Goal: Task Accomplishment & Management: Use online tool/utility

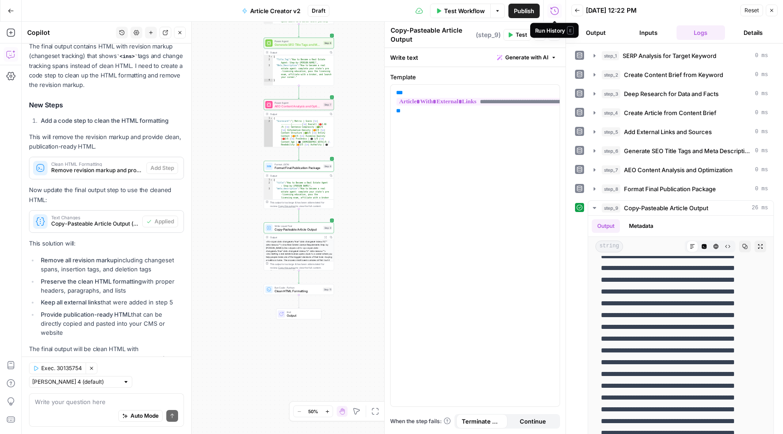
scroll to position [5026, 0]
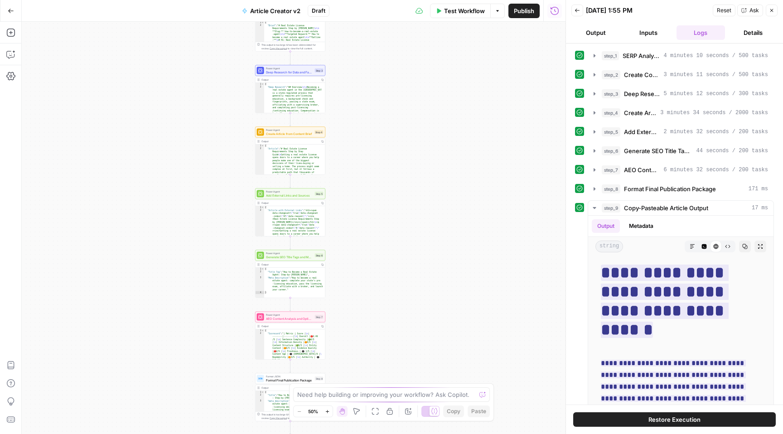
click at [456, 10] on span "Test Workflow" at bounding box center [464, 10] width 41 height 9
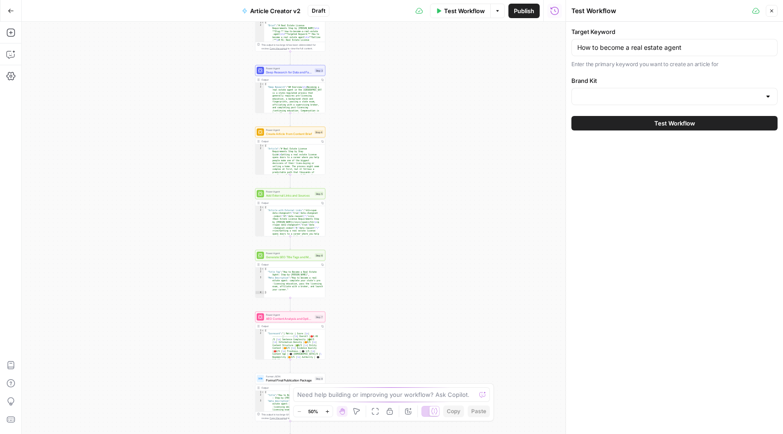
type input "Opendoor v1"
click at [686, 125] on span "Test Workflow" at bounding box center [674, 123] width 41 height 9
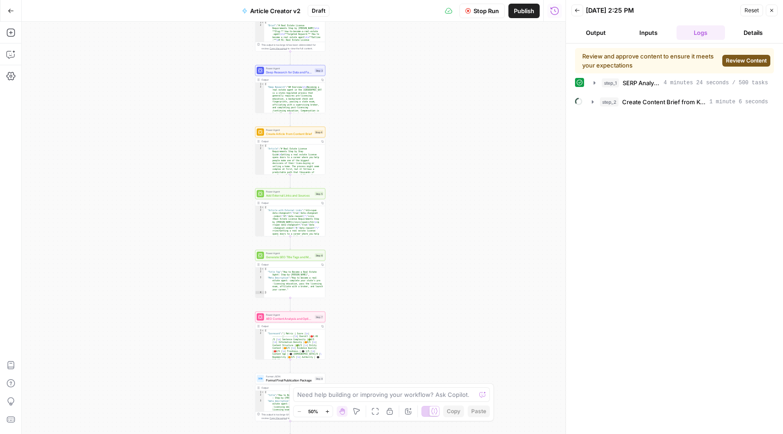
click at [739, 61] on span "Review Content" at bounding box center [746, 61] width 41 height 8
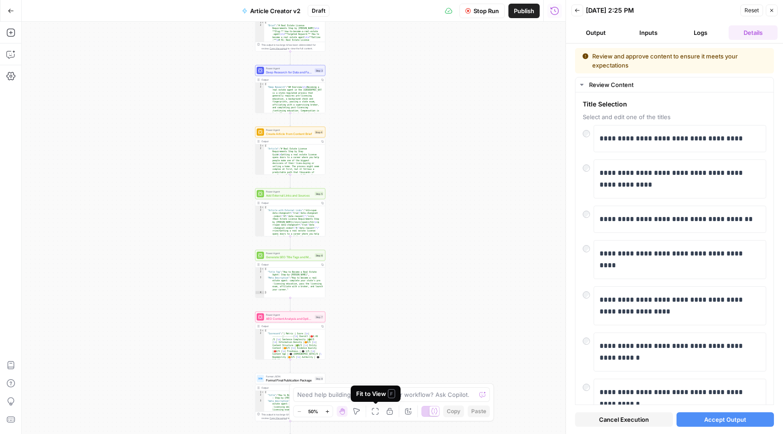
click at [378, 396] on div "Fit to View F" at bounding box center [375, 393] width 39 height 9
click at [415, 395] on textarea at bounding box center [386, 394] width 179 height 9
type textarea "why there are new mexioc suggestions"
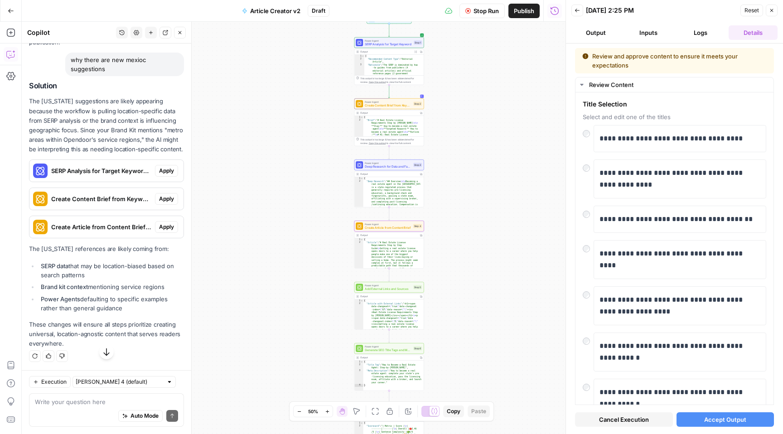
scroll to position [5323, 0]
click at [83, 406] on div "Auto Mode Send" at bounding box center [106, 416] width 143 height 20
type textarea "I need general guidence"
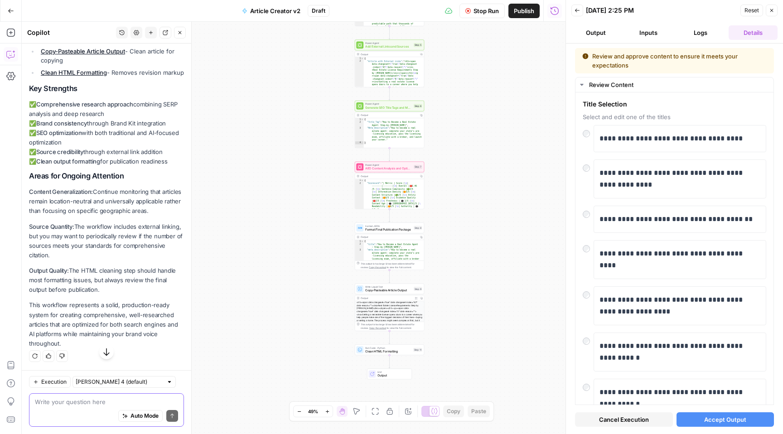
scroll to position [6003, 0]
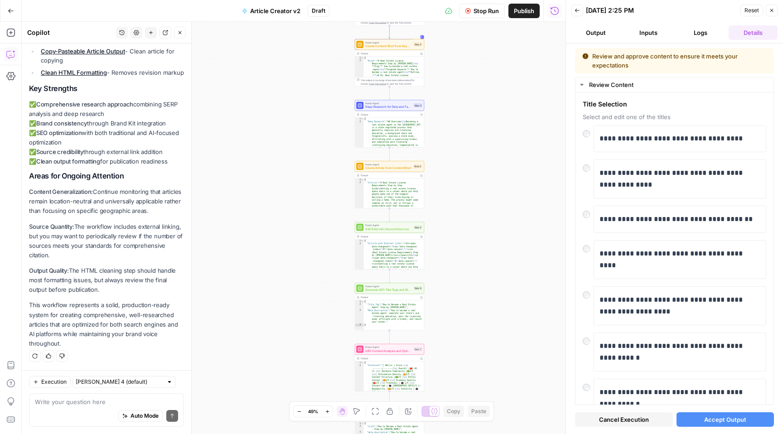
click at [482, 12] on span "Stop Run" at bounding box center [486, 10] width 25 height 9
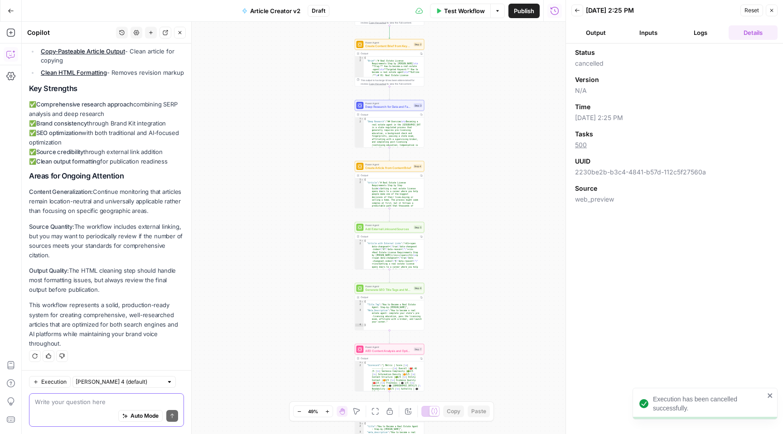
click at [86, 401] on textarea at bounding box center [106, 401] width 143 height 9
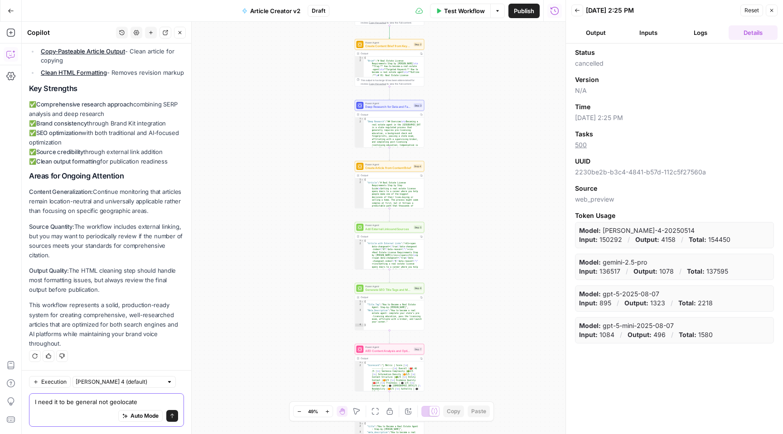
type textarea "I need it to be general not geolocated"
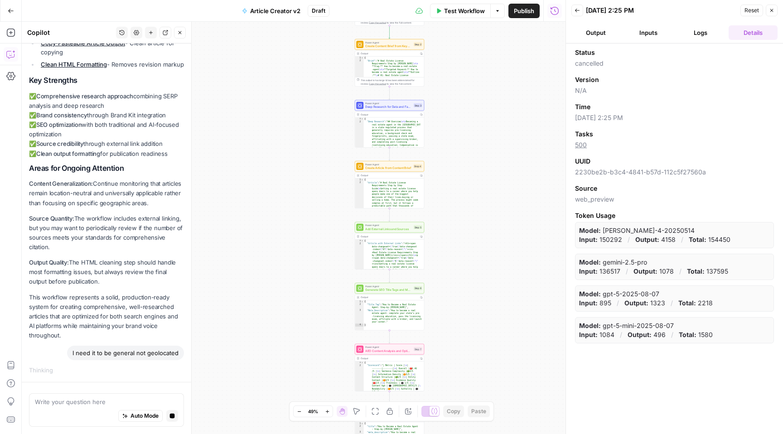
click at [702, 31] on button "Logs" at bounding box center [701, 32] width 49 height 15
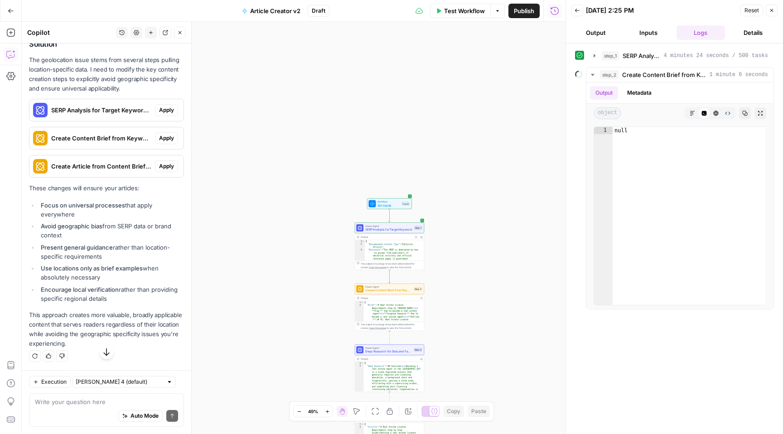
scroll to position [6346, 0]
click at [159, 110] on span "Apply" at bounding box center [166, 110] width 15 height 8
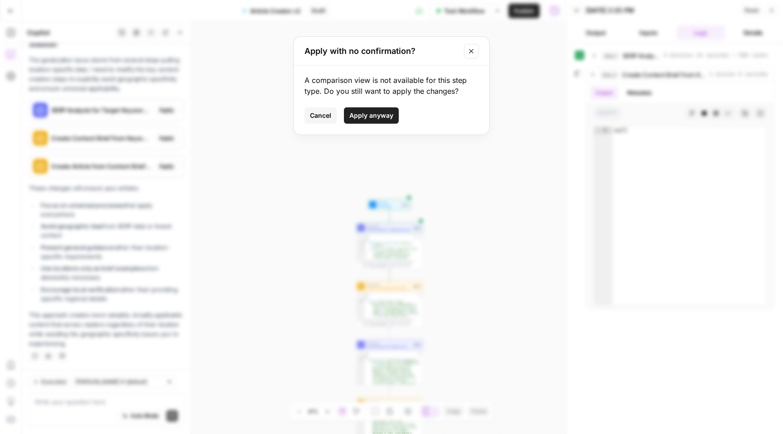
click at [363, 114] on span "Apply anyway" at bounding box center [371, 115] width 44 height 9
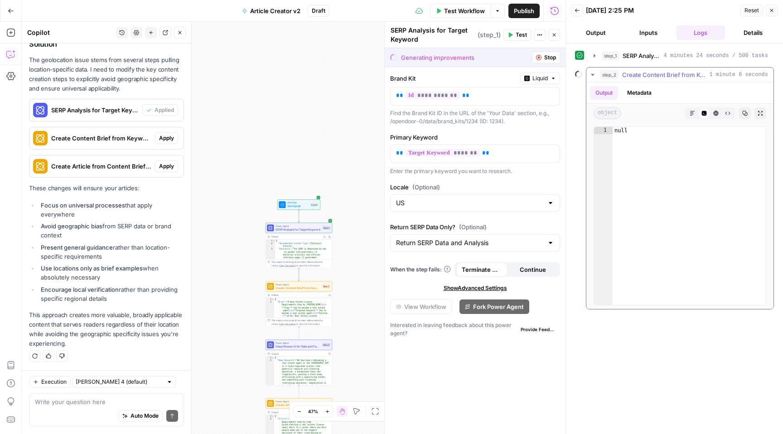
click at [595, 74] on icon "button" at bounding box center [592, 74] width 7 height 7
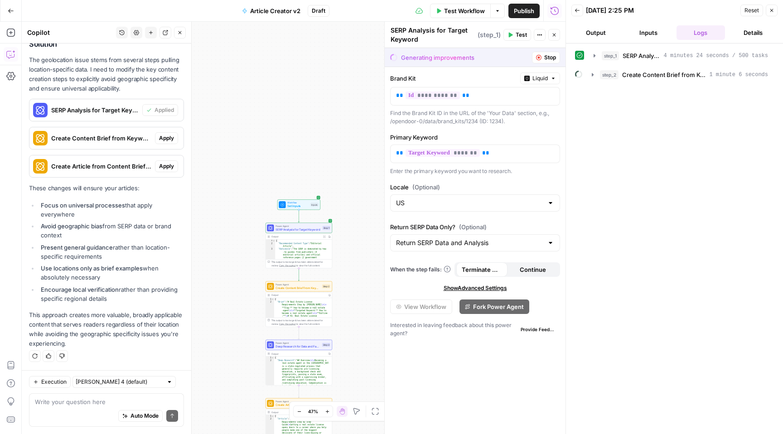
click at [577, 74] on icon at bounding box center [578, 74] width 7 height 7
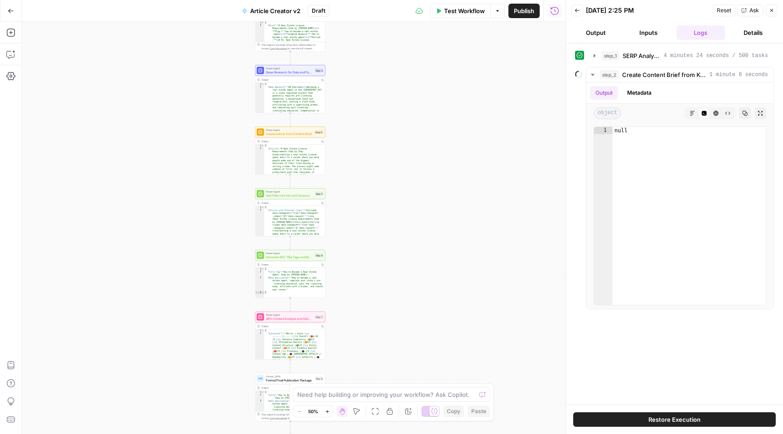
click at [661, 421] on span "Restore Execution" at bounding box center [674, 419] width 52 height 9
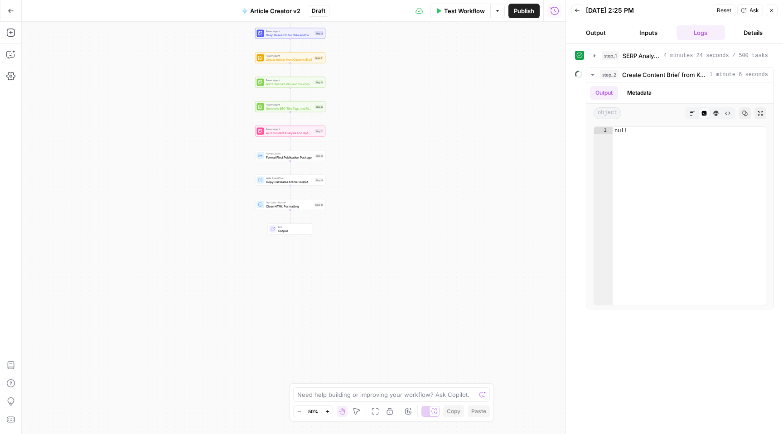
click at [457, 11] on span "Test Workflow" at bounding box center [464, 10] width 41 height 9
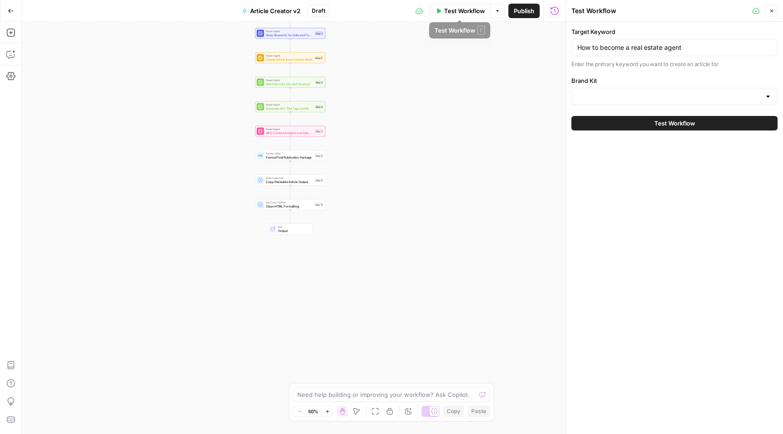
type input "Opendoor v1"
click at [455, 10] on span "Test Workflow" at bounding box center [464, 10] width 41 height 9
click at [8, 53] on icon "button" at bounding box center [10, 54] width 9 height 9
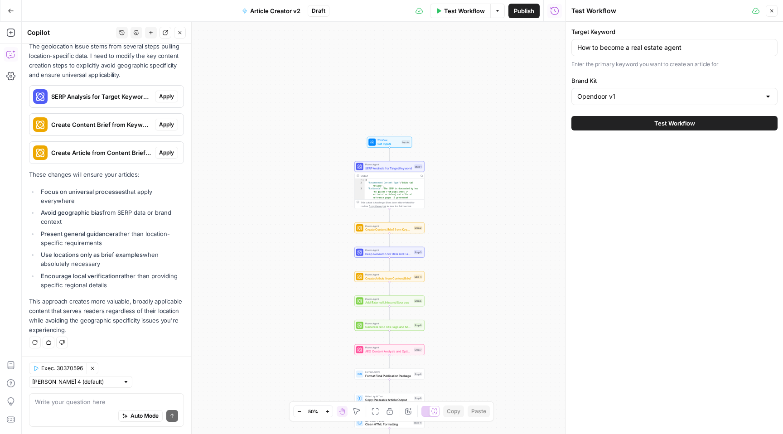
scroll to position [6359, 0]
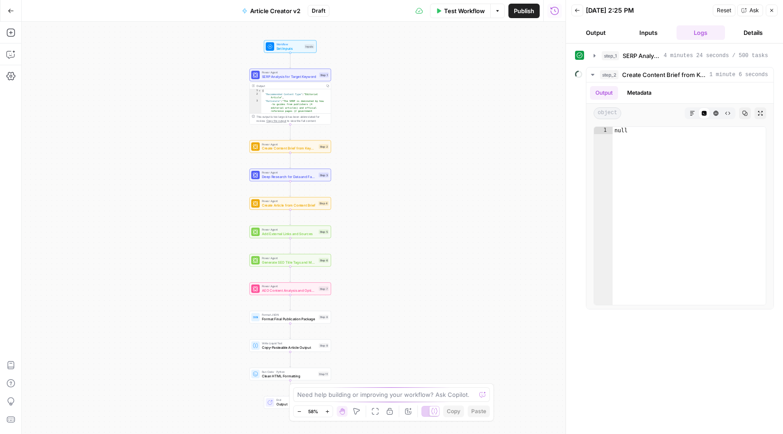
click at [776, 10] on button "Close" at bounding box center [772, 11] width 12 height 12
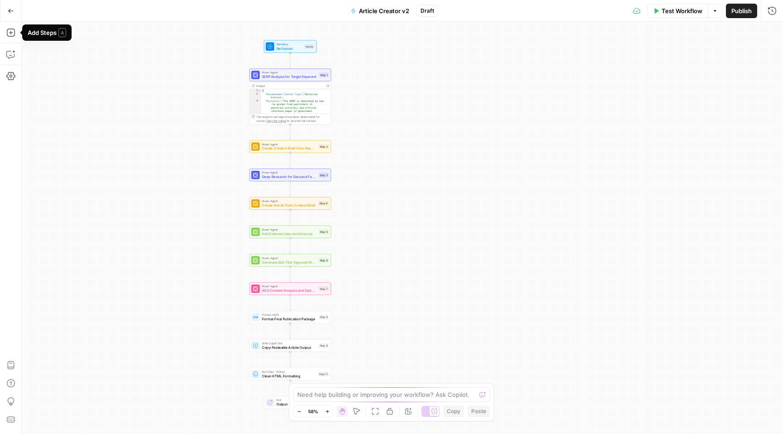
click at [9, 9] on icon "button" at bounding box center [11, 11] width 6 height 6
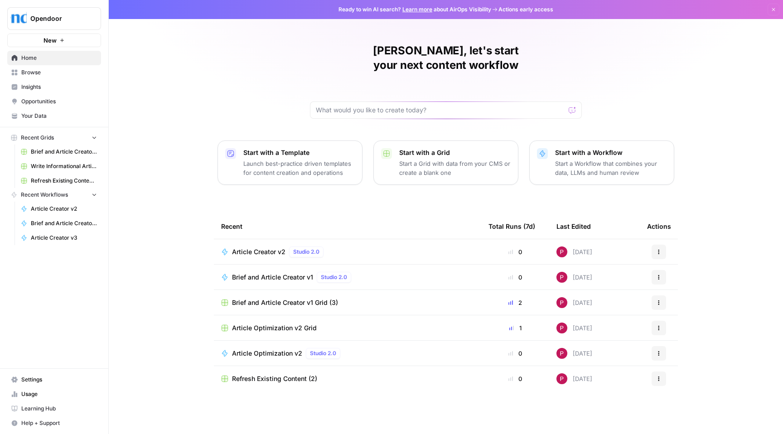
click at [367, 247] on div "Article Creator v2 Studio 2.0" at bounding box center [347, 252] width 253 height 11
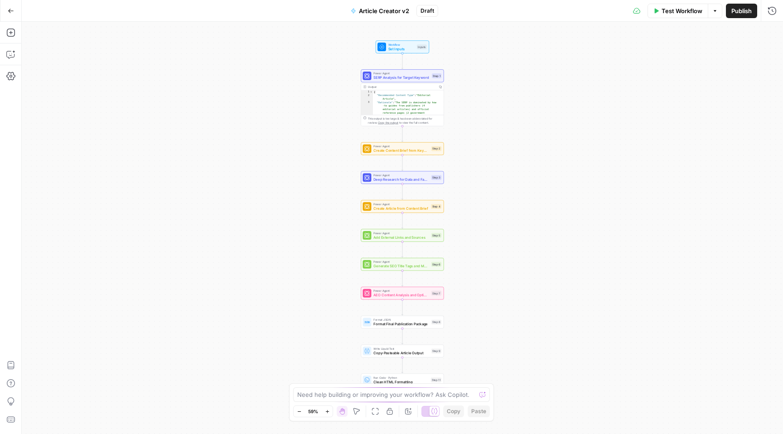
click at [688, 13] on span "Test Workflow" at bounding box center [682, 10] width 41 height 9
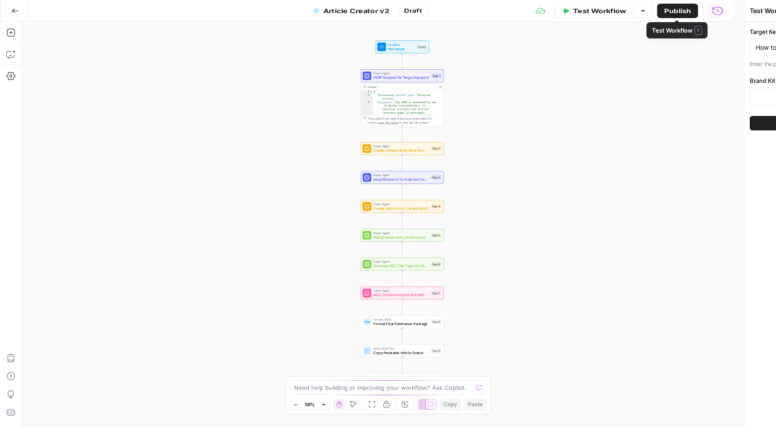
type input "Opendoor v1"
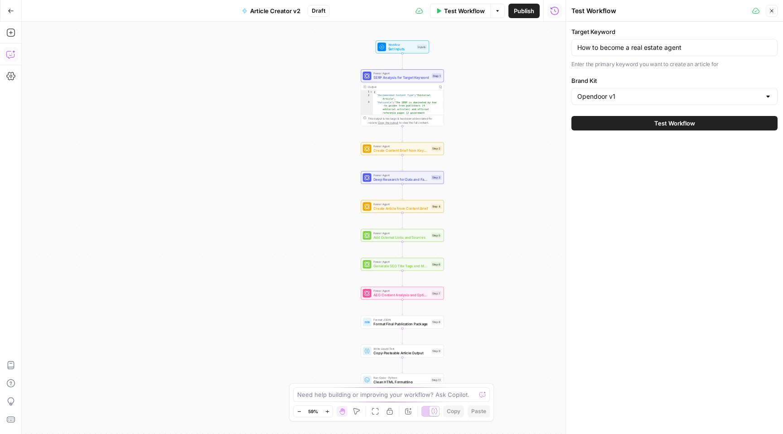
click at [7, 53] on icon "button" at bounding box center [10, 54] width 9 height 9
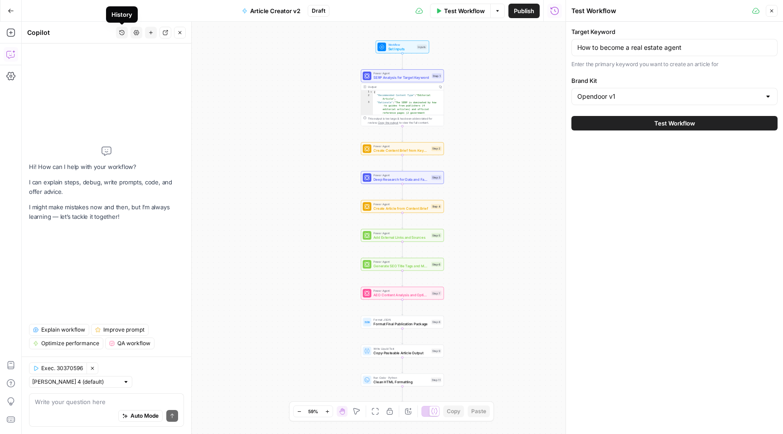
click at [121, 34] on icon "button" at bounding box center [121, 32] width 5 height 5
click at [107, 67] on span "Write an article, subject related to given keyword, serp analysis needs to be p…" at bounding box center [120, 64] width 126 height 9
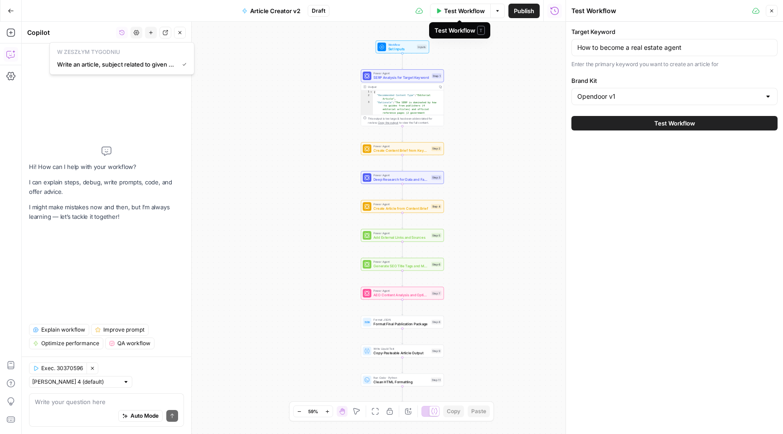
click at [461, 12] on span "Test Workflow" at bounding box center [464, 10] width 41 height 9
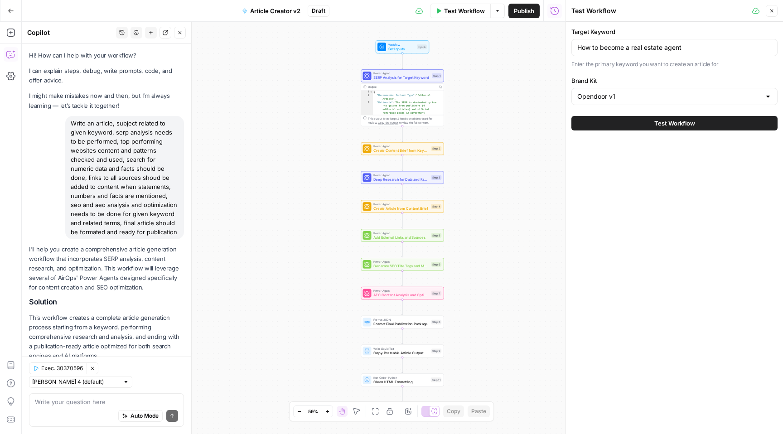
click at [461, 12] on span "Test Workflow" at bounding box center [464, 10] width 41 height 9
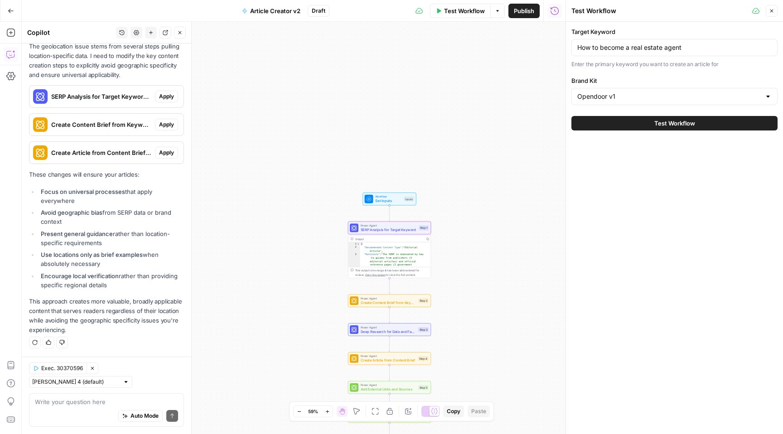
click at [161, 98] on span "Apply" at bounding box center [166, 96] width 15 height 8
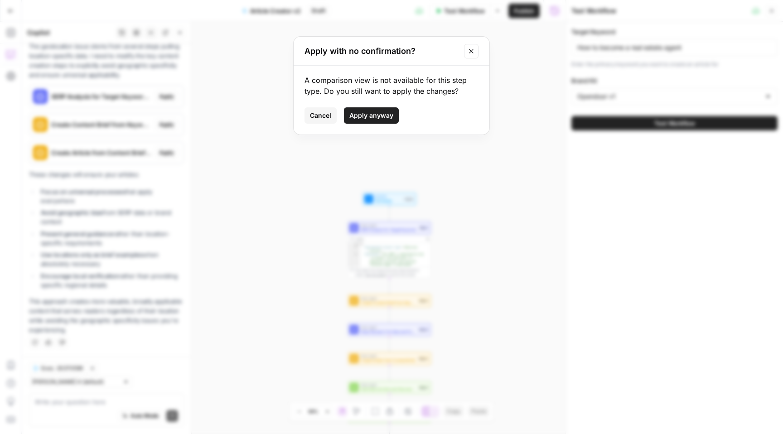
click at [356, 114] on span "Apply anyway" at bounding box center [371, 115] width 44 height 9
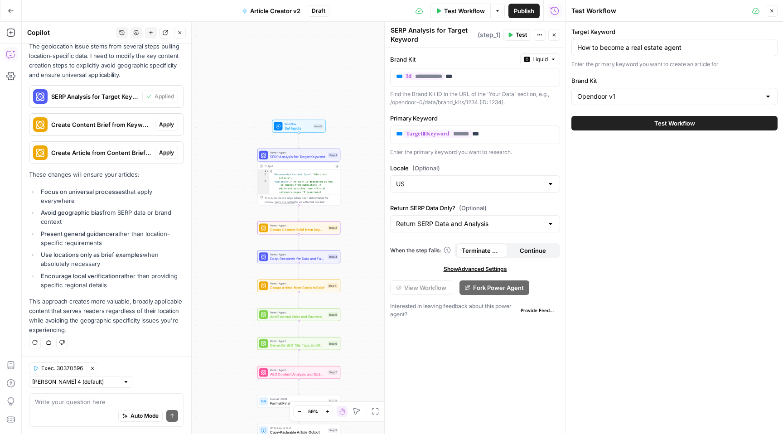
click at [159, 123] on span "Apply" at bounding box center [166, 125] width 15 height 8
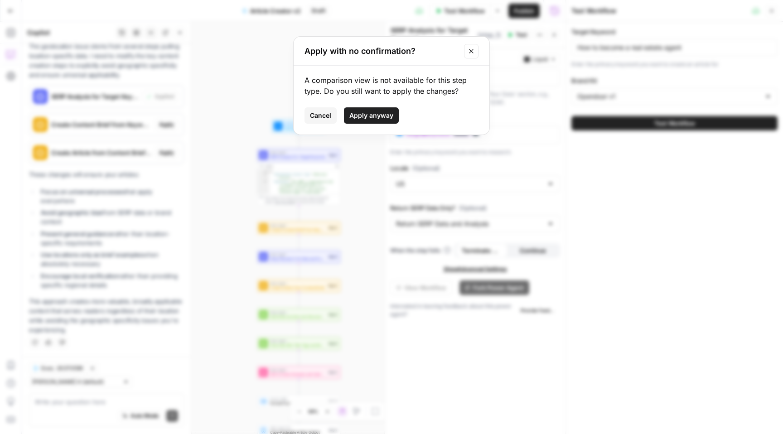
click at [370, 115] on span "Apply anyway" at bounding box center [371, 115] width 44 height 9
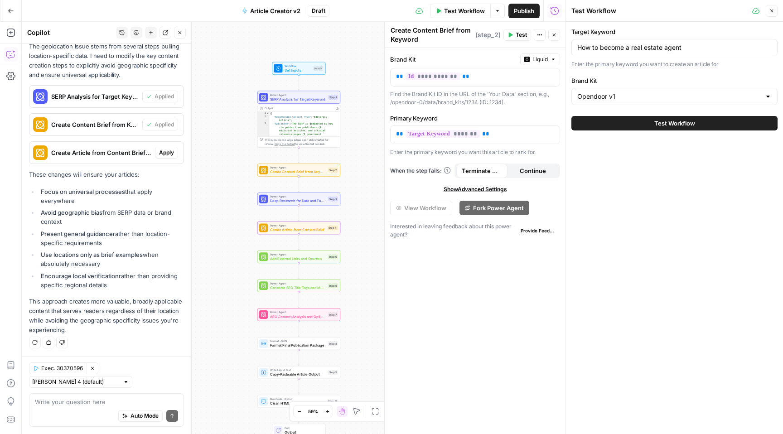
click at [163, 153] on span "Apply" at bounding box center [166, 153] width 15 height 8
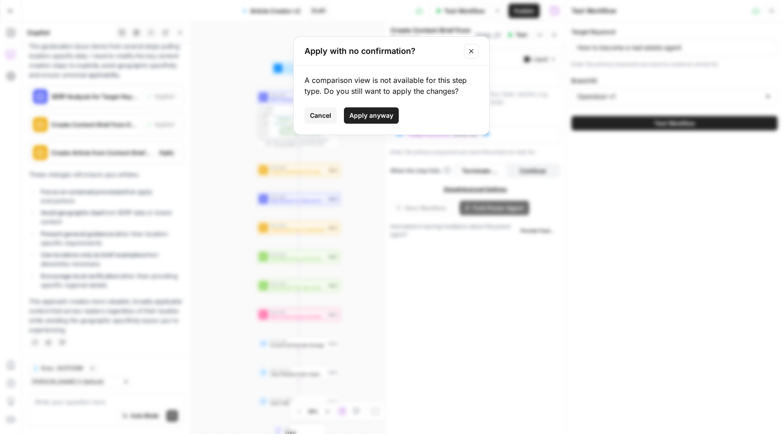
click at [358, 116] on span "Apply anyway" at bounding box center [371, 115] width 44 height 9
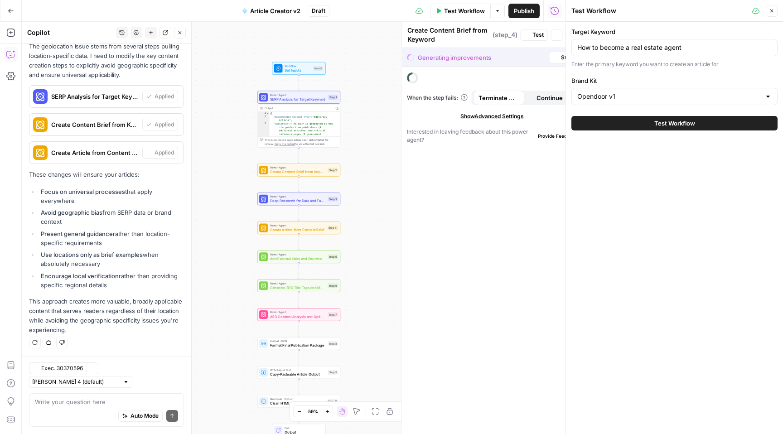
type textarea "Create Article from Content Brief"
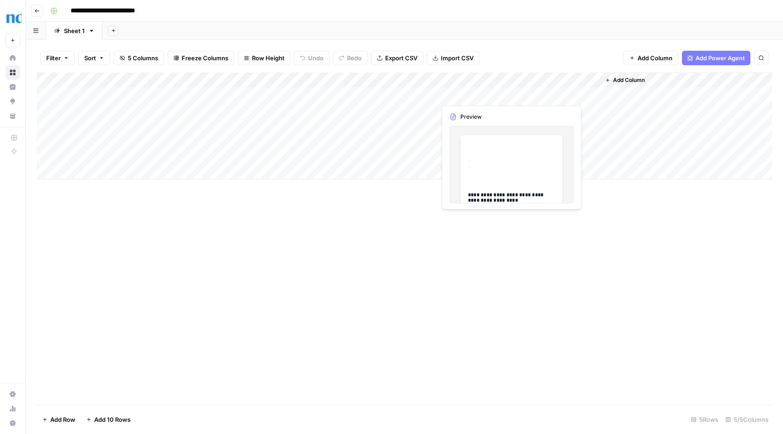
click at [473, 96] on div "Add Column" at bounding box center [404, 126] width 735 height 107
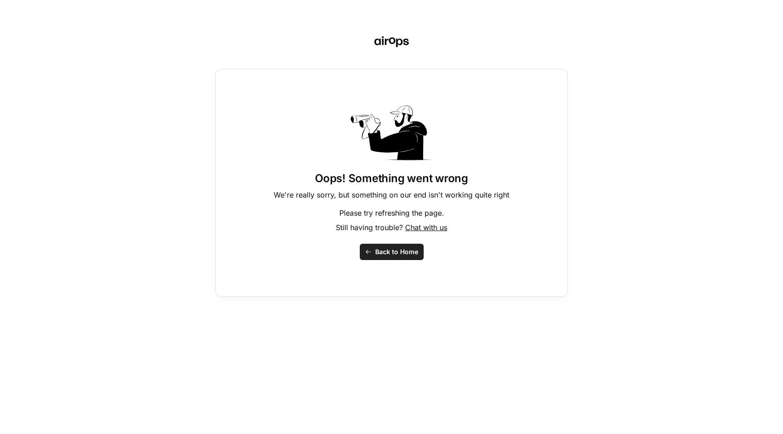
click at [431, 43] on div "Oops! Something went wrong We're really sorry, but something on our end isn't w…" at bounding box center [391, 217] width 783 height 434
click at [392, 256] on span "Back to Home" at bounding box center [396, 251] width 43 height 9
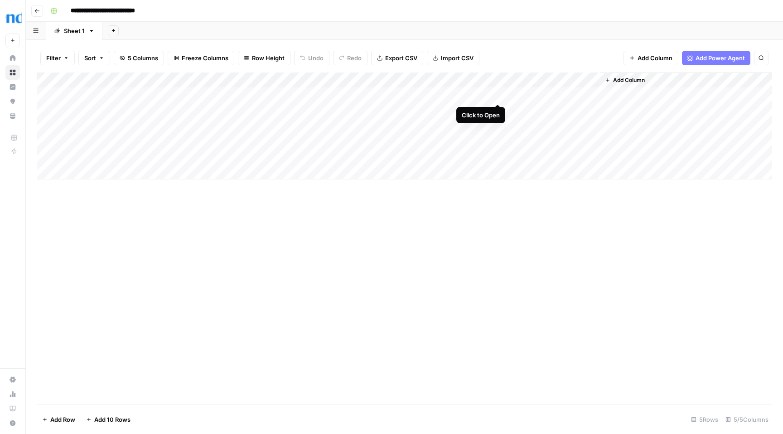
click at [497, 94] on div "Add Column" at bounding box center [404, 126] width 735 height 107
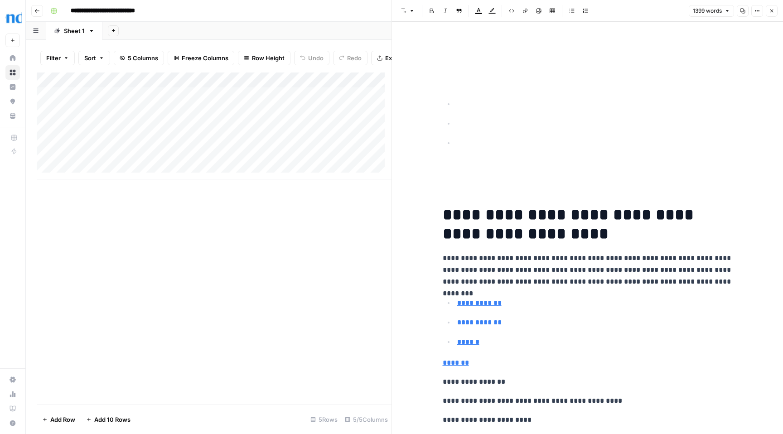
click at [769, 12] on icon "button" at bounding box center [771, 10] width 5 height 5
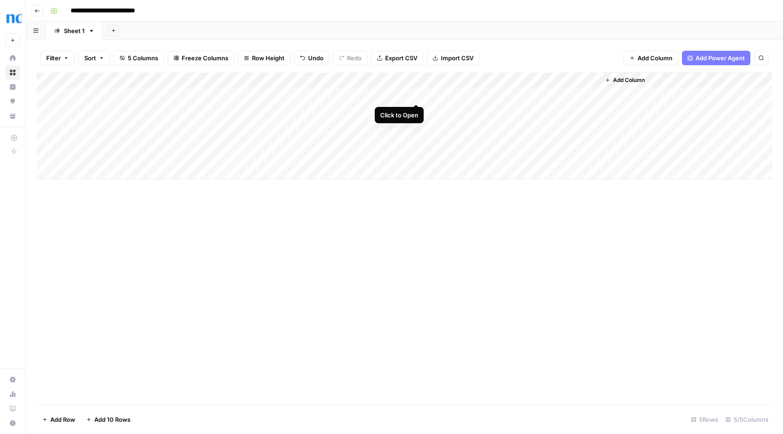
click at [414, 94] on div "Add Column" at bounding box center [404, 126] width 735 height 107
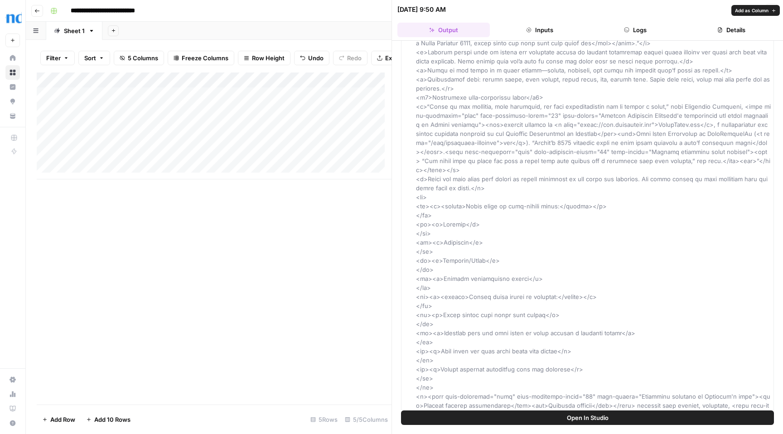
scroll to position [1317, 0]
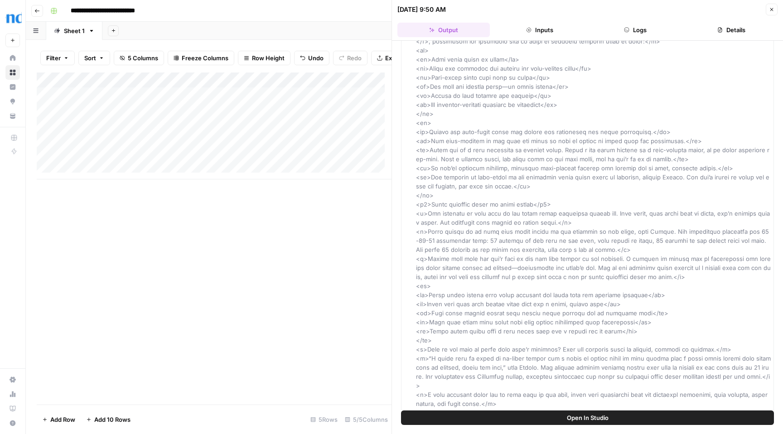
click at [773, 10] on icon "button" at bounding box center [771, 9] width 5 height 5
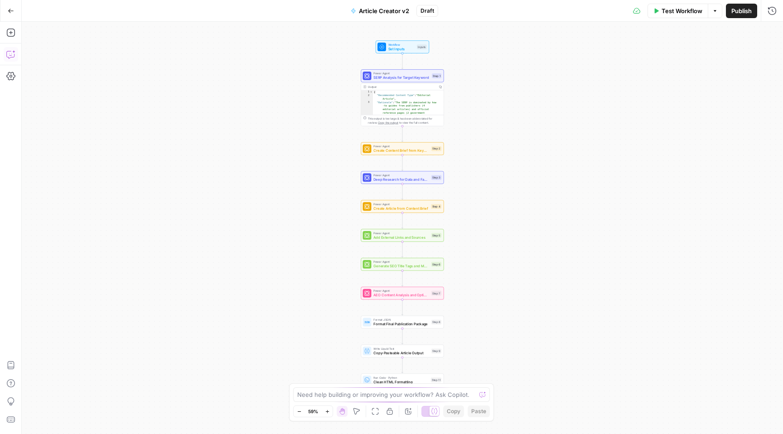
click at [12, 55] on icon "button" at bounding box center [10, 54] width 9 height 9
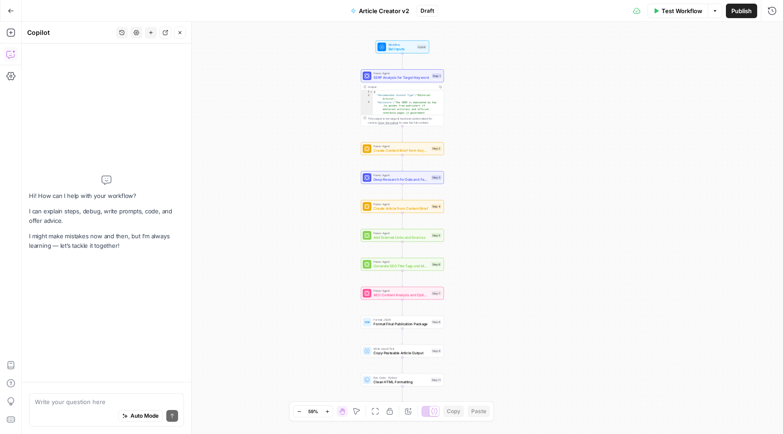
click at [120, 32] on icon "button" at bounding box center [121, 32] width 5 height 5
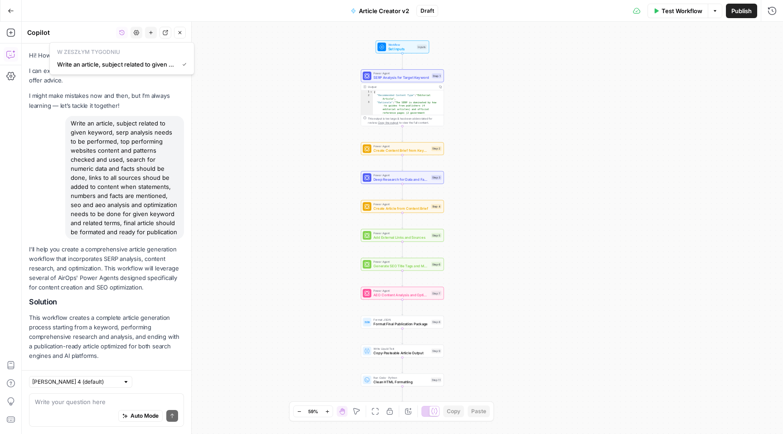
scroll to position [6346, 0]
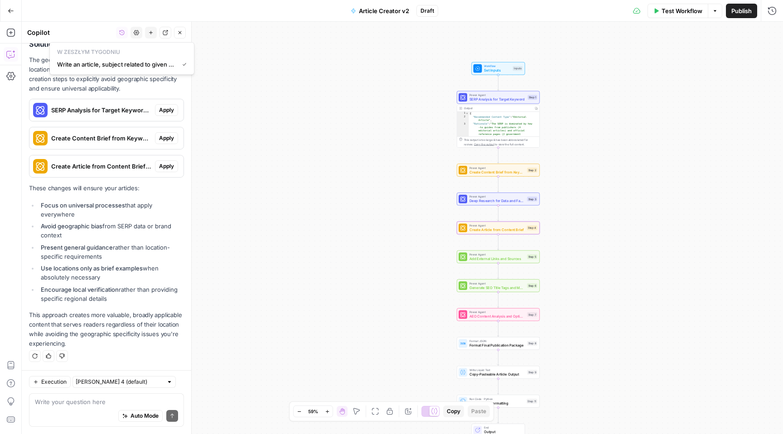
click at [159, 169] on span "Apply" at bounding box center [166, 166] width 15 height 8
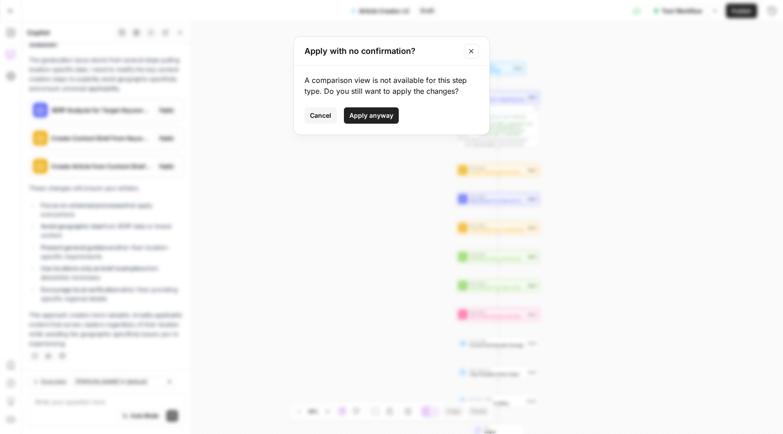
click at [360, 117] on span "Apply anyway" at bounding box center [371, 115] width 44 height 9
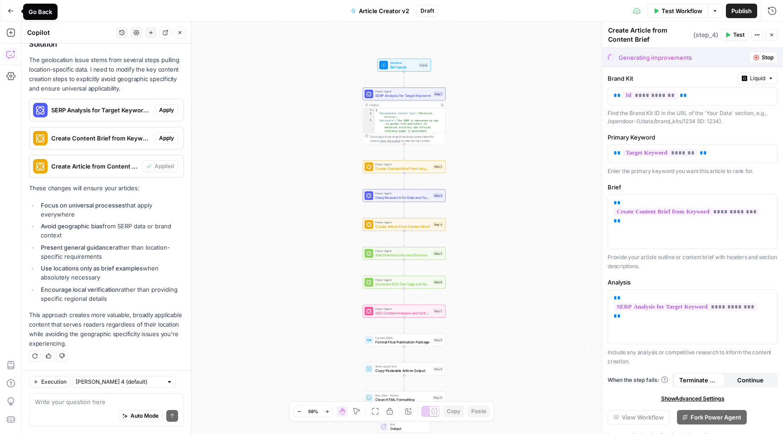
click at [15, 10] on button "Go Back" at bounding box center [11, 11] width 16 height 16
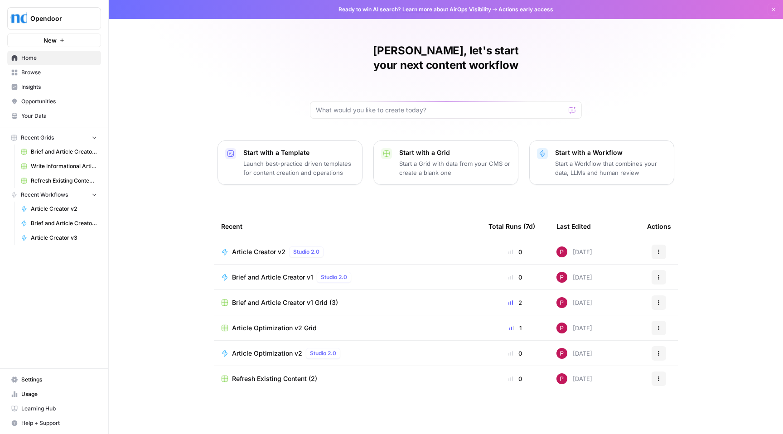
click at [48, 73] on span "Browse" at bounding box center [59, 72] width 76 height 8
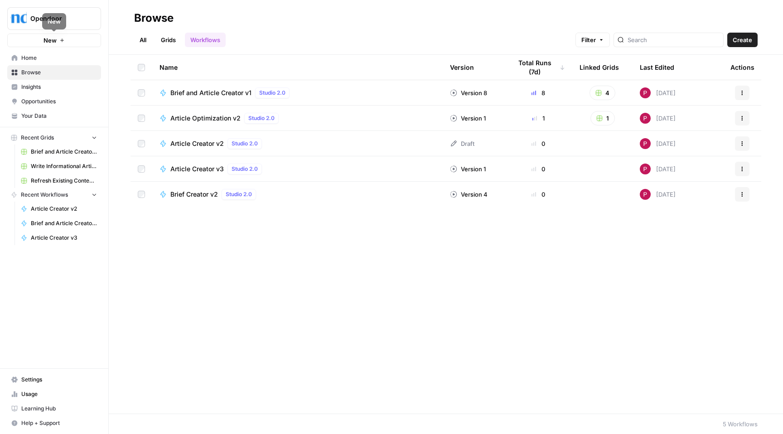
click at [35, 58] on span "Home" at bounding box center [59, 58] width 76 height 8
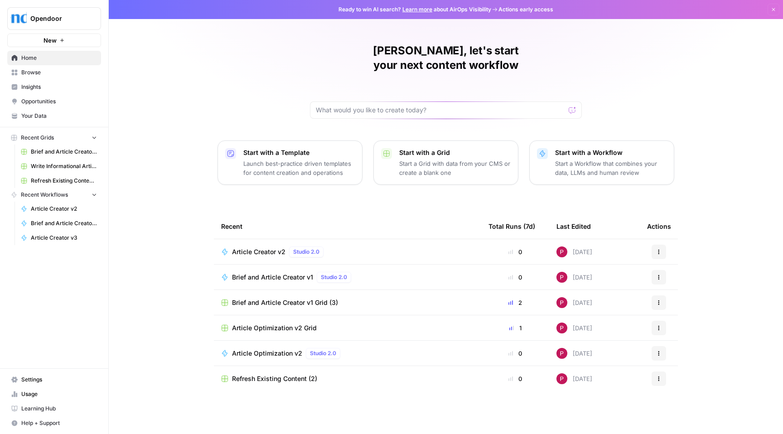
click at [354, 247] on div "Article Creator v2 Studio 2.0" at bounding box center [347, 252] width 253 height 11
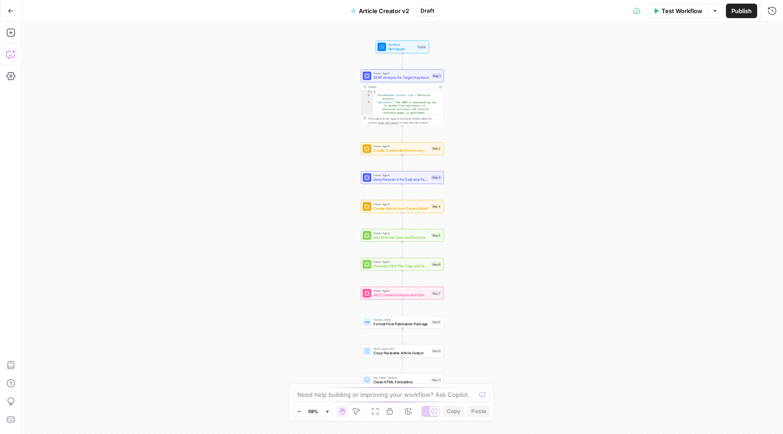
click at [9, 56] on icon "button" at bounding box center [10, 54] width 9 height 9
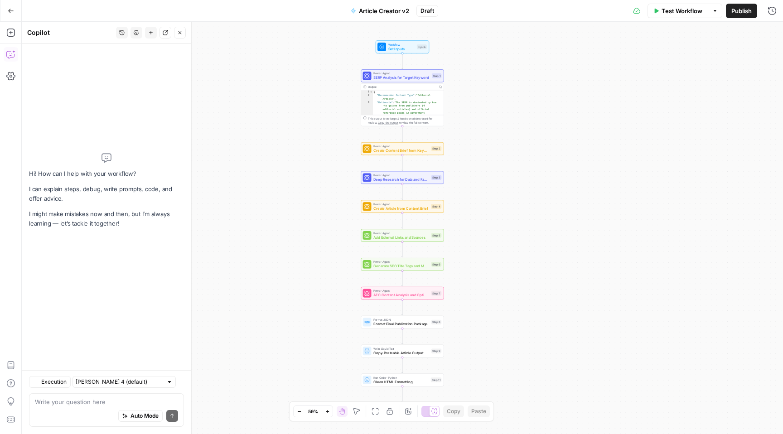
click at [121, 33] on icon "button" at bounding box center [121, 32] width 5 height 5
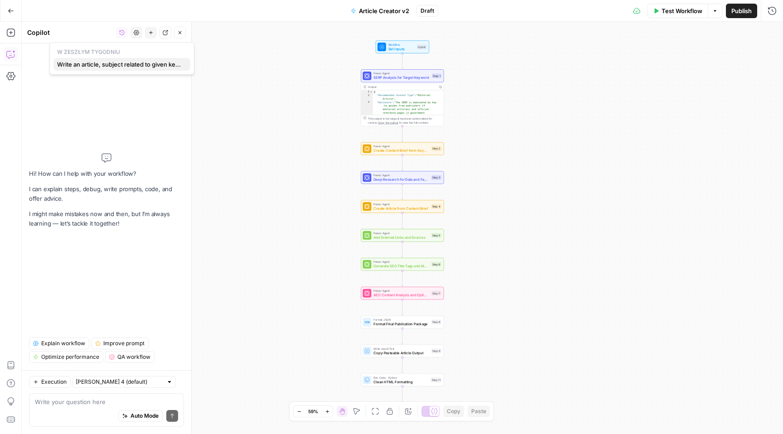
click at [98, 67] on span "Write an article, subject related to given keyword, serp analysis needs to be p…" at bounding box center [120, 64] width 126 height 9
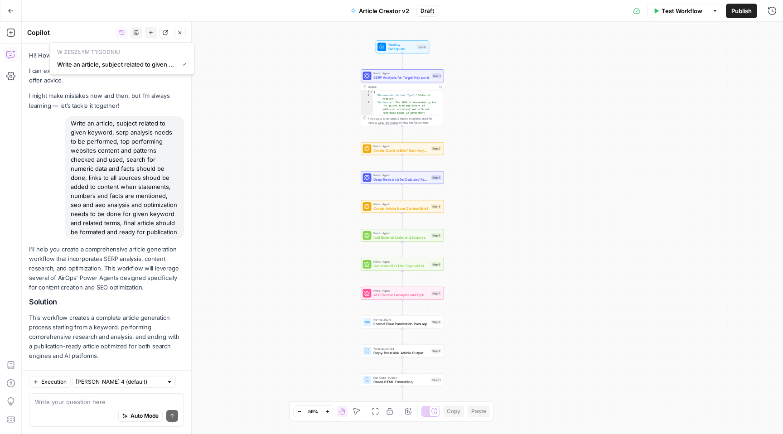
scroll to position [6346, 0]
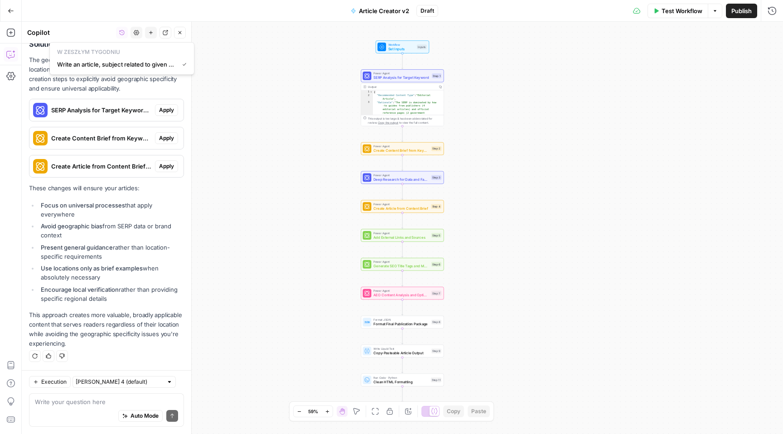
click at [716, 11] on icon "button" at bounding box center [714, 10] width 5 height 5
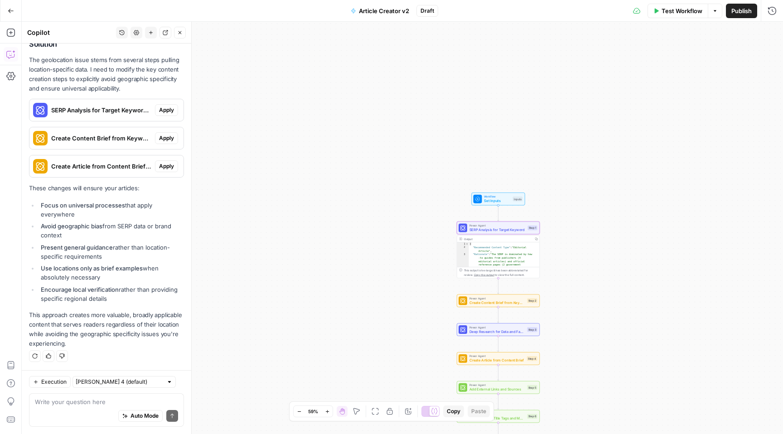
click at [159, 108] on span "Apply" at bounding box center [166, 110] width 15 height 8
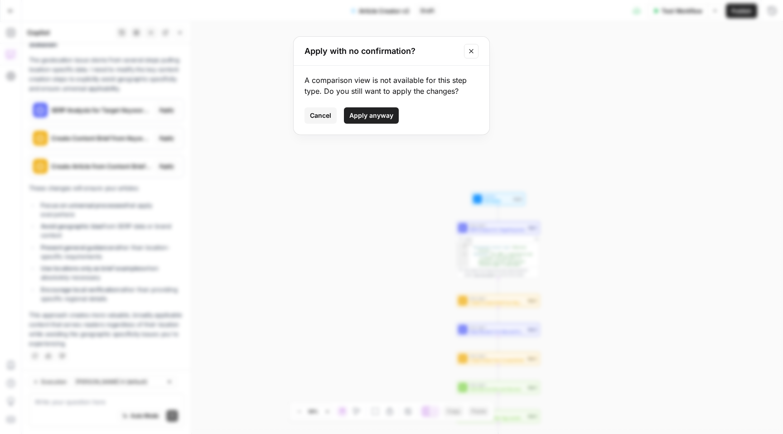
click at [377, 114] on span "Apply anyway" at bounding box center [371, 115] width 44 height 9
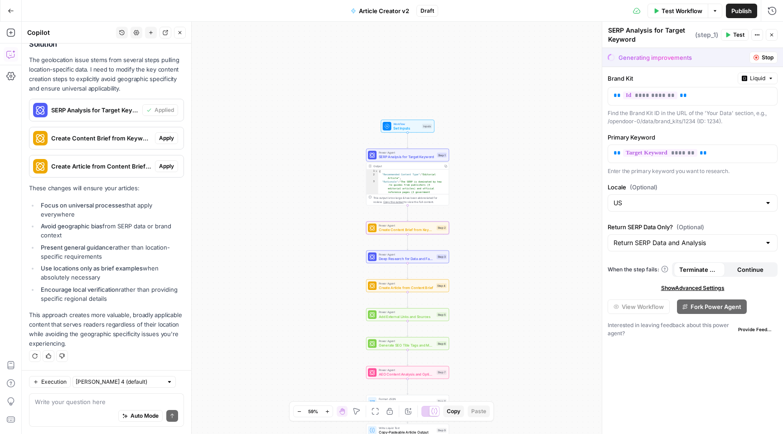
click at [160, 137] on span "Apply" at bounding box center [166, 138] width 15 height 8
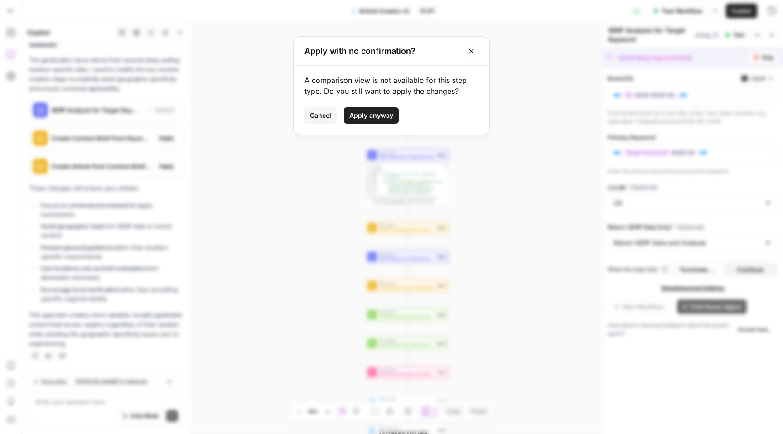
click at [356, 118] on span "Apply anyway" at bounding box center [371, 115] width 44 height 9
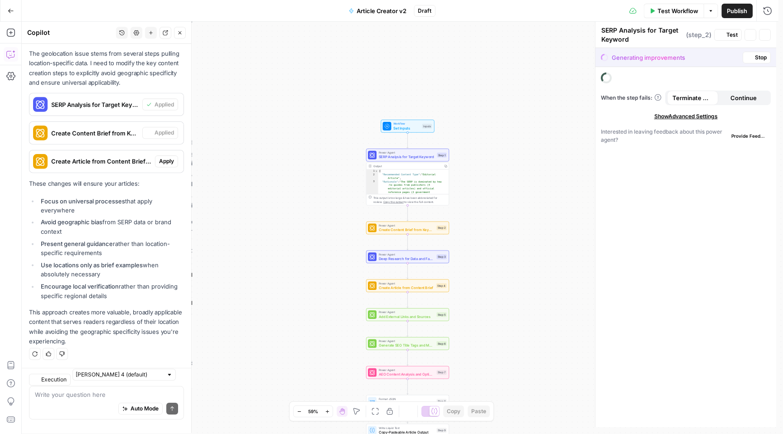
type textarea "Create Content Brief from Keyword"
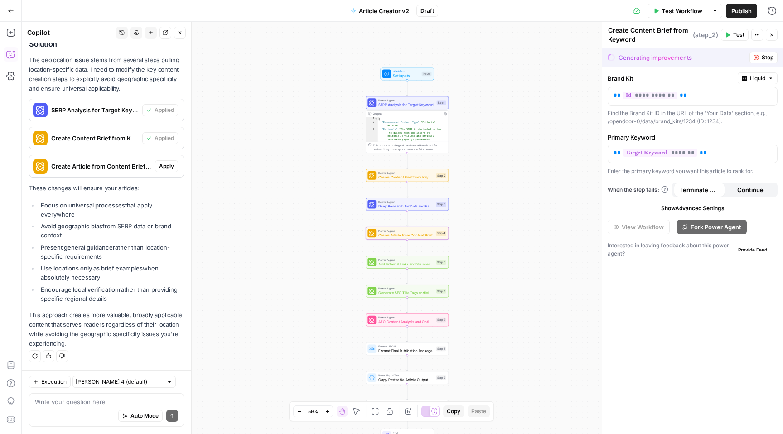
click at [159, 169] on span "Apply" at bounding box center [166, 166] width 15 height 8
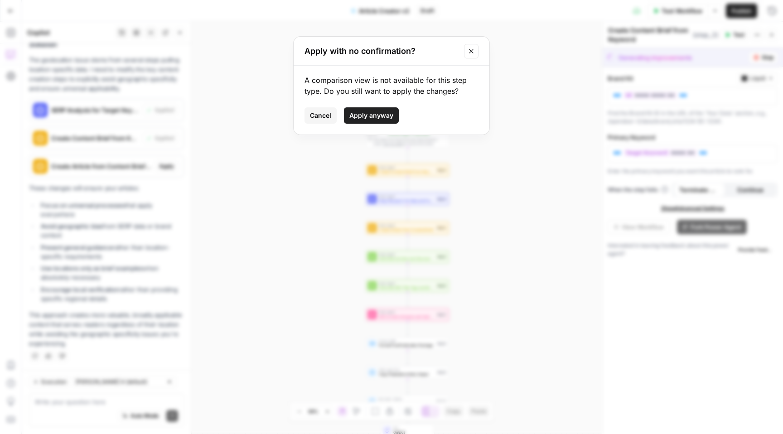
click at [352, 116] on span "Apply anyway" at bounding box center [371, 115] width 44 height 9
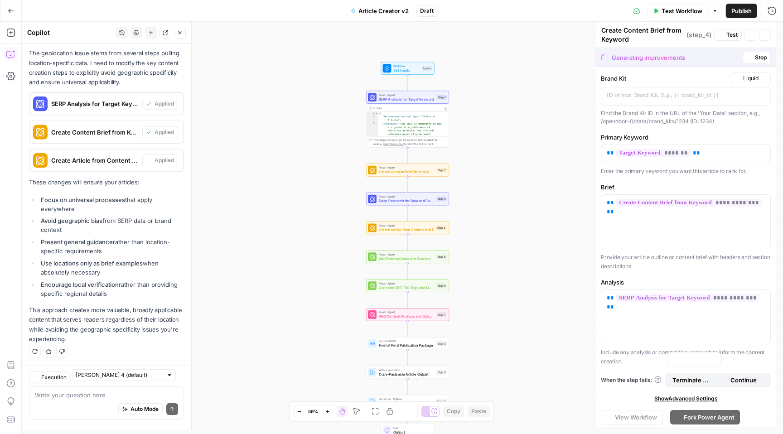
type textarea "Create Article from Content Brief"
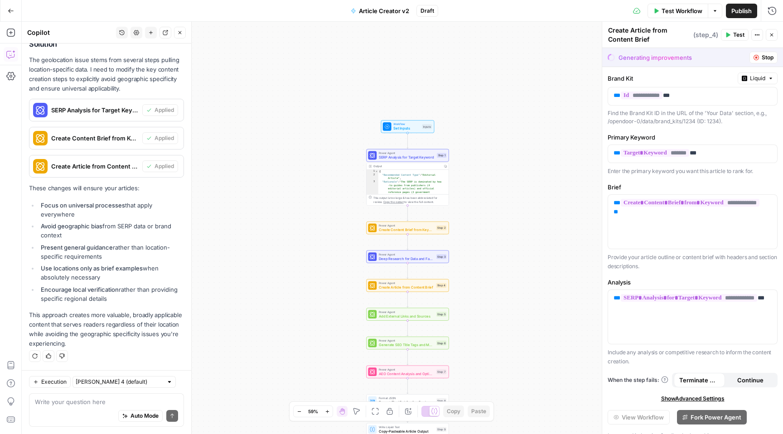
click at [735, 34] on span "Test" at bounding box center [738, 35] width 11 height 8
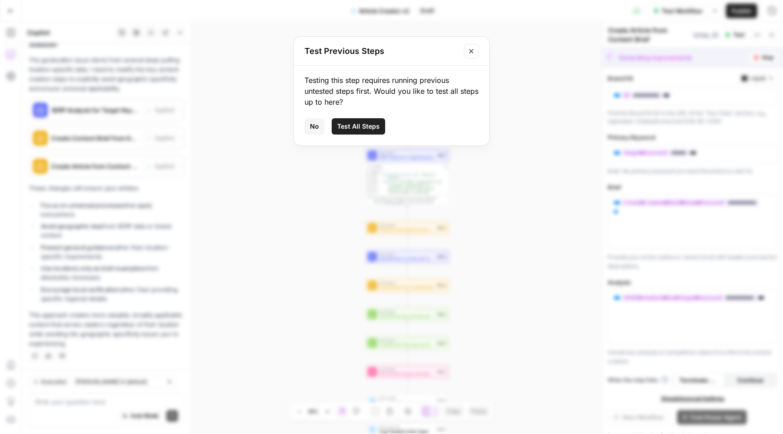
click at [554, 86] on div "Test Previous Steps Testing this step requires running previous untested steps …" at bounding box center [391, 217] width 783 height 434
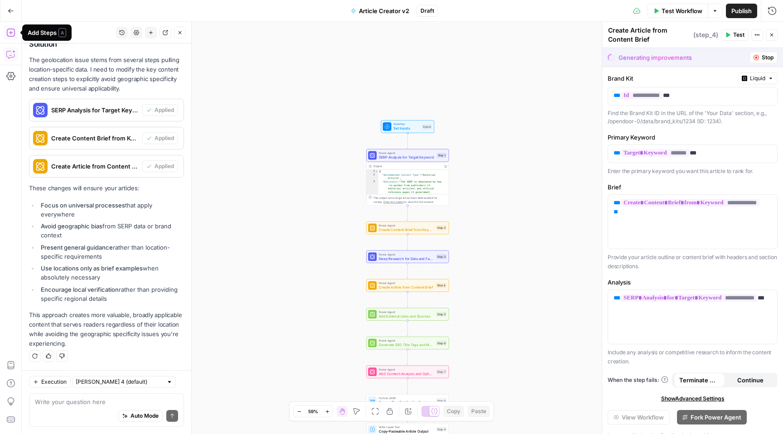
click at [10, 31] on icon "button" at bounding box center [10, 32] width 9 height 9
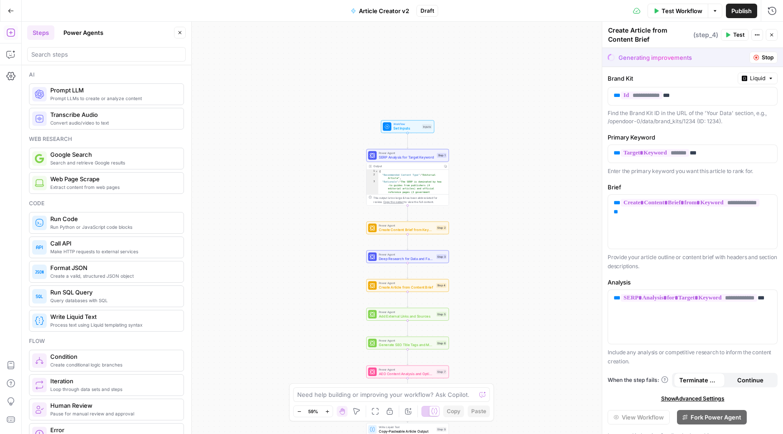
click at [10, 31] on icon "button" at bounding box center [10, 32] width 9 height 9
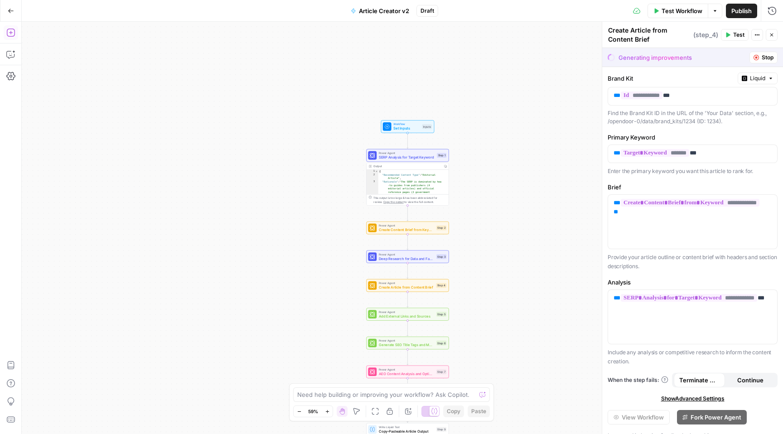
click at [10, 31] on icon "button" at bounding box center [10, 32] width 9 height 9
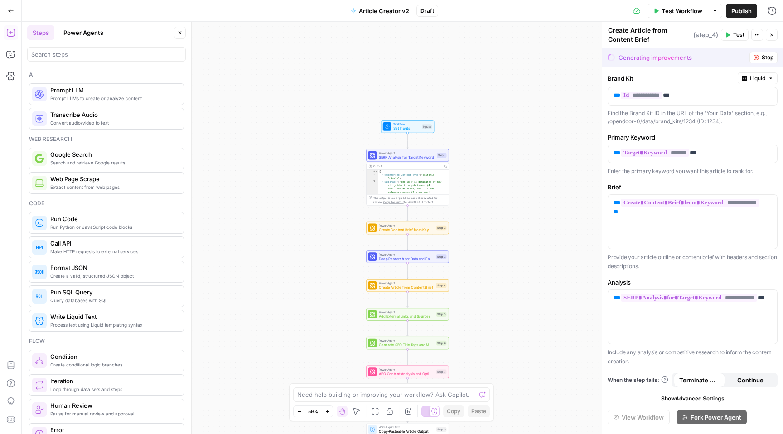
click at [10, 11] on icon "button" at bounding box center [11, 11] width 6 height 6
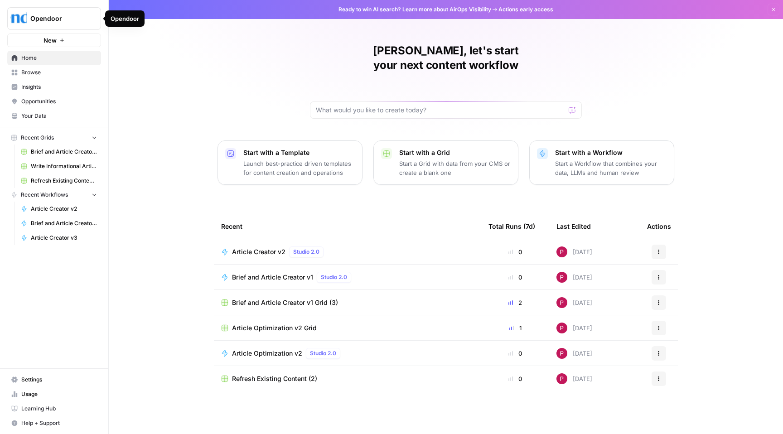
click at [58, 17] on span "Opendoor" at bounding box center [57, 18] width 55 height 9
click at [60, 67] on span "Opendoor" at bounding box center [83, 67] width 111 height 9
click at [266, 159] on p "Launch best-practice driven templates for content creation and operations" at bounding box center [298, 168] width 111 height 18
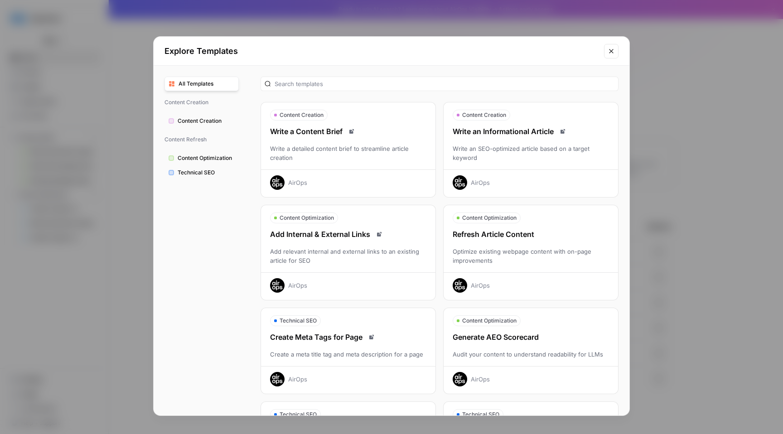
click at [521, 158] on div "Write an SEO-optimized article based on a target keyword" at bounding box center [531, 153] width 174 height 18
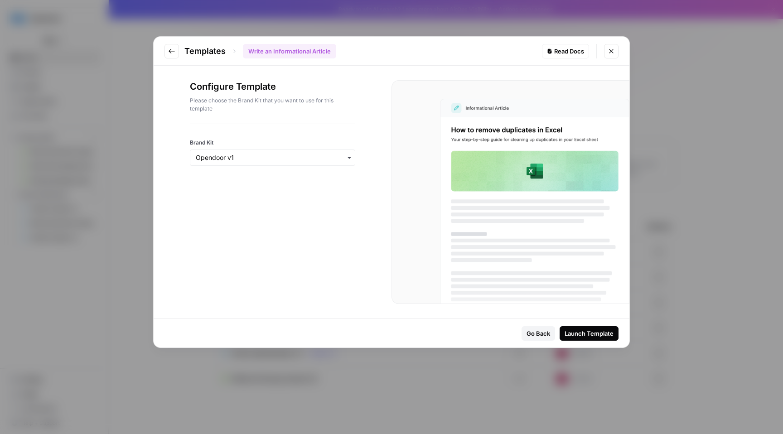
click at [289, 120] on div "Configure Template Please choose the Brand Kit that you want to use for this te…" at bounding box center [272, 102] width 165 height 44
click at [584, 334] on div "Launch Template" at bounding box center [589, 333] width 49 height 9
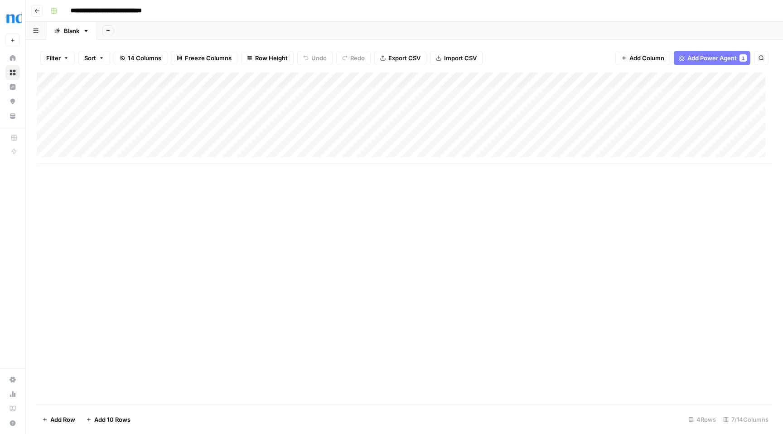
click at [398, 79] on div "Add Column" at bounding box center [404, 119] width 735 height 92
click at [516, 81] on div "Add Column" at bounding box center [404, 119] width 735 height 92
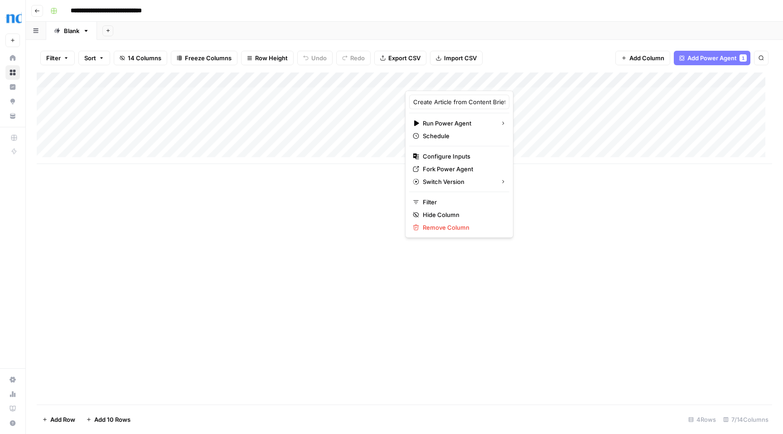
click at [338, 116] on div "Add Column" at bounding box center [404, 119] width 735 height 92
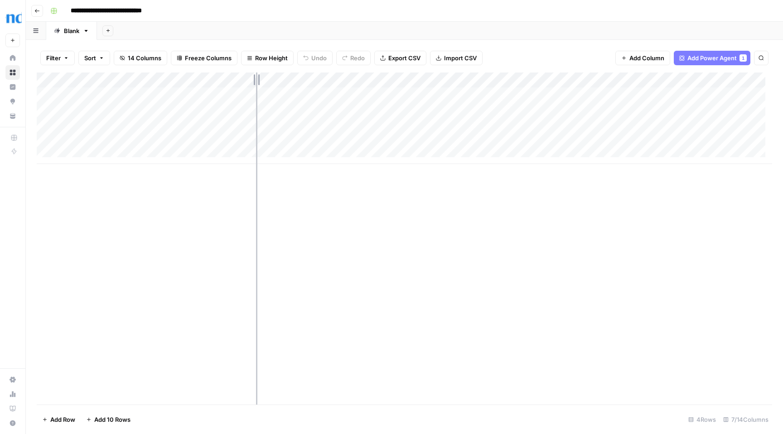
drag, startPoint x: 186, startPoint y: 78, endPoint x: 256, endPoint y: 81, distance: 70.3
click at [256, 81] on div "Add Column" at bounding box center [404, 119] width 735 height 92
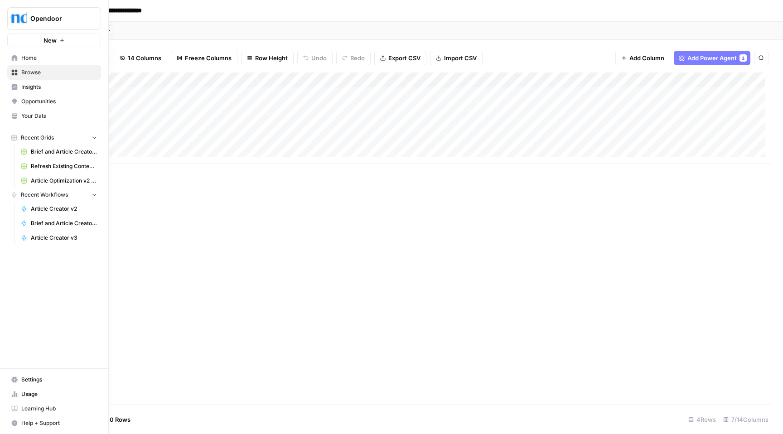
click at [17, 56] on icon at bounding box center [14, 58] width 6 height 6
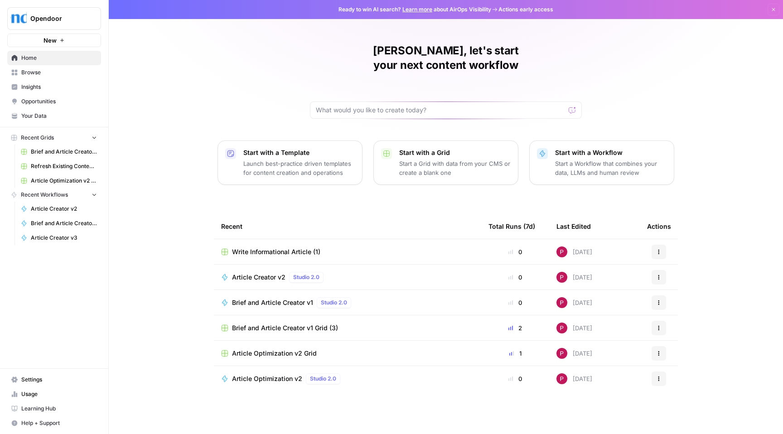
click at [370, 272] on div "Article Creator v2 Studio 2.0" at bounding box center [347, 277] width 253 height 11
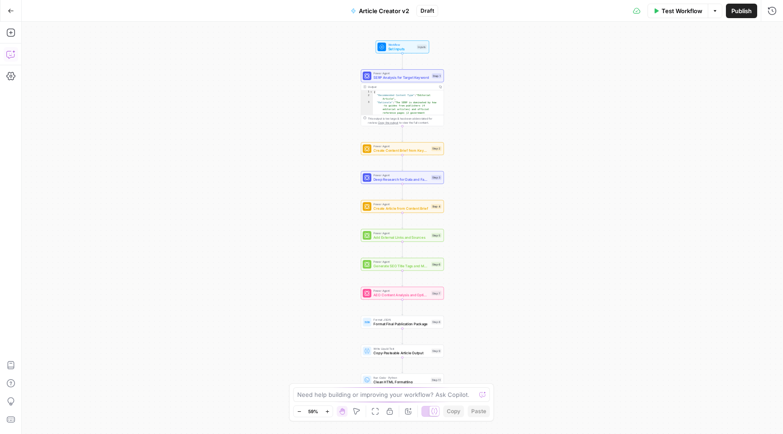
click at [10, 54] on icon "button" at bounding box center [10, 54] width 9 height 9
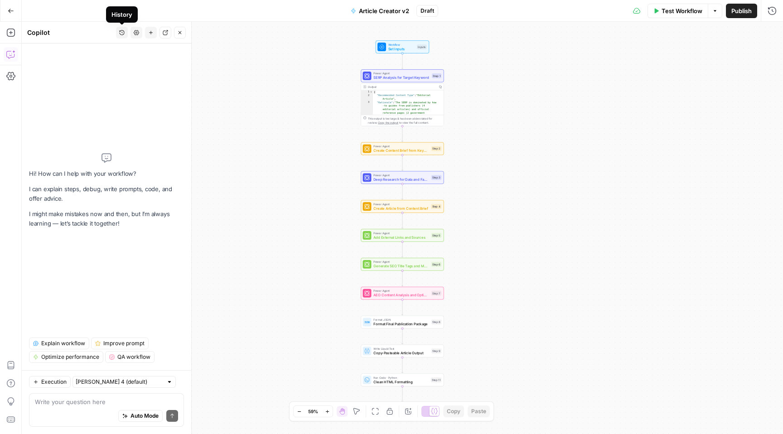
click at [124, 34] on icon "button" at bounding box center [122, 32] width 5 height 5
click at [89, 67] on span "Write an article, subject related to given keyword, serp analysis needs to be p…" at bounding box center [120, 64] width 126 height 9
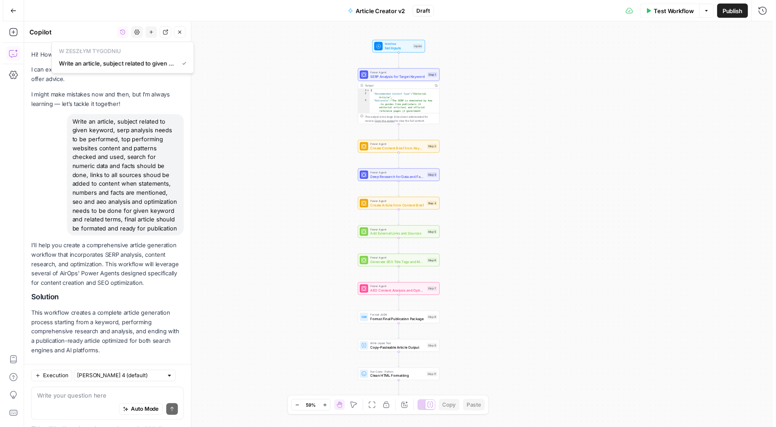
scroll to position [6346, 0]
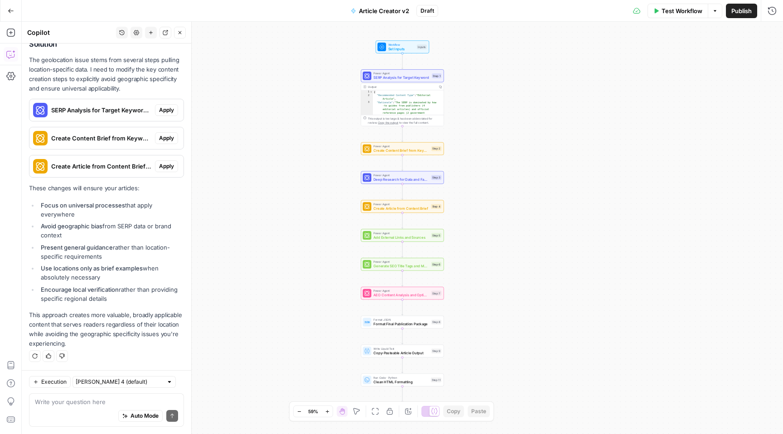
click at [259, 189] on div "Workflow Set Inputs Inputs Power Agent SERP Analysis for Target Keyword Step 1 …" at bounding box center [402, 228] width 761 height 412
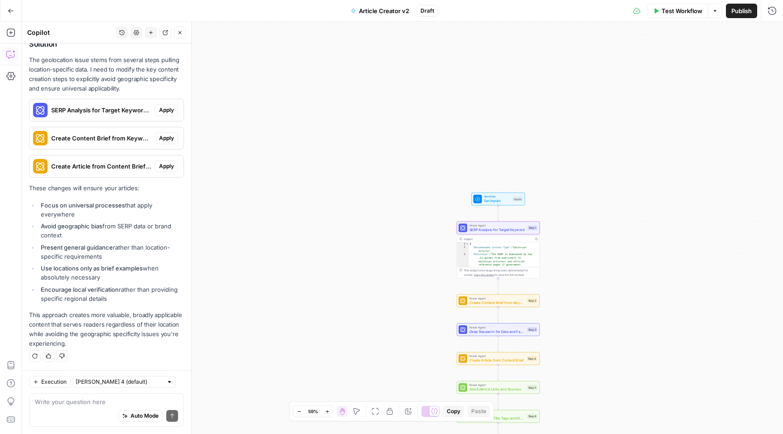
click at [163, 112] on span "Apply" at bounding box center [166, 110] width 15 height 8
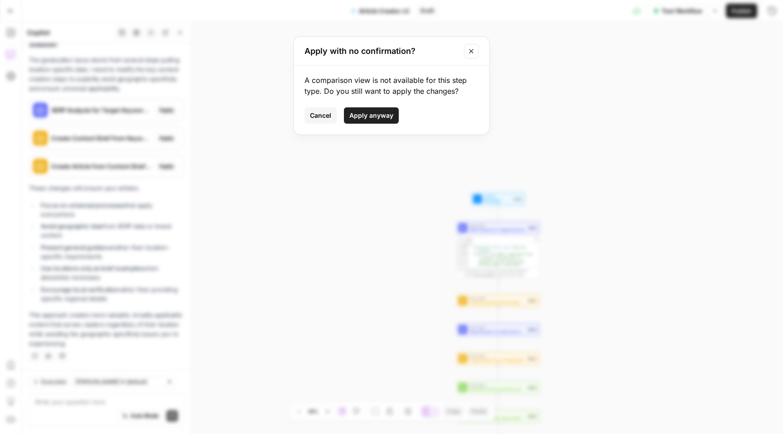
click at [357, 115] on span "Apply anyway" at bounding box center [371, 115] width 44 height 9
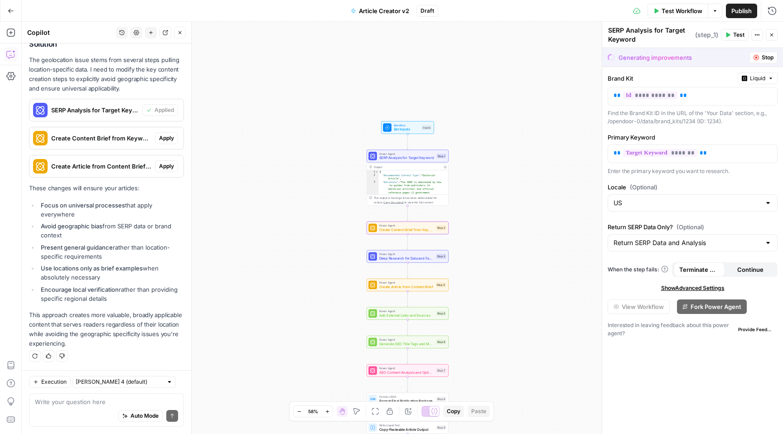
click at [164, 136] on span "Apply" at bounding box center [166, 138] width 15 height 8
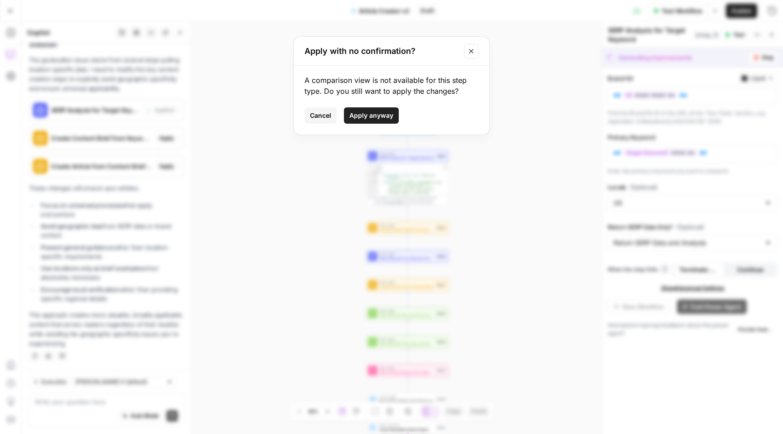
click at [358, 110] on button "Apply anyway" at bounding box center [371, 115] width 55 height 16
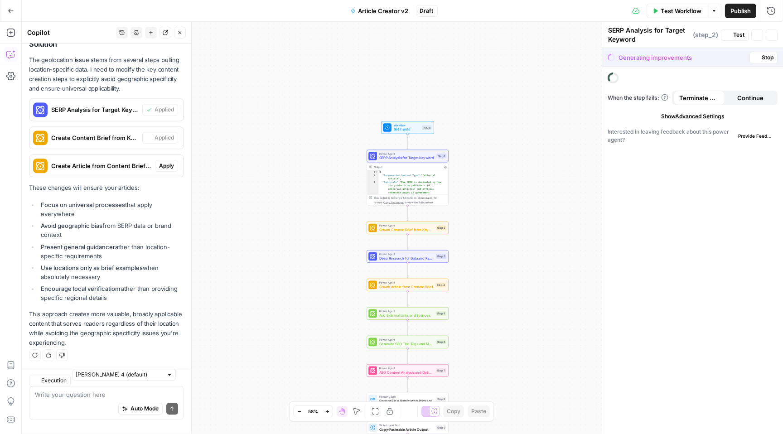
type textarea "Create Content Brief from Keyword"
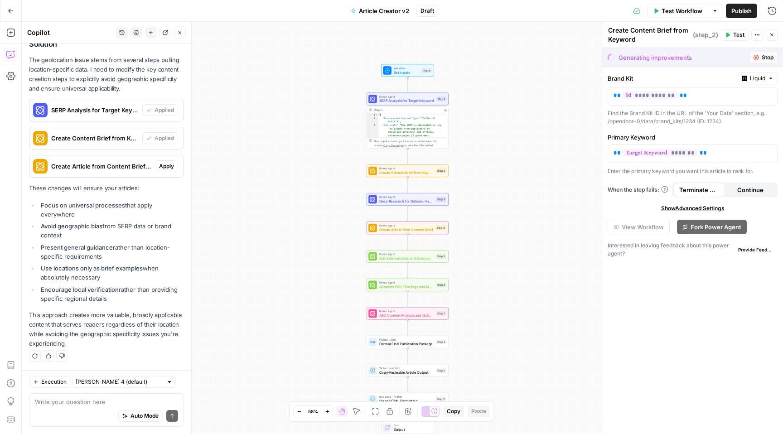
click at [161, 169] on span "Apply" at bounding box center [166, 166] width 15 height 8
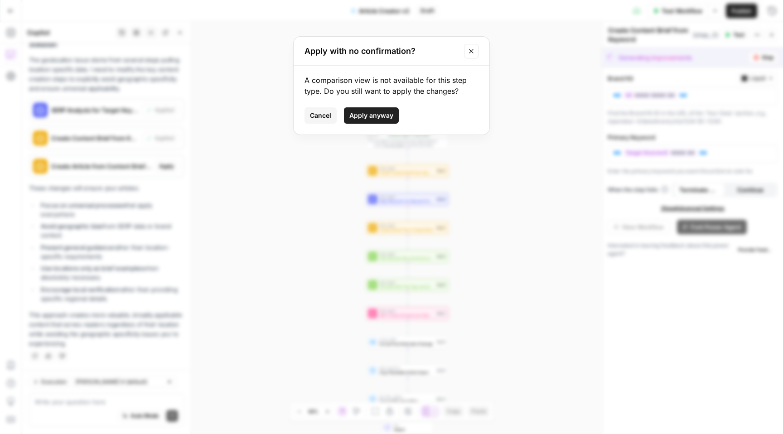
click at [358, 115] on span "Apply anyway" at bounding box center [371, 115] width 44 height 9
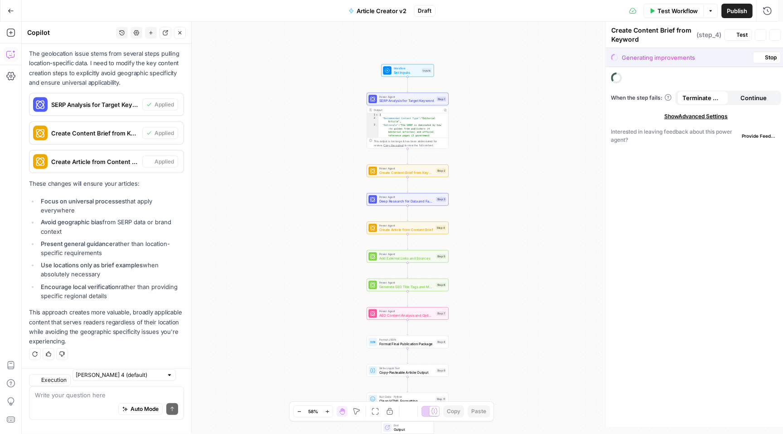
type textarea "Create Article from Content Brief"
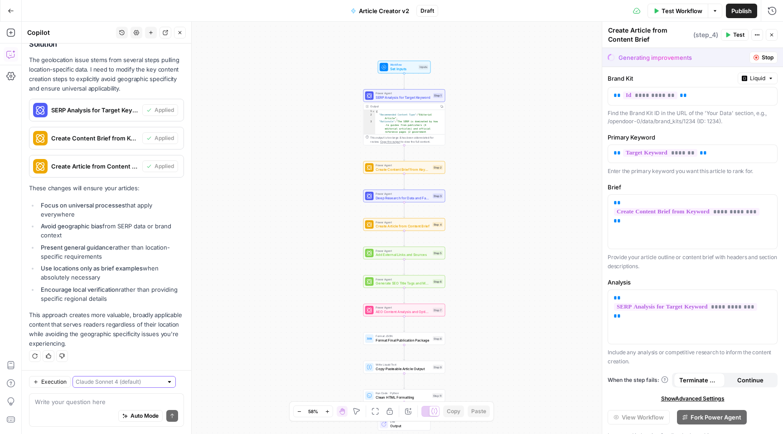
click at [122, 382] on input "text" at bounding box center [119, 381] width 87 height 9
type input "[PERSON_NAME] 4 (default)"
click at [129, 384] on input "text" at bounding box center [119, 381] width 87 height 9
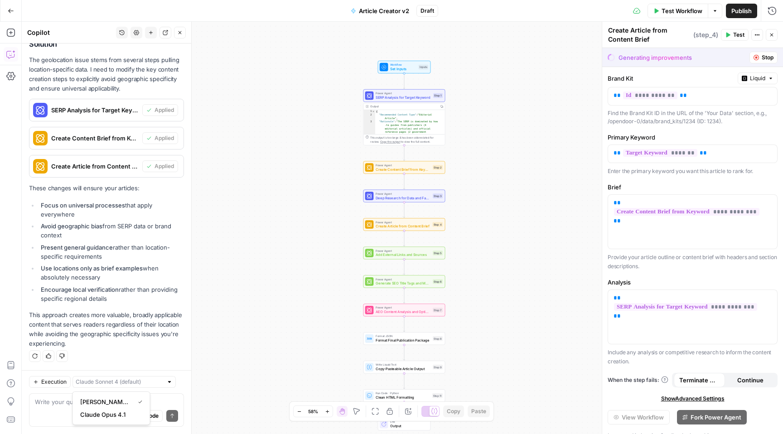
type input "[PERSON_NAME] 4 (default)"
click at [677, 10] on span "Test Workflow" at bounding box center [682, 10] width 41 height 9
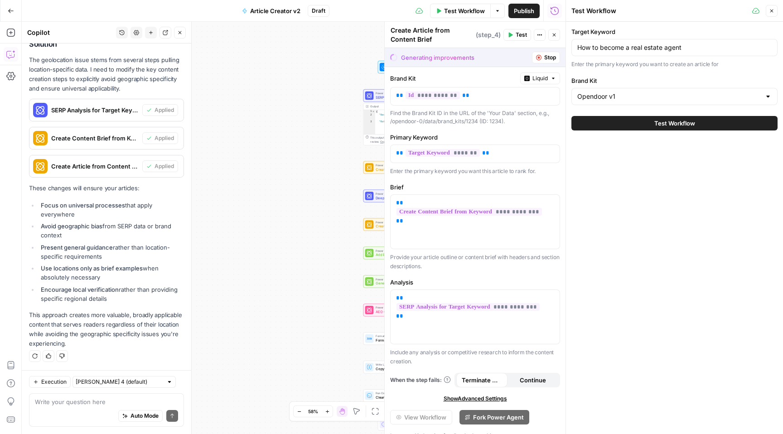
click at [670, 123] on span "Test Workflow" at bounding box center [674, 123] width 41 height 9
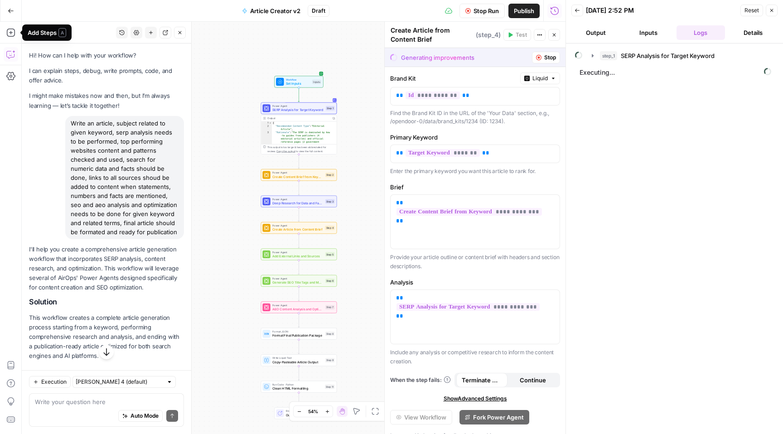
click at [13, 13] on icon "button" at bounding box center [11, 11] width 6 height 6
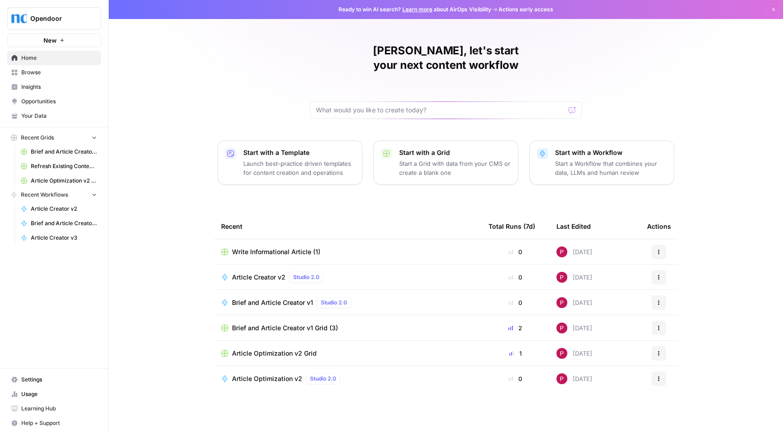
click at [342, 247] on div "Write Informational Article (1)" at bounding box center [347, 251] width 253 height 9
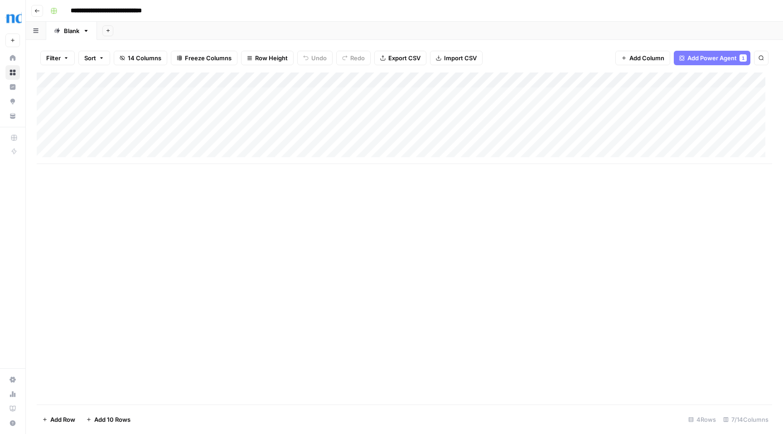
click at [236, 94] on div "Add Column" at bounding box center [404, 119] width 735 height 92
click at [236, 94] on body "**********" at bounding box center [391, 217] width 783 height 434
type textarea "**********"
click at [370, 96] on div "Add Column" at bounding box center [404, 119] width 735 height 92
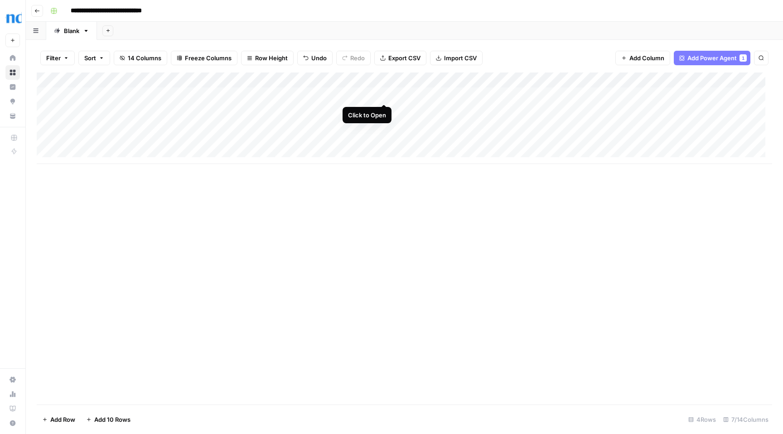
click at [382, 94] on div "Add Column" at bounding box center [404, 119] width 735 height 92
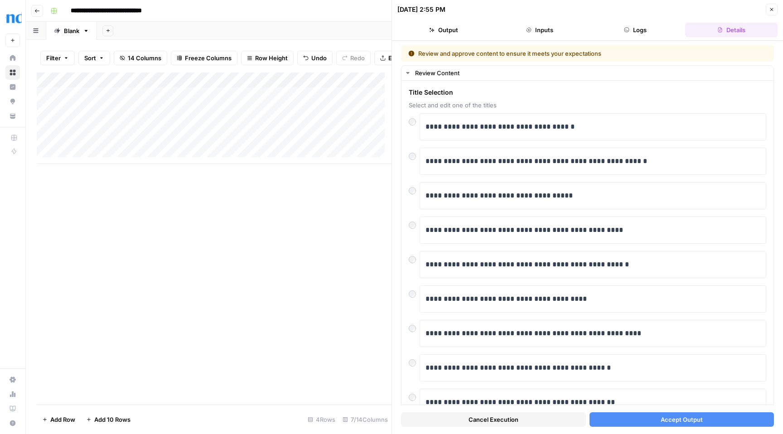
click at [668, 421] on span "Accept Output" at bounding box center [682, 419] width 42 height 9
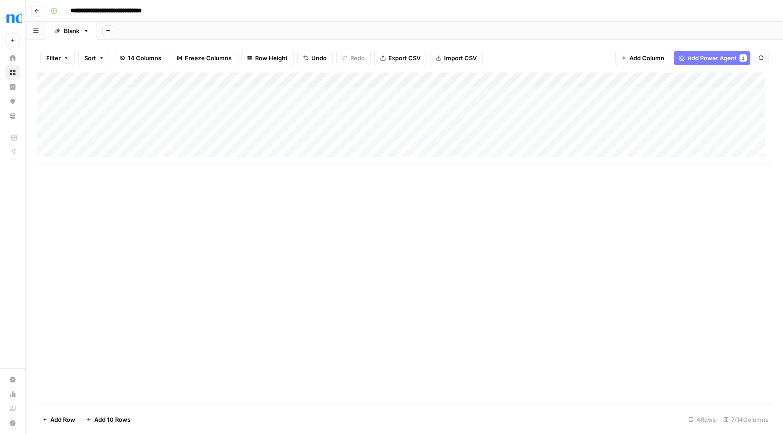
click at [206, 112] on div "Add Column" at bounding box center [404, 119] width 735 height 92
drag, startPoint x: 206, startPoint y: 111, endPoint x: 70, endPoint y: 111, distance: 136.4
click at [70, 111] on textarea "**********" at bounding box center [162, 111] width 189 height 13
click at [126, 127] on div "Add Column" at bounding box center [404, 119] width 735 height 92
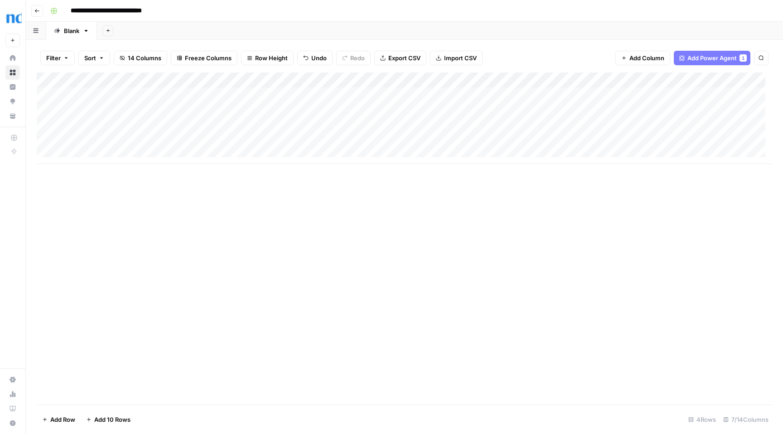
click at [126, 127] on div "Add Column" at bounding box center [404, 119] width 735 height 92
drag, startPoint x: 249, startPoint y: 124, endPoint x: 58, endPoint y: 123, distance: 190.3
click at [58, 123] on body "**********" at bounding box center [391, 217] width 783 height 434
click at [136, 142] on div "Add Column" at bounding box center [404, 119] width 735 height 92
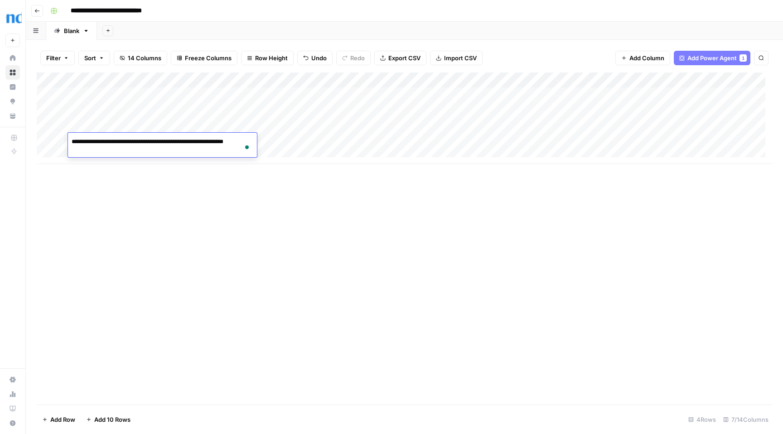
drag, startPoint x: 110, startPoint y: 151, endPoint x: 67, endPoint y: 140, distance: 44.0
click at [67, 140] on body "**********" at bounding box center [391, 217] width 783 height 434
click at [111, 155] on textarea "**********" at bounding box center [162, 146] width 189 height 22
drag, startPoint x: 92, startPoint y: 150, endPoint x: 48, endPoint y: 141, distance: 44.7
click at [48, 141] on body "**********" at bounding box center [391, 217] width 783 height 434
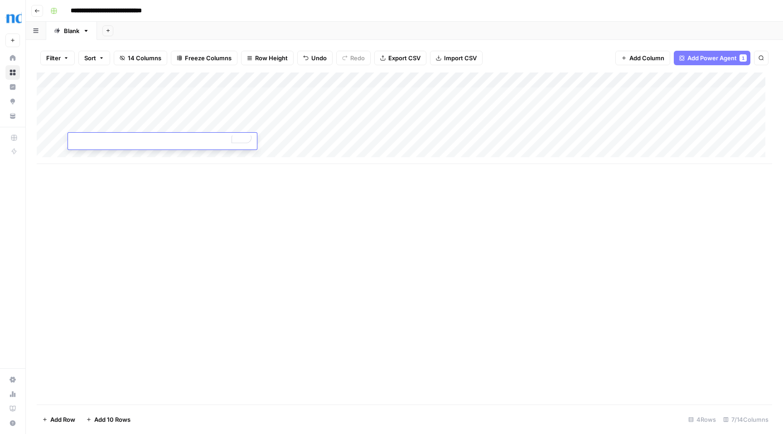
click at [158, 122] on div "Add Column" at bounding box center [404, 119] width 735 height 92
click at [466, 93] on div "Add Column" at bounding box center [404, 119] width 735 height 92
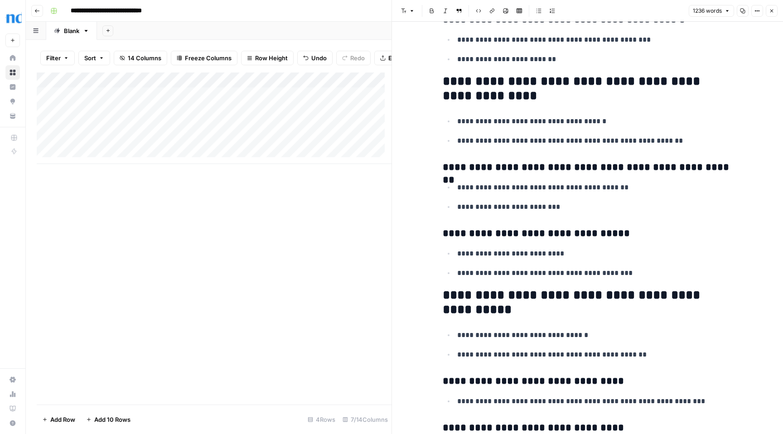
scroll to position [1148, 0]
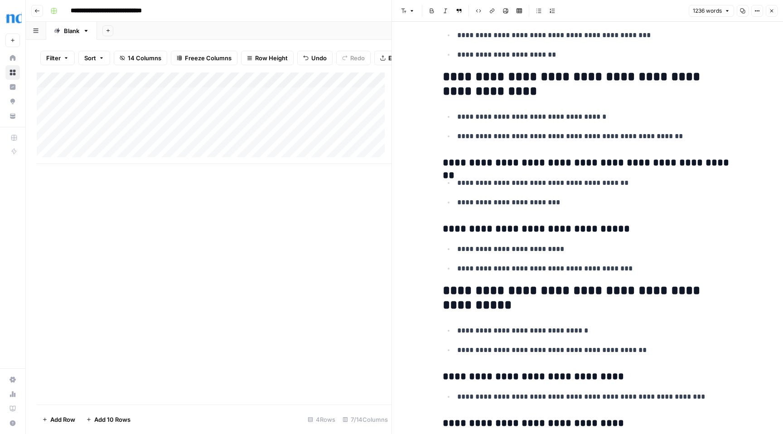
click at [312, 228] on div "Add Column" at bounding box center [214, 239] width 355 height 332
click at [772, 10] on icon "button" at bounding box center [771, 10] width 5 height 5
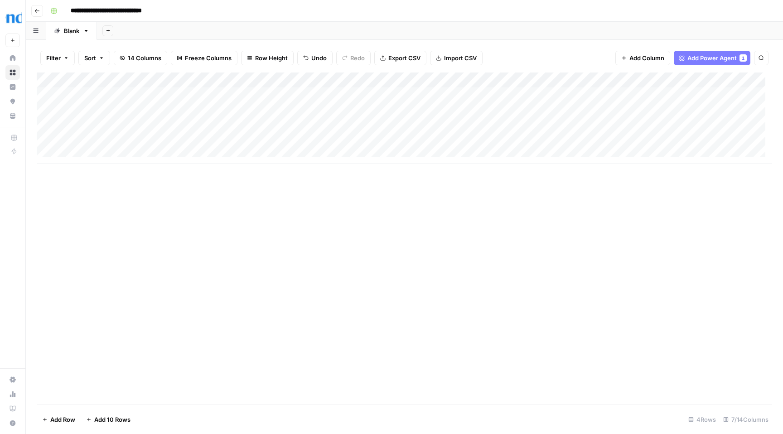
click at [541, 94] on div "Add Column" at bounding box center [404, 119] width 735 height 92
click at [498, 94] on div "Add Column" at bounding box center [404, 119] width 735 height 92
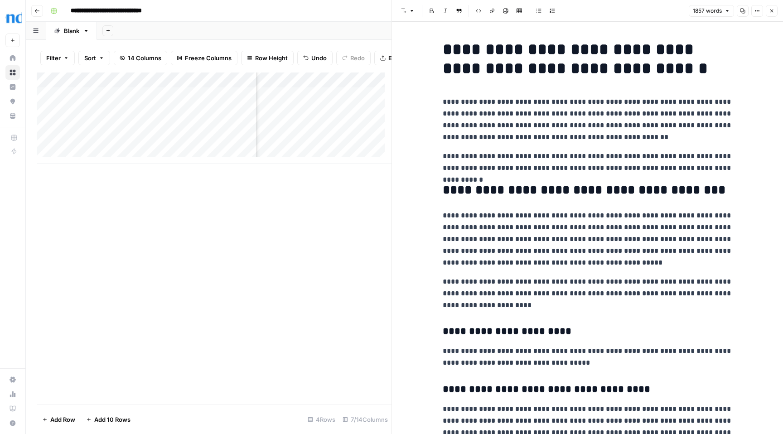
click at [775, 11] on button "Close" at bounding box center [772, 11] width 12 height 12
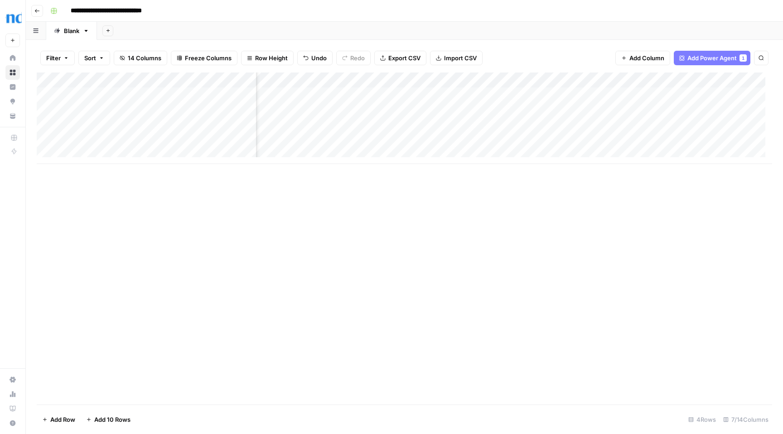
scroll to position [0, 98]
click at [485, 79] on div "Add Column" at bounding box center [404, 119] width 735 height 92
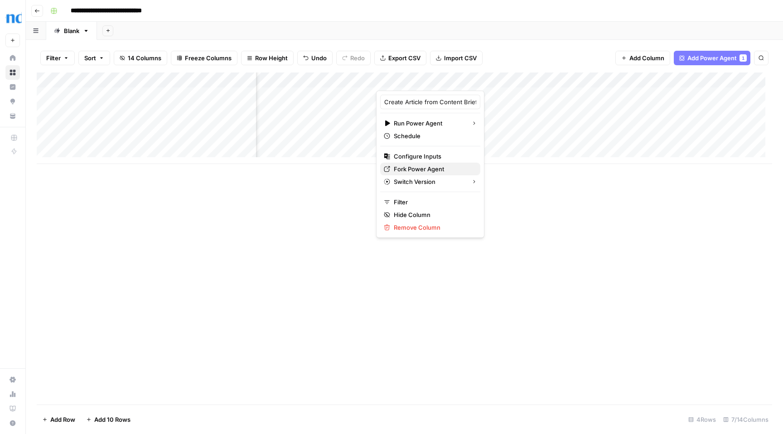
click at [437, 169] on span "Fork Power Agent" at bounding box center [433, 168] width 79 height 9
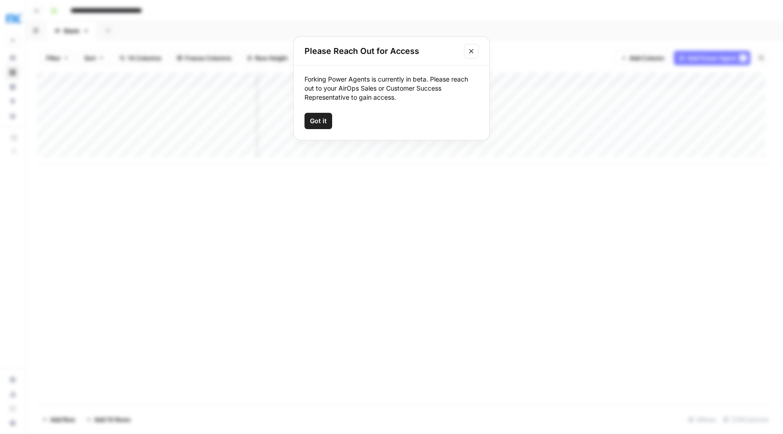
click at [469, 51] on icon "Close modal" at bounding box center [471, 51] width 7 height 7
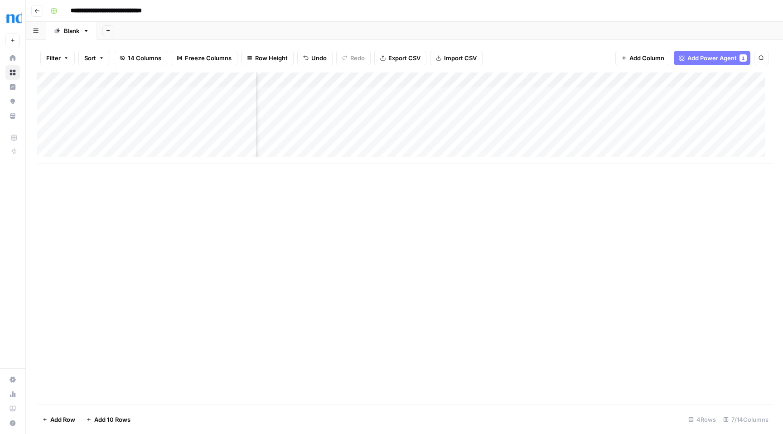
click at [705, 58] on span "Add Power Agent" at bounding box center [711, 57] width 49 height 9
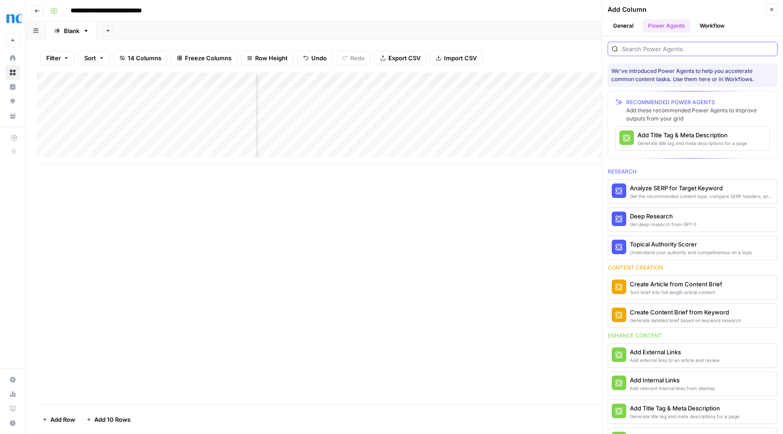
click at [702, 48] on input "search" at bounding box center [698, 48] width 152 height 9
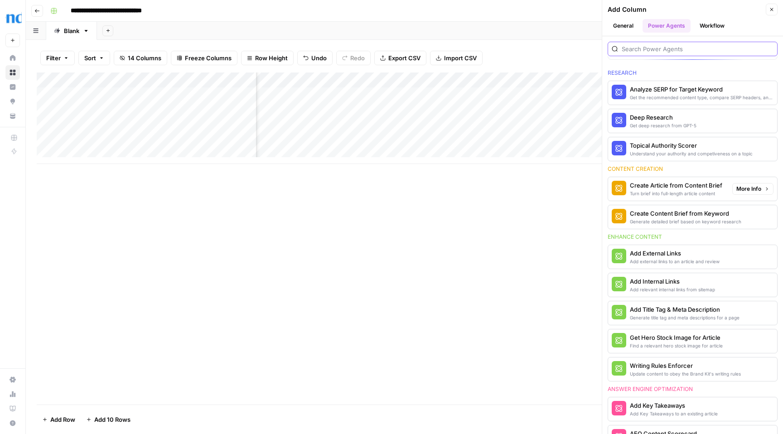
scroll to position [115, 0]
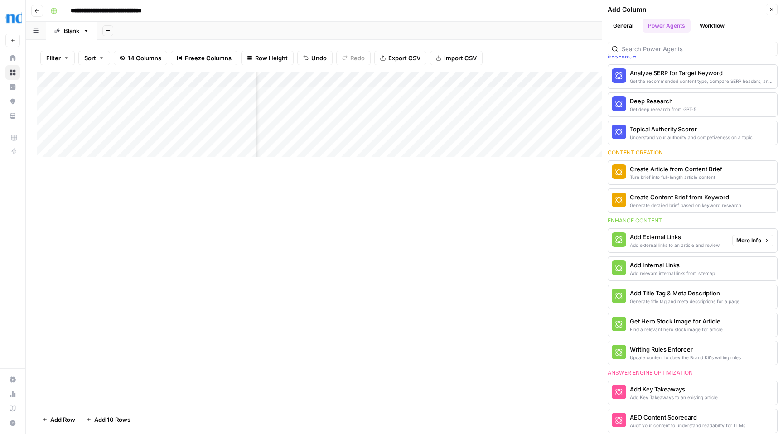
click at [686, 238] on div "Add External Links" at bounding box center [675, 236] width 90 height 9
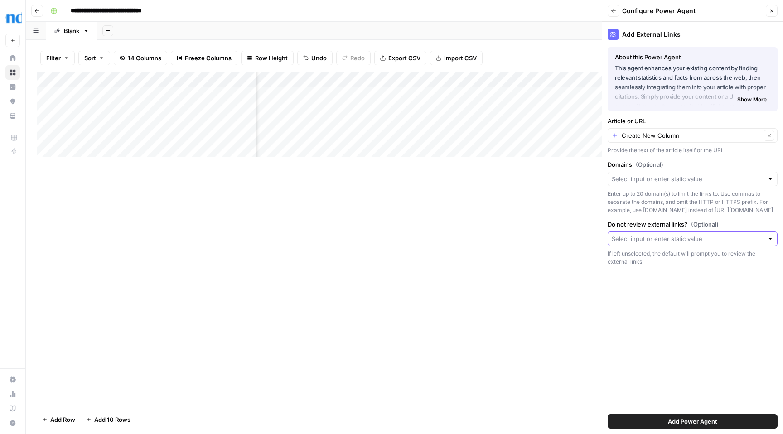
click at [703, 237] on input "Do not review external links? (Optional)" at bounding box center [688, 238] width 152 height 9
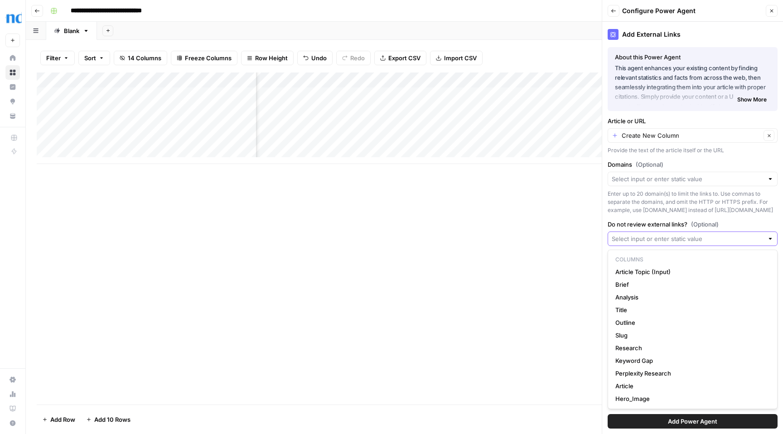
click at [703, 237] on input "Do not review external links? (Optional)" at bounding box center [688, 238] width 152 height 9
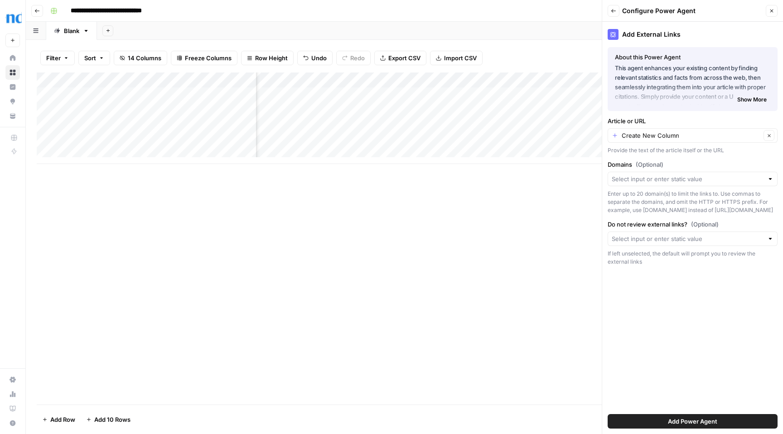
click at [740, 225] on label "Do not review external links? (Optional)" at bounding box center [693, 224] width 170 height 9
click at [740, 234] on input "Do not review external links? (Optional)" at bounding box center [688, 238] width 152 height 9
click at [743, 218] on div "Add External Links About this Power Agent This agent enhances your existing con…" at bounding box center [692, 228] width 181 height 412
click at [723, 238] on input "Do not review external links? (Optional)" at bounding box center [688, 238] width 152 height 9
click at [743, 224] on label "Do not review external links? (Optional)" at bounding box center [693, 224] width 170 height 9
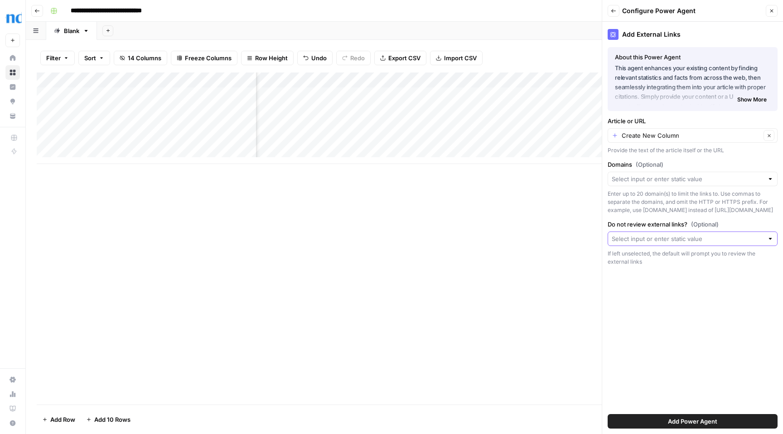
click at [743, 234] on input "Do not review external links? (Optional)" at bounding box center [688, 238] width 152 height 9
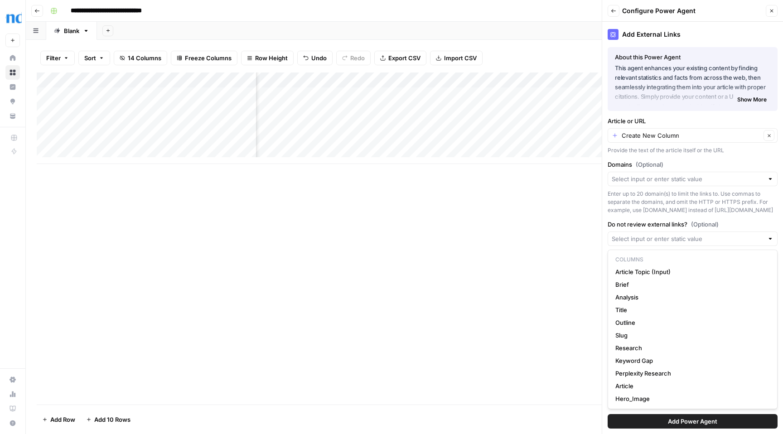
click at [741, 226] on label "Do not review external links? (Optional)" at bounding box center [693, 224] width 170 height 9
click at [741, 234] on input "Do not review external links? (Optional)" at bounding box center [688, 238] width 152 height 9
click at [645, 226] on label "Do not review external links? (Optional)" at bounding box center [693, 224] width 170 height 9
click at [645, 234] on input "Do not review external links? (Optional)" at bounding box center [688, 238] width 152 height 9
click at [702, 227] on span "(Optional)" at bounding box center [705, 224] width 28 height 9
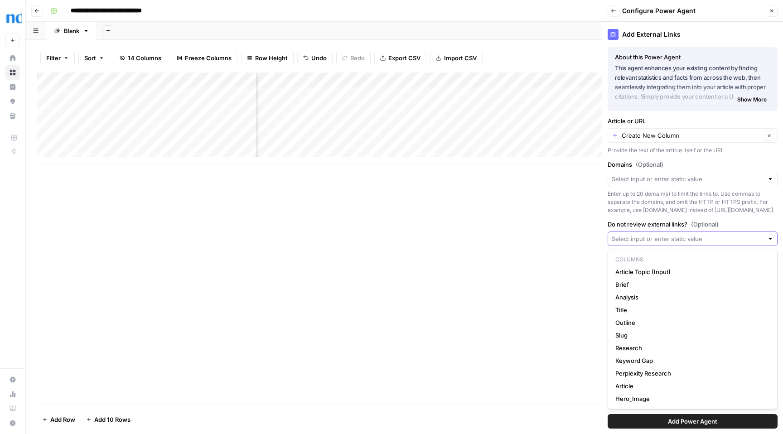
click at [702, 234] on input "Do not review external links? (Optional)" at bounding box center [688, 238] width 152 height 9
click at [762, 225] on label "Do not review external links? (Optional)" at bounding box center [693, 224] width 170 height 9
click at [762, 234] on input "Do not review external links? (Optional)" at bounding box center [688, 238] width 152 height 9
click at [774, 223] on label "Do not review external links? (Optional)" at bounding box center [693, 224] width 170 height 9
click at [764, 234] on input "Do not review external links? (Optional)" at bounding box center [688, 238] width 152 height 9
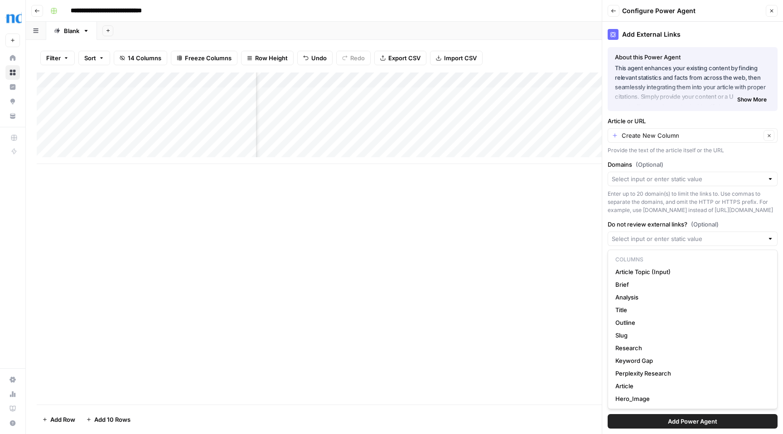
click at [576, 229] on div "Add Column" at bounding box center [404, 239] width 735 height 332
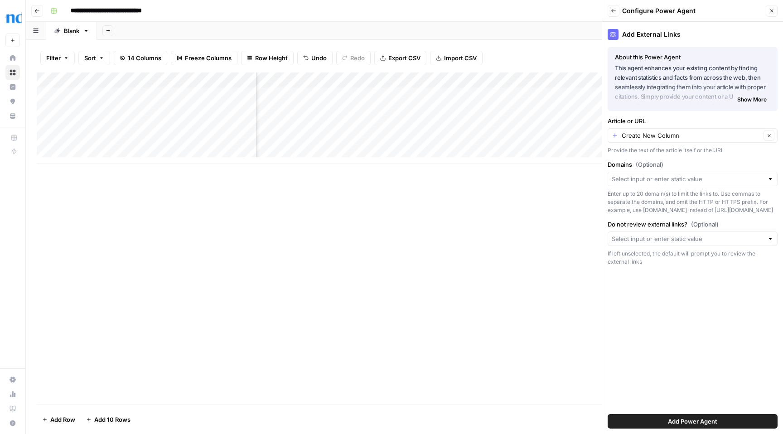
click at [688, 425] on span "Add Power Agent" at bounding box center [692, 421] width 49 height 9
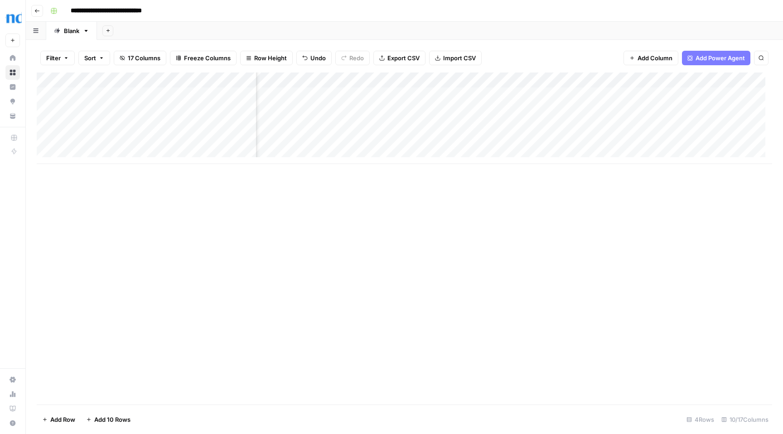
scroll to position [0, 422]
click at [370, 81] on div "Add Column" at bounding box center [404, 119] width 735 height 92
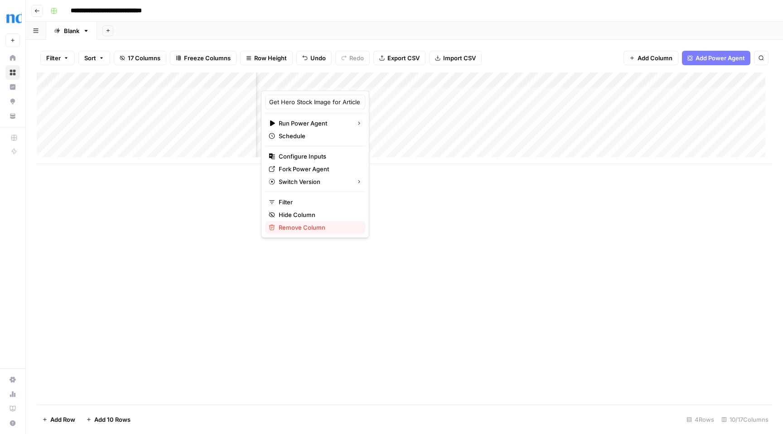
click at [313, 230] on span "Remove Column" at bounding box center [318, 227] width 79 height 9
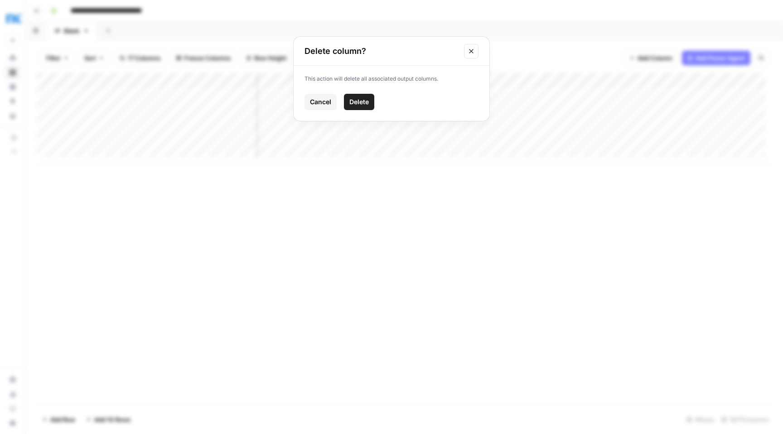
click at [364, 102] on span "Delete" at bounding box center [358, 101] width 19 height 9
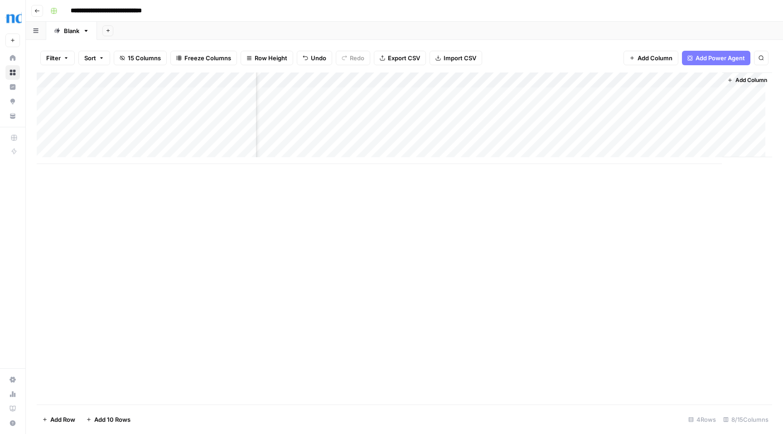
scroll to position [0, 276]
click at [586, 94] on div "Add Column" at bounding box center [404, 119] width 735 height 92
click at [488, 97] on div "Add Column" at bounding box center [404, 119] width 735 height 92
click at [706, 56] on span "Add Power Agent" at bounding box center [720, 57] width 49 height 9
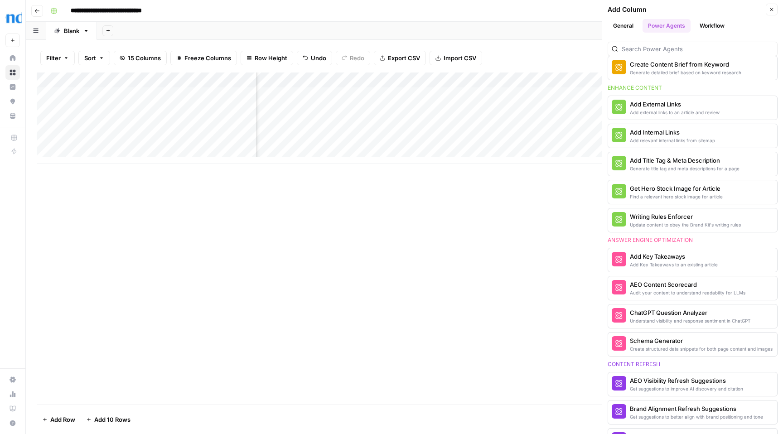
scroll to position [0, 0]
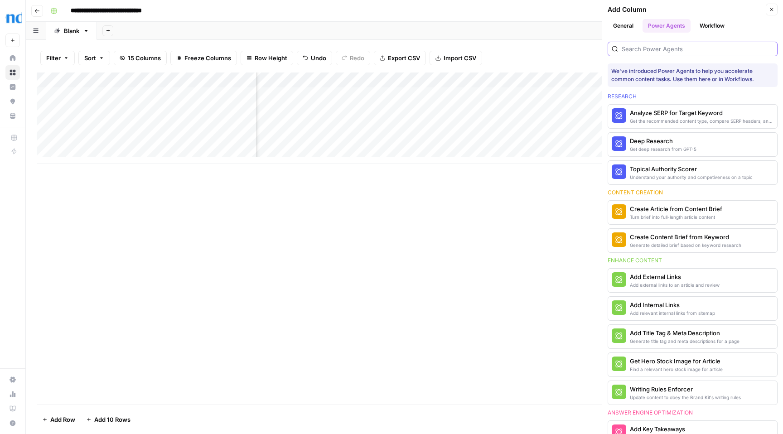
click at [679, 50] on input "search" at bounding box center [698, 48] width 152 height 9
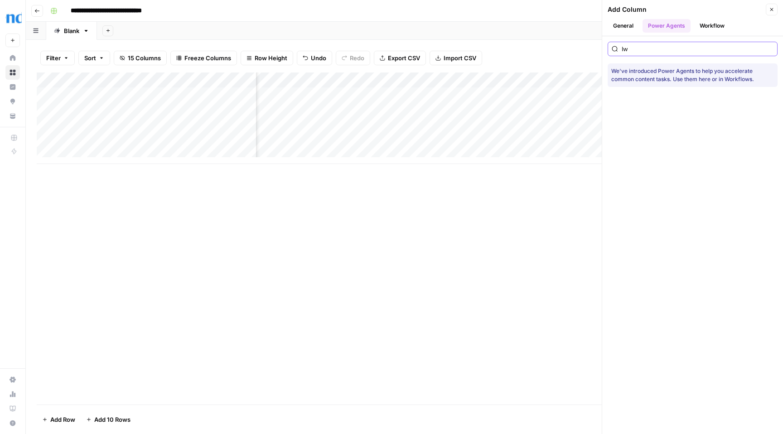
type input "I"
drag, startPoint x: 737, startPoint y: 48, endPoint x: 606, endPoint y: 46, distance: 131.4
click at [606, 46] on div "add external links to generated article We've introduced Power Agents to help y…" at bounding box center [692, 67] width 181 height 62
click at [650, 48] on input "add external links to generated article" at bounding box center [698, 48] width 152 height 9
drag, startPoint x: 657, startPoint y: 48, endPoint x: 597, endPoint y: 47, distance: 60.3
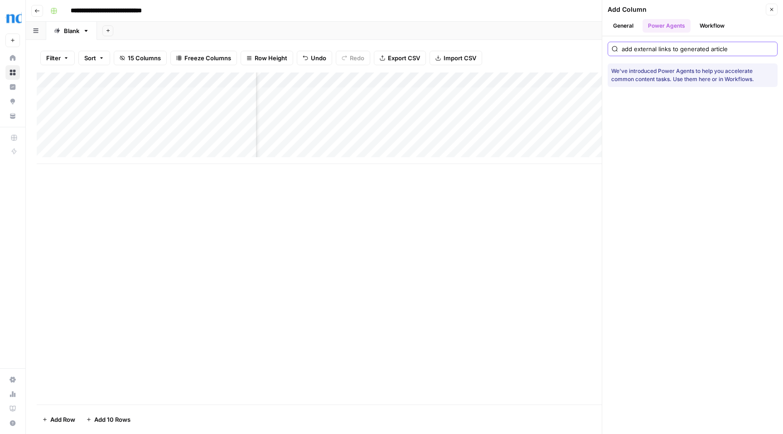
click at [597, 47] on div "**********" at bounding box center [404, 217] width 757 height 434
drag, startPoint x: 636, startPoint y: 48, endPoint x: 713, endPoint y: 52, distance: 77.6
click at [713, 52] on input "links to generated article" at bounding box center [698, 48] width 152 height 9
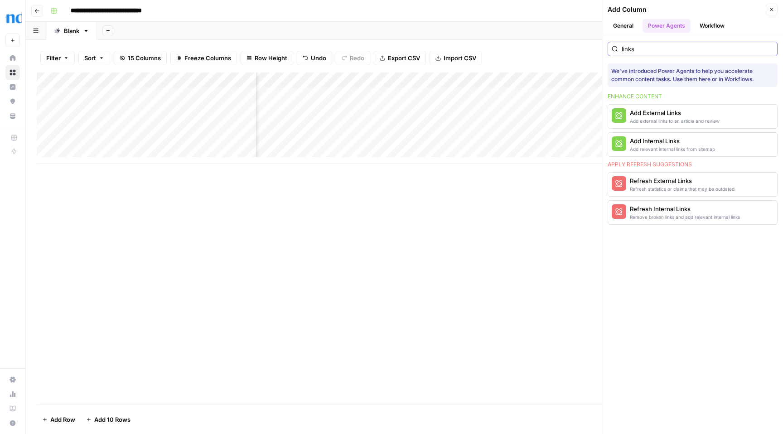
type input "links"
click at [448, 218] on div "Add Column" at bounding box center [404, 239] width 735 height 332
click at [744, 116] on span "More Info" at bounding box center [748, 116] width 25 height 8
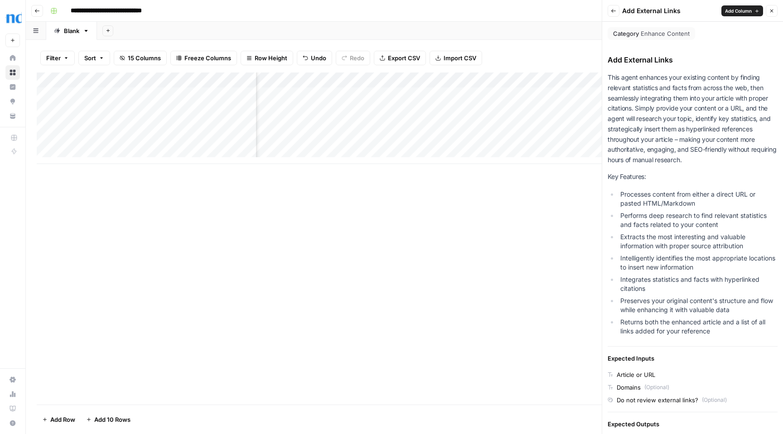
click at [519, 93] on div "Add Column" at bounding box center [404, 119] width 735 height 92
click at [484, 125] on div "Add Column" at bounding box center [404, 119] width 735 height 92
click at [479, 97] on div "Add Column" at bounding box center [404, 119] width 735 height 92
click at [771, 13] on icon "button" at bounding box center [771, 10] width 5 height 5
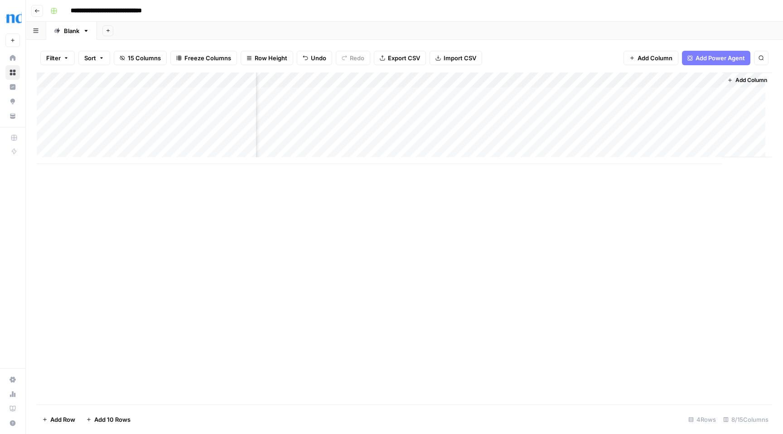
click at [615, 81] on div "Add Column" at bounding box center [404, 119] width 735 height 92
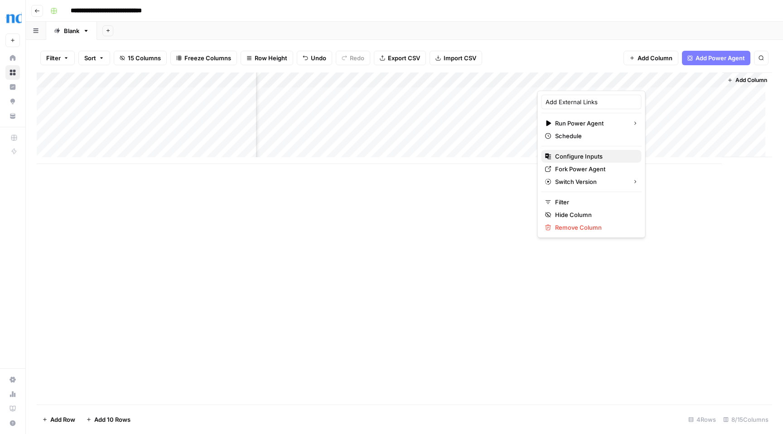
click at [586, 155] on span "Configure Inputs" at bounding box center [594, 156] width 79 height 9
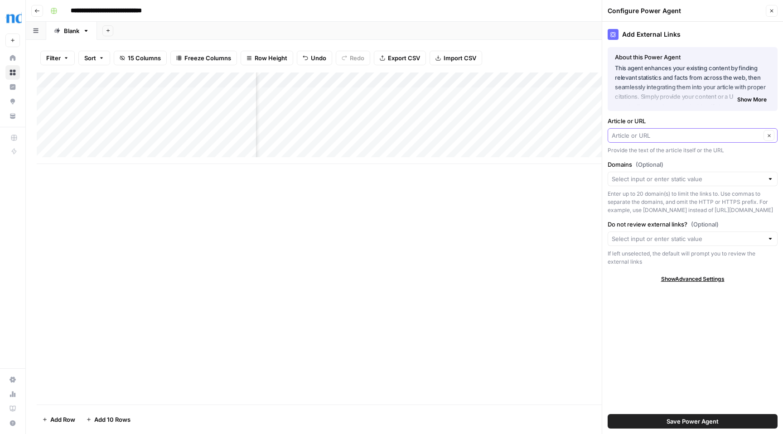
click at [734, 135] on input "Article or URL" at bounding box center [686, 135] width 149 height 9
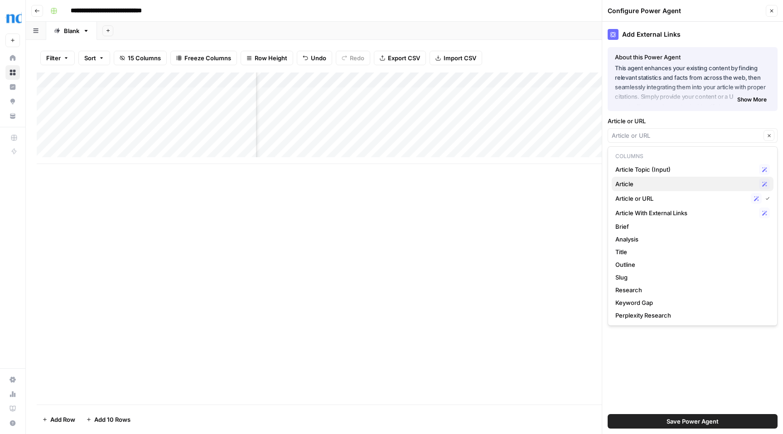
click at [645, 184] on span "Article" at bounding box center [685, 183] width 140 height 9
type input "Article"
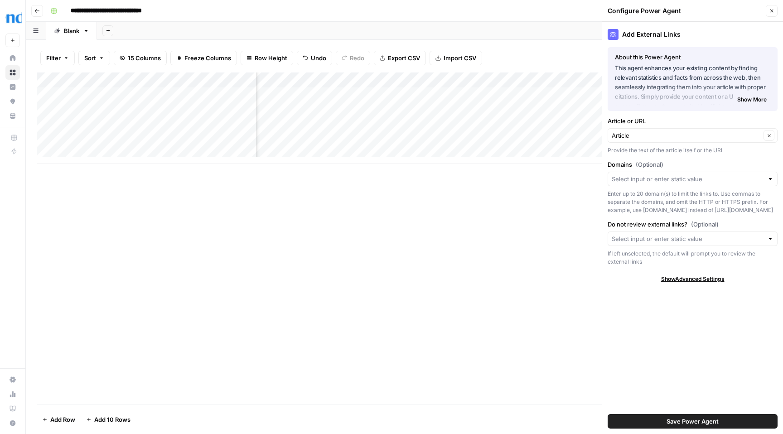
click at [691, 423] on span "Save Power Agent" at bounding box center [693, 421] width 52 height 9
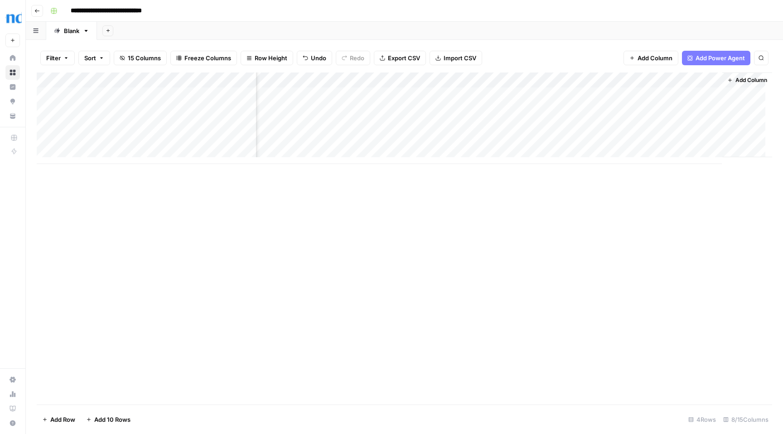
click at [579, 96] on div "Add Column" at bounding box center [404, 119] width 735 height 92
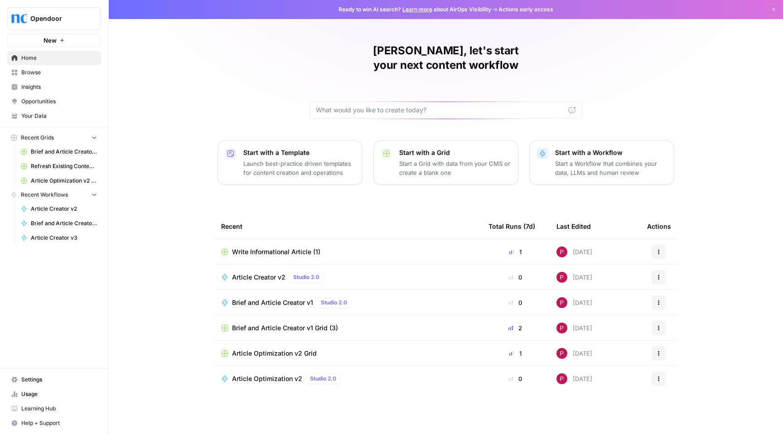
click at [359, 272] on div "Article Creator v2 Studio 2.0" at bounding box center [347, 277] width 253 height 11
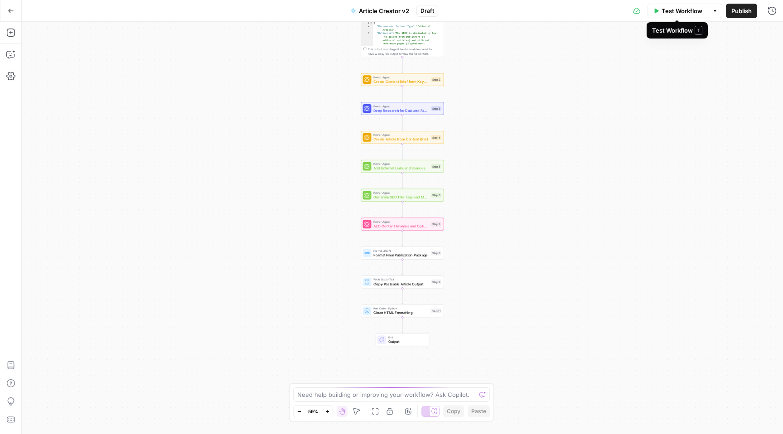
click at [685, 13] on span "Test Workflow" at bounding box center [682, 10] width 41 height 9
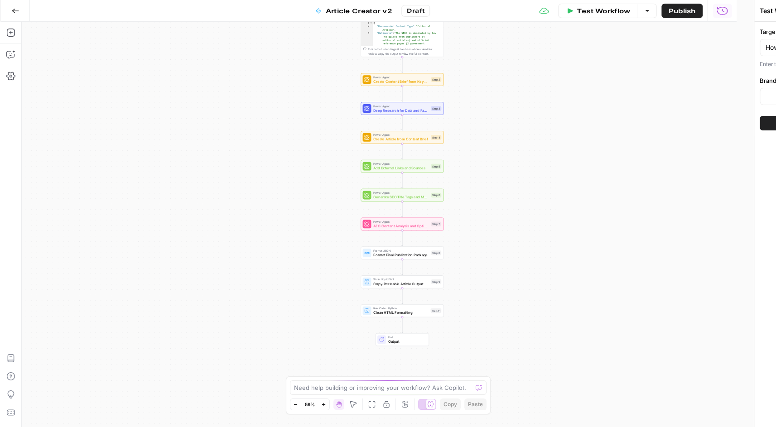
type input "Opendoor v1"
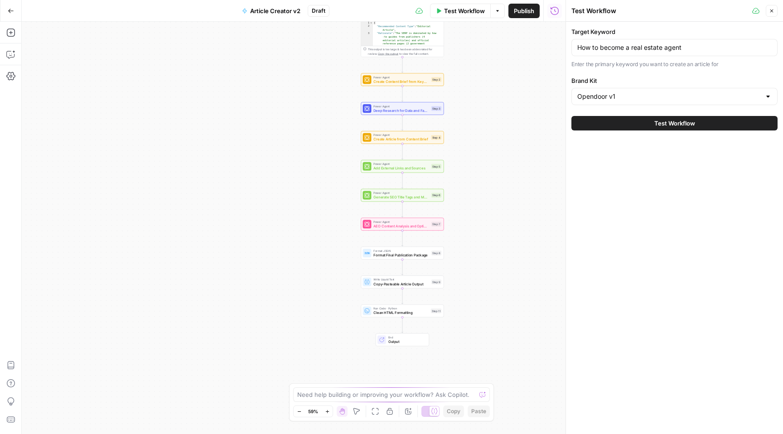
click at [519, 92] on div "Workflow Set Inputs Inputs Power Agent SERP Analysis for Target Keyword Step 1 …" at bounding box center [294, 228] width 544 height 412
click at [688, 122] on span "Test Workflow" at bounding box center [674, 123] width 41 height 9
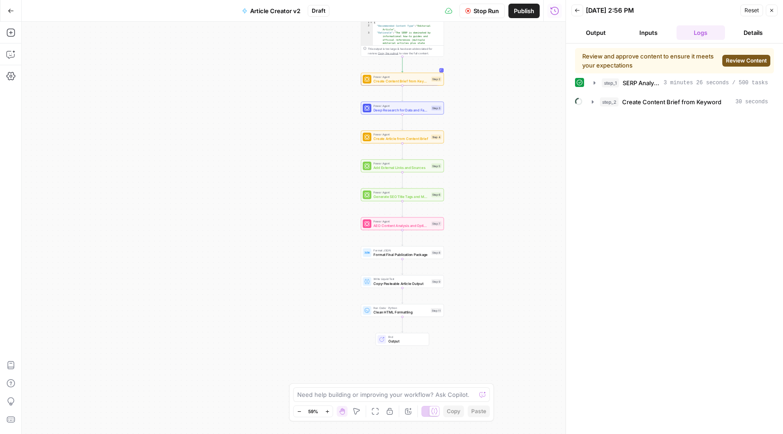
click at [743, 59] on span "Review Content" at bounding box center [746, 61] width 41 height 8
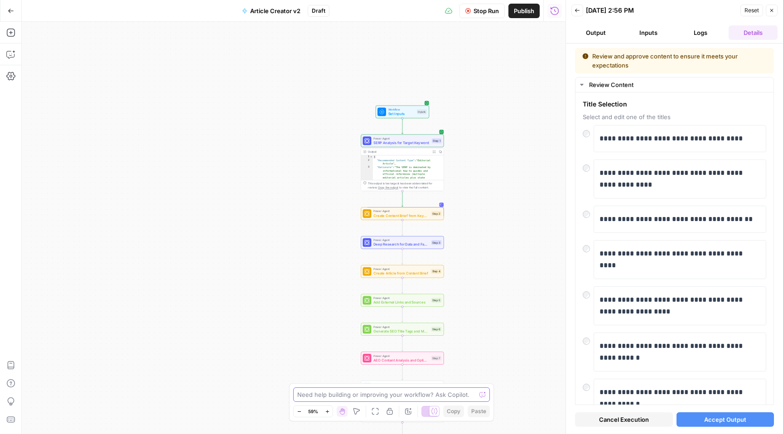
click at [422, 394] on textarea at bounding box center [386, 394] width 179 height 9
type textarea "it can not be geolocated"
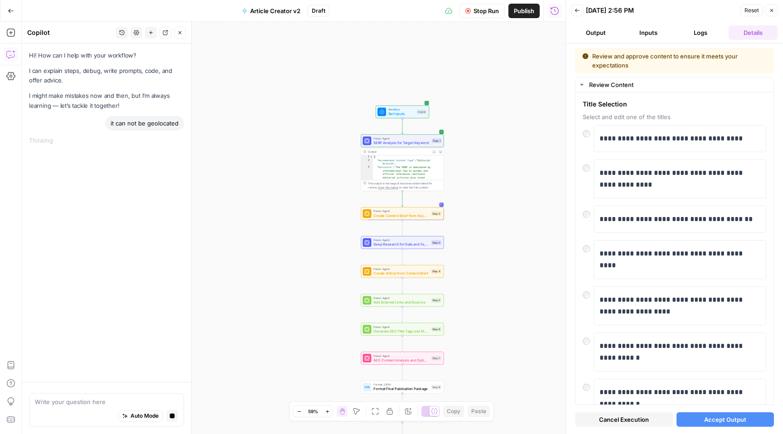
click at [617, 421] on span "Cancel Execution" at bounding box center [624, 419] width 50 height 9
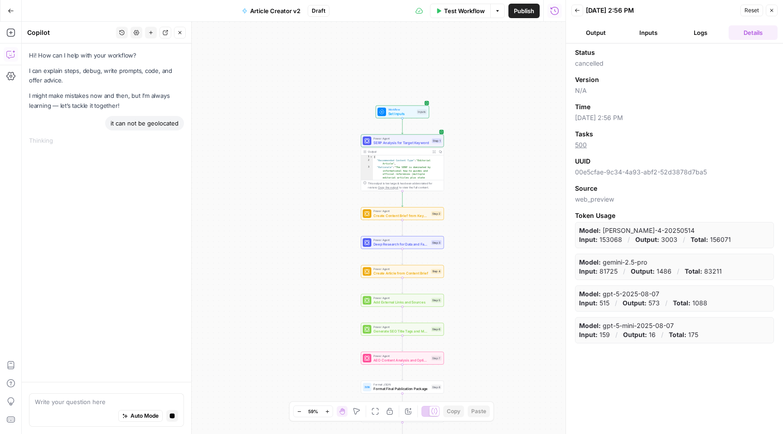
click at [696, 40] on header "Back [DATE] 2:56 PM Reset Close Output Inputs Logs Details" at bounding box center [674, 22] width 217 height 44
click at [698, 35] on button "Logs" at bounding box center [701, 32] width 49 height 15
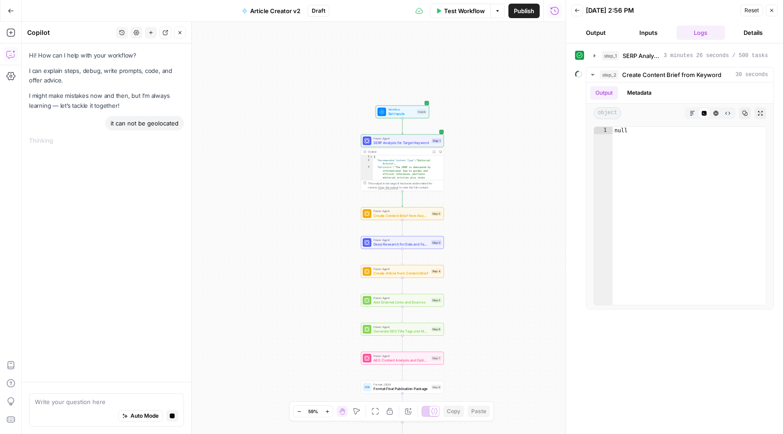
click at [496, 10] on icon "button" at bounding box center [497, 10] width 3 height 1
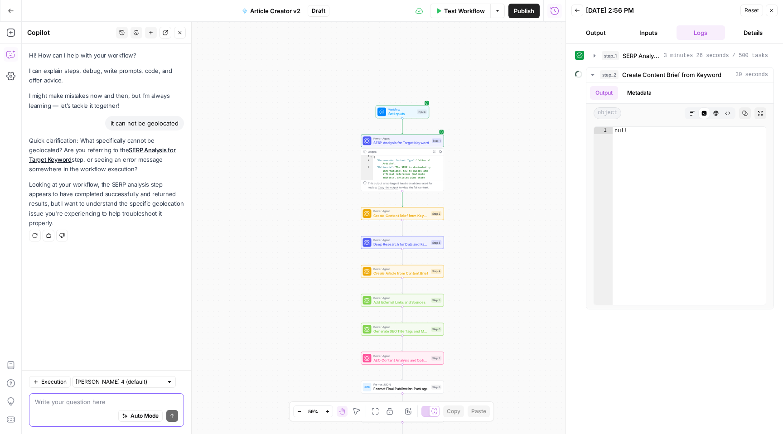
click at [93, 404] on textarea at bounding box center [106, 401] width 143 height 9
type textarea "k"
type textarea "article sugestions are mexico targeted, given keyword was general"
click at [648, 32] on button "Inputs" at bounding box center [648, 32] width 49 height 15
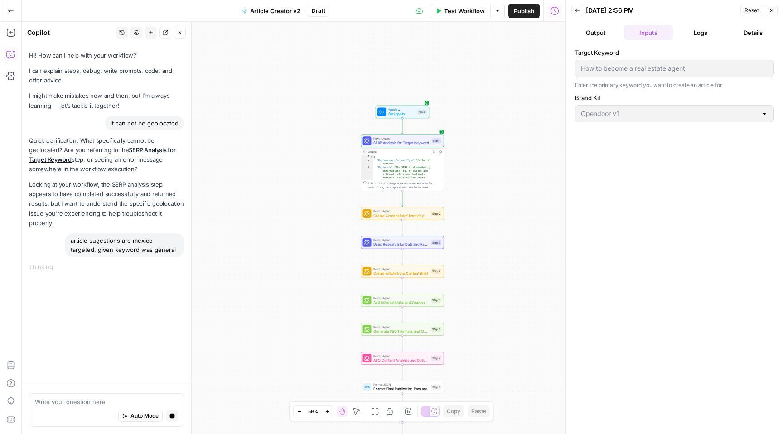
click at [594, 31] on button "Output" at bounding box center [595, 32] width 49 height 15
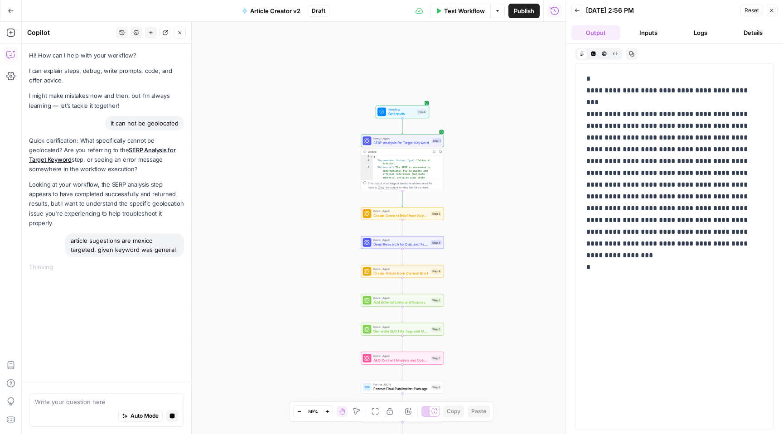
click at [646, 33] on button "Inputs" at bounding box center [648, 32] width 49 height 15
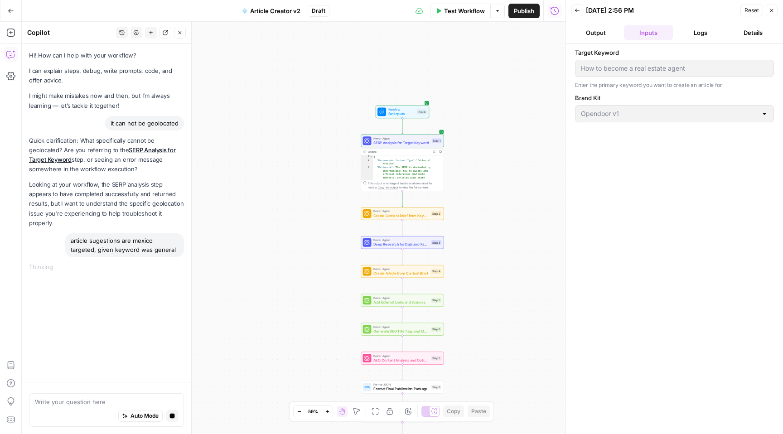
click at [691, 34] on button "Logs" at bounding box center [701, 32] width 49 height 15
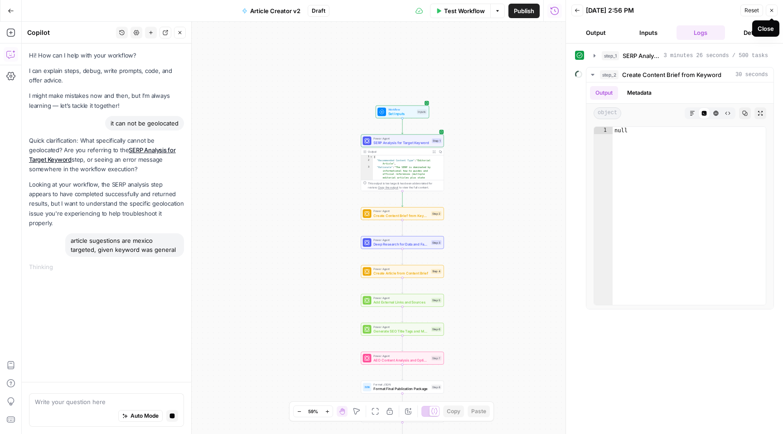
click at [774, 10] on icon "button" at bounding box center [771, 10] width 5 height 5
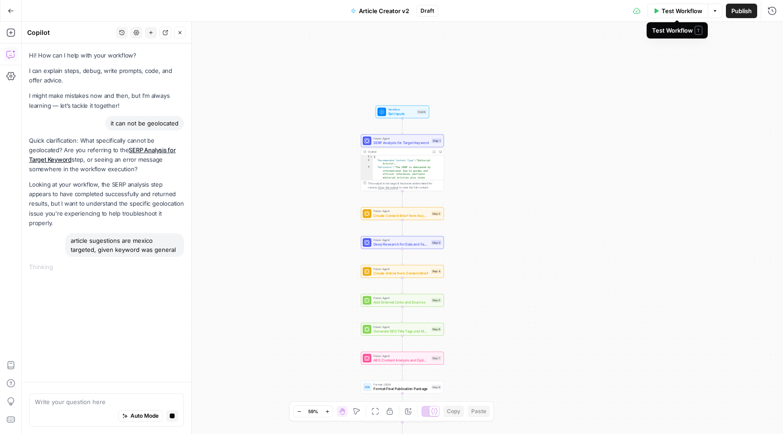
click at [691, 11] on span "Test Workflow" at bounding box center [682, 10] width 41 height 9
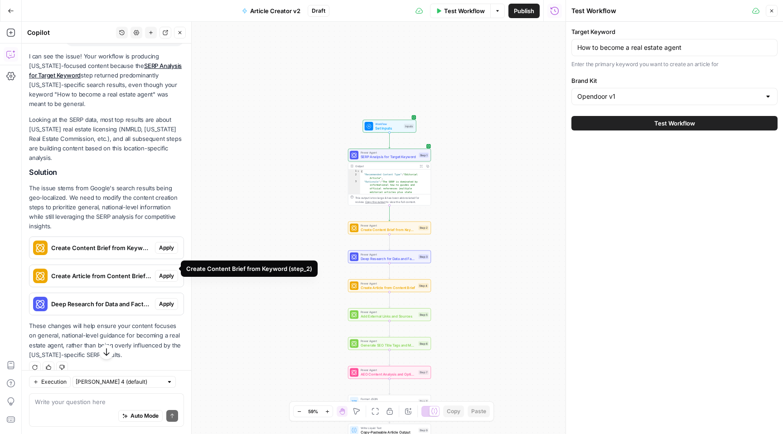
scroll to position [231, 0]
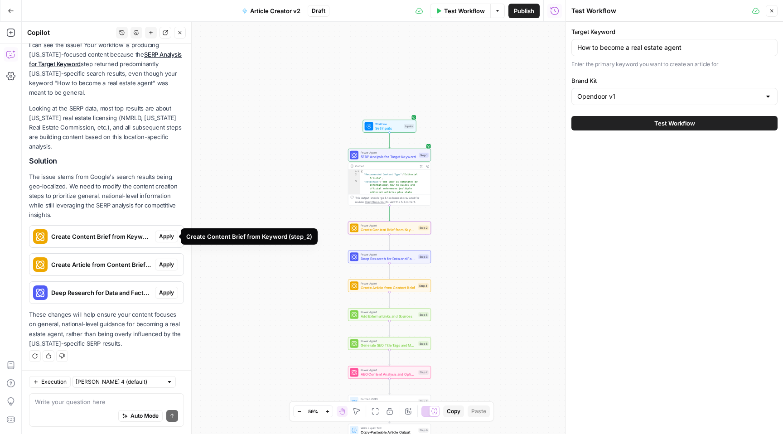
click at [164, 237] on span "Apply" at bounding box center [166, 236] width 15 height 8
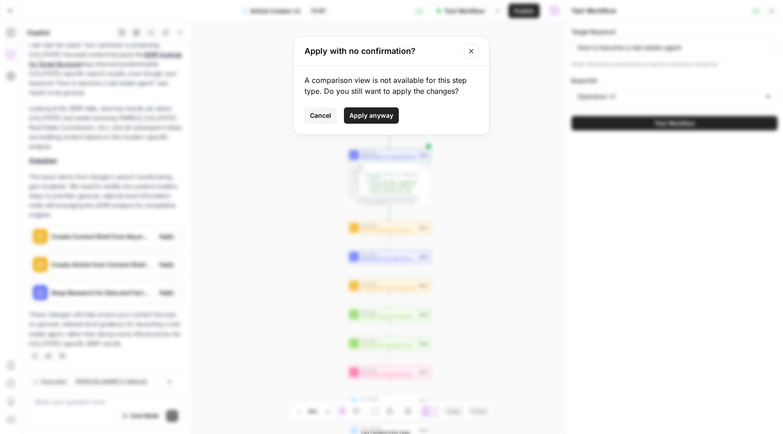
click at [370, 115] on span "Apply anyway" at bounding box center [371, 115] width 44 height 9
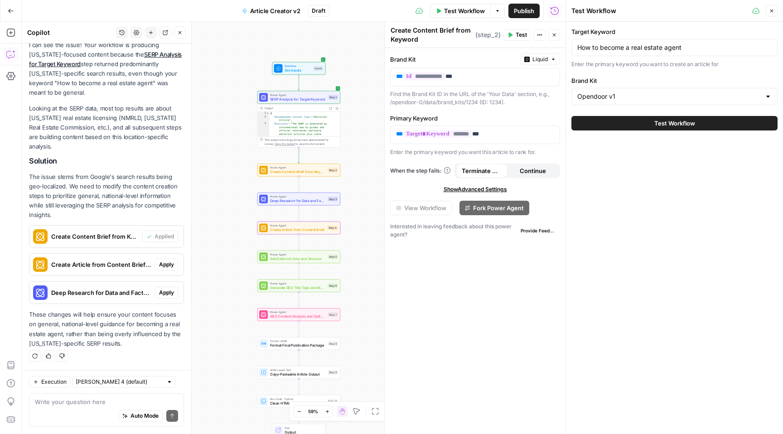
click at [159, 266] on span "Apply" at bounding box center [166, 265] width 15 height 8
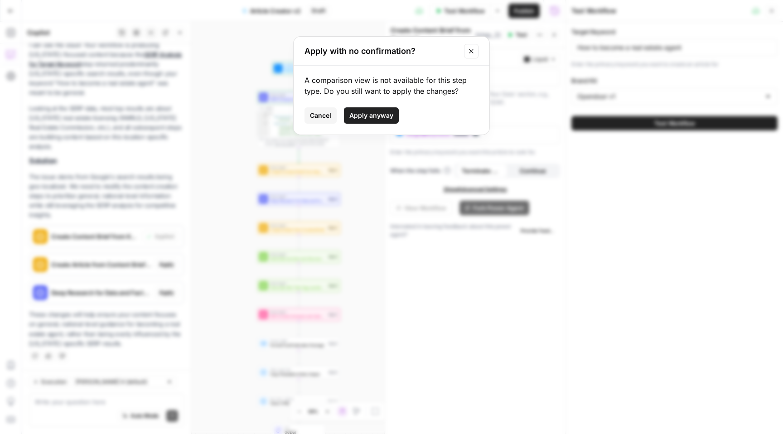
click at [372, 116] on span "Apply anyway" at bounding box center [371, 115] width 44 height 9
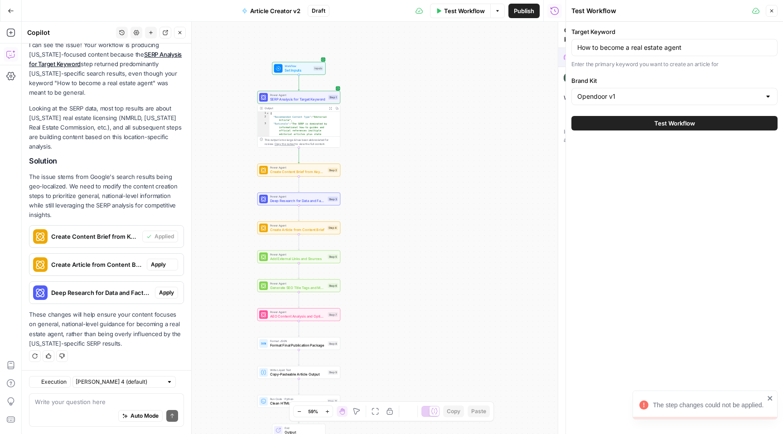
type textarea "Create Article from Content Brief"
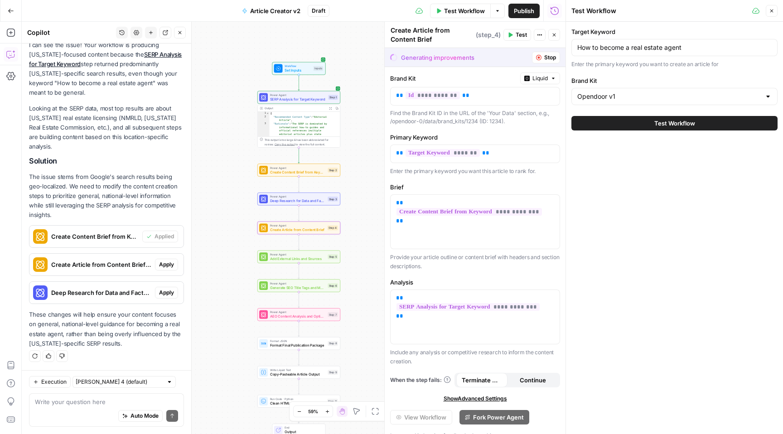
click at [160, 269] on button "Apply" at bounding box center [166, 265] width 23 height 12
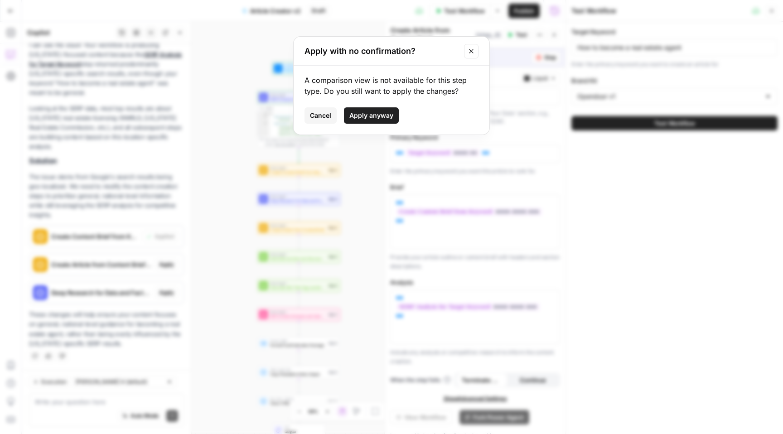
click at [372, 109] on button "Apply anyway" at bounding box center [371, 115] width 55 height 16
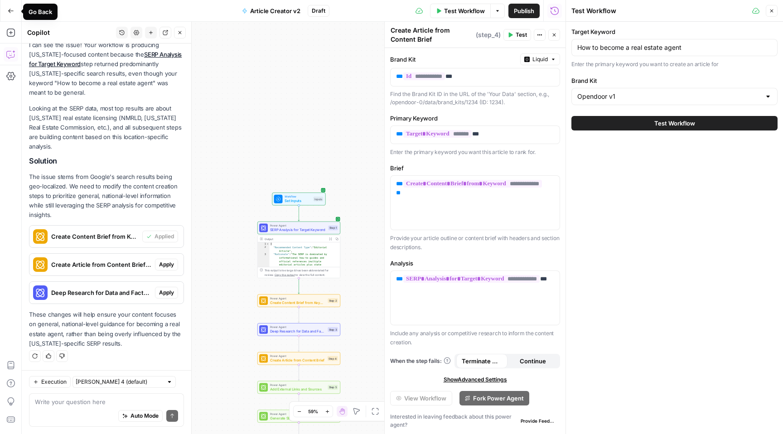
click at [9, 10] on icon "button" at bounding box center [10, 11] width 5 height 4
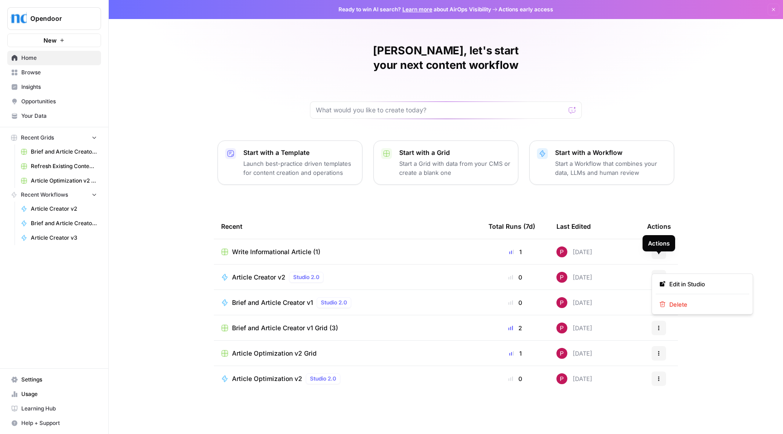
click at [658, 276] on icon "button" at bounding box center [658, 276] width 1 height 1
click at [685, 305] on span "Delete" at bounding box center [705, 304] width 73 height 9
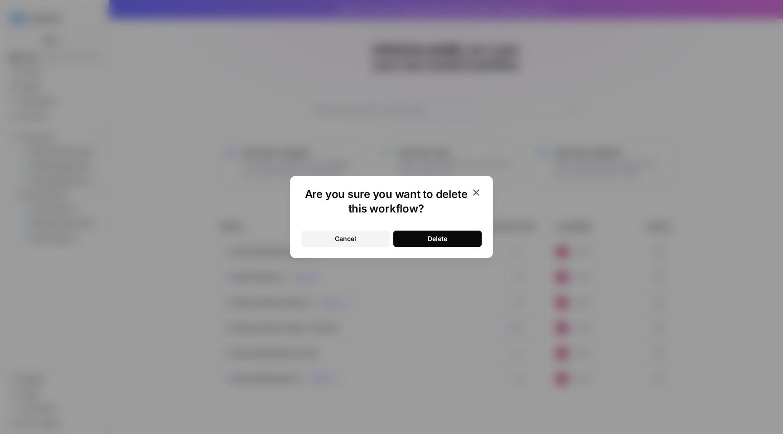
click at [444, 234] on div "Delete" at bounding box center [437, 238] width 19 height 9
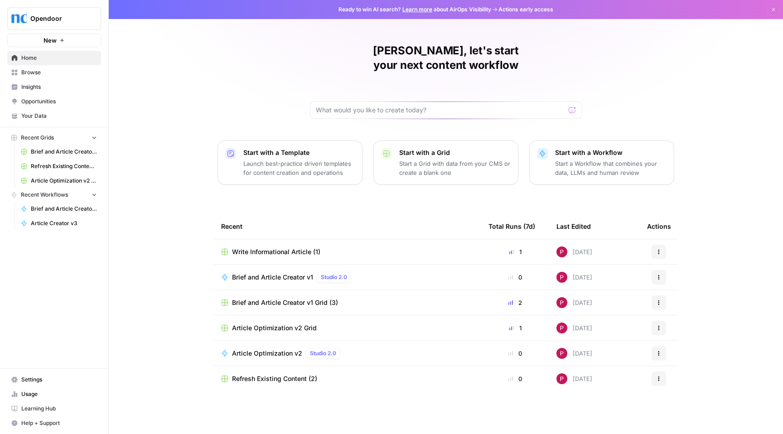
click at [54, 37] on span "New" at bounding box center [50, 40] width 13 height 9
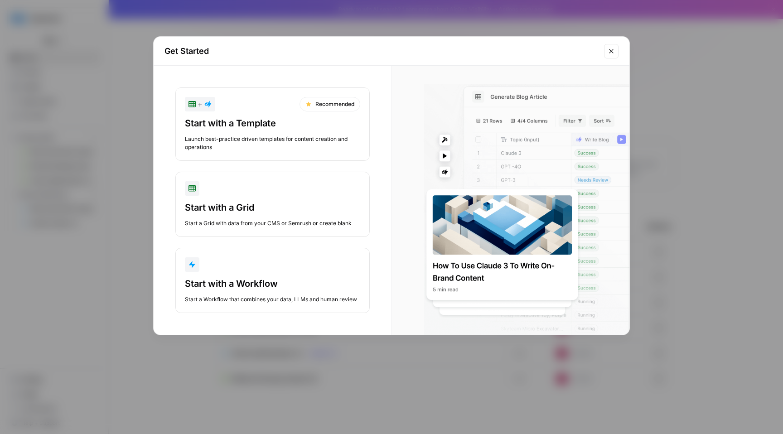
click at [690, 112] on div "Get Started + Recommended Start with a Template Launch best-practice driven tem…" at bounding box center [391, 217] width 783 height 434
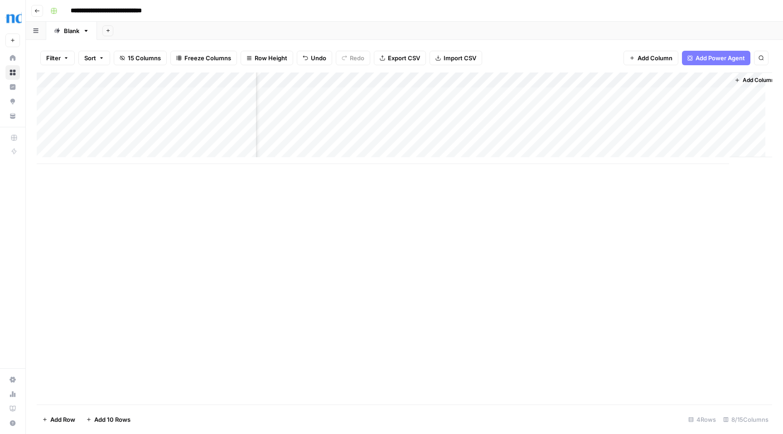
scroll to position [0, 276]
click at [696, 96] on div "Add Column" at bounding box center [404, 119] width 735 height 92
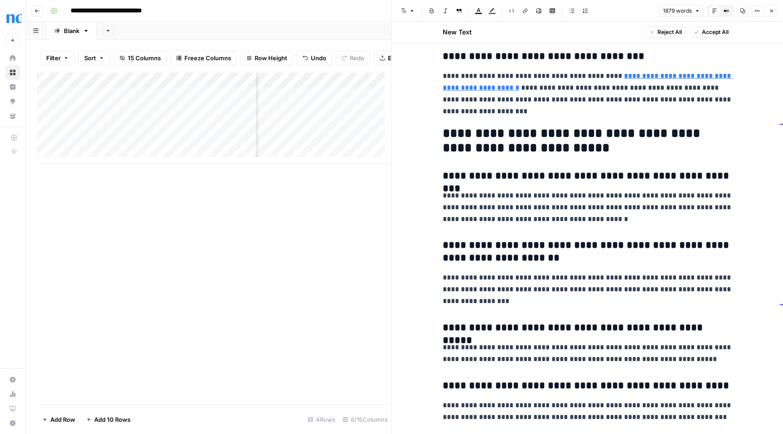
scroll to position [3531, 0]
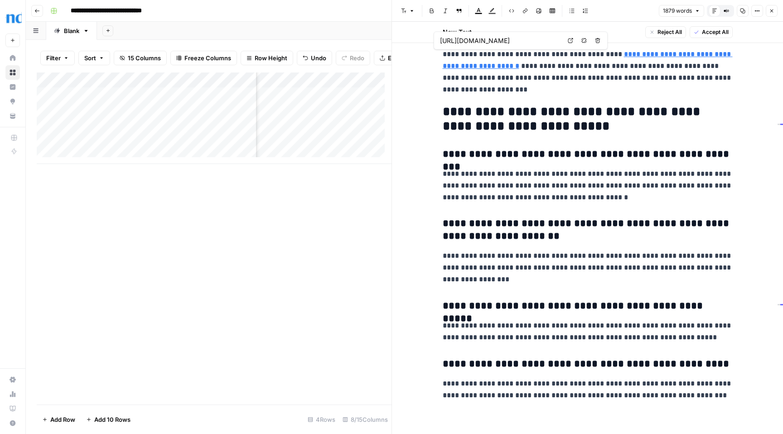
click at [646, 56] on link "**********" at bounding box center [588, 60] width 290 height 19
click at [480, 64] on link "**********" at bounding box center [588, 60] width 290 height 19
click at [511, 67] on link "**********" at bounding box center [588, 60] width 290 height 19
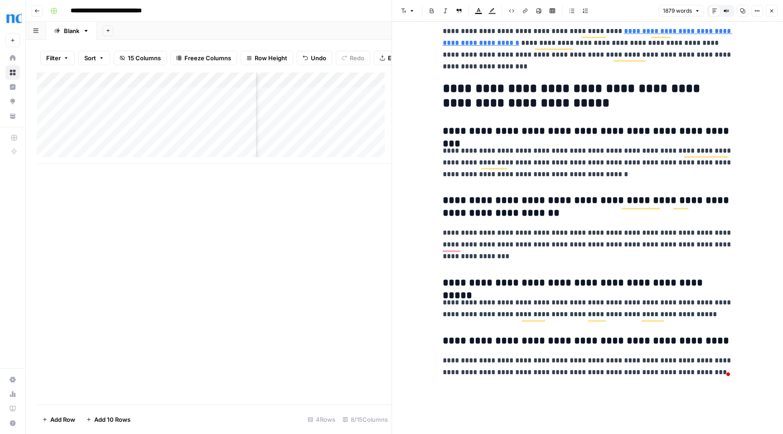
scroll to position [3378, 0]
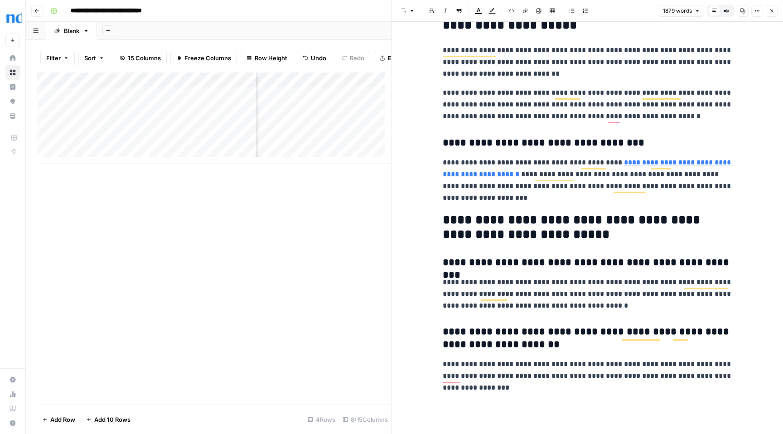
click at [493, 175] on link "**********" at bounding box center [588, 168] width 290 height 19
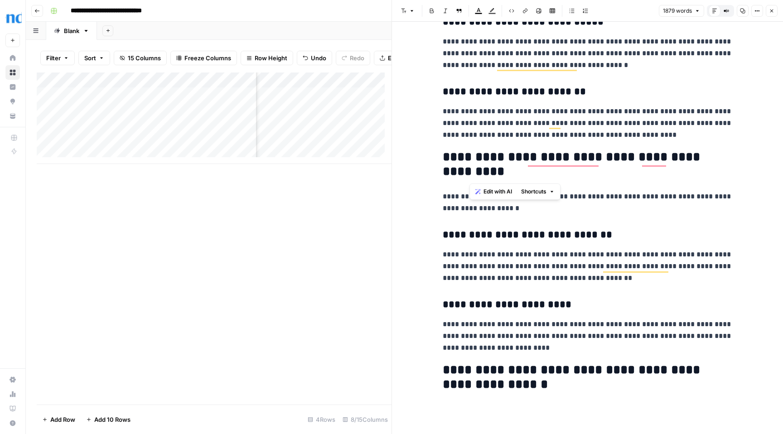
scroll to position [0, 0]
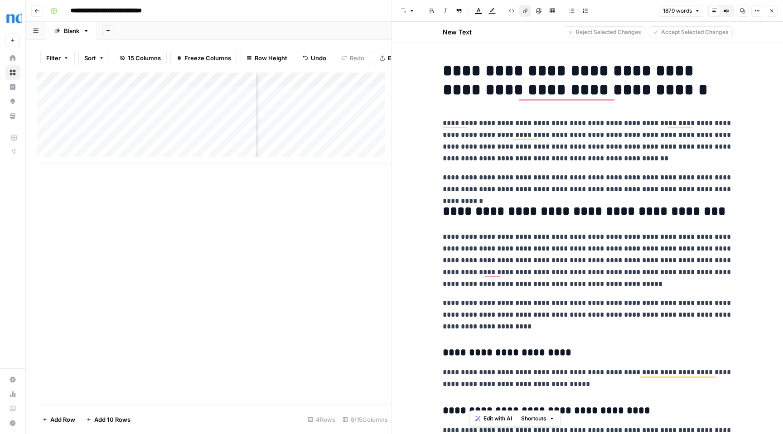
click at [772, 15] on button "Close" at bounding box center [772, 11] width 12 height 12
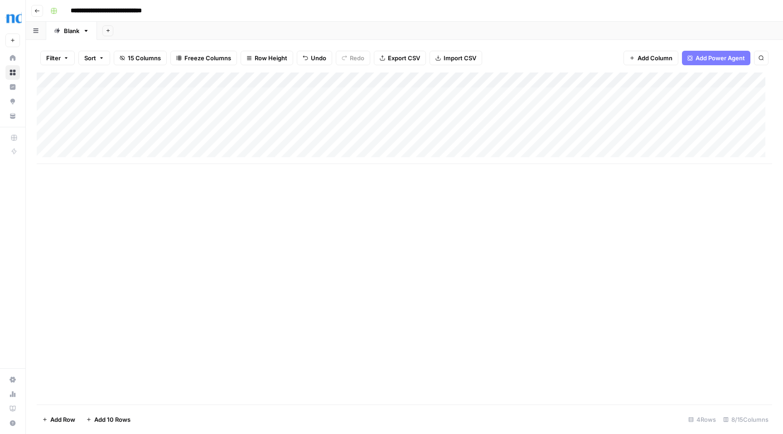
click at [168, 112] on div "Add Column" at bounding box center [404, 119] width 735 height 92
click at [168, 112] on textarea at bounding box center [162, 111] width 189 height 13
type textarea "**********"
click at [371, 96] on div "Add Column" at bounding box center [404, 119] width 735 height 92
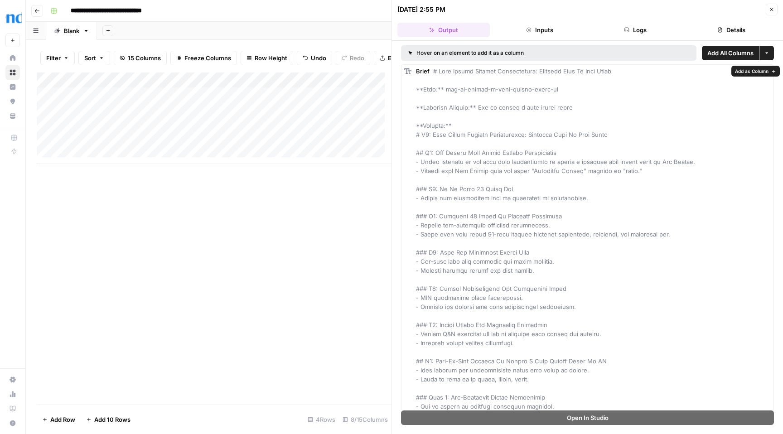
drag, startPoint x: 585, startPoint y: 155, endPoint x: 577, endPoint y: 154, distance: 7.8
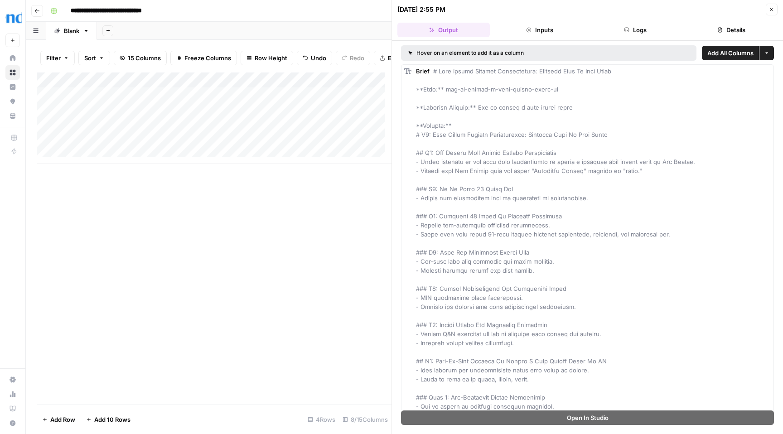
type input "***"
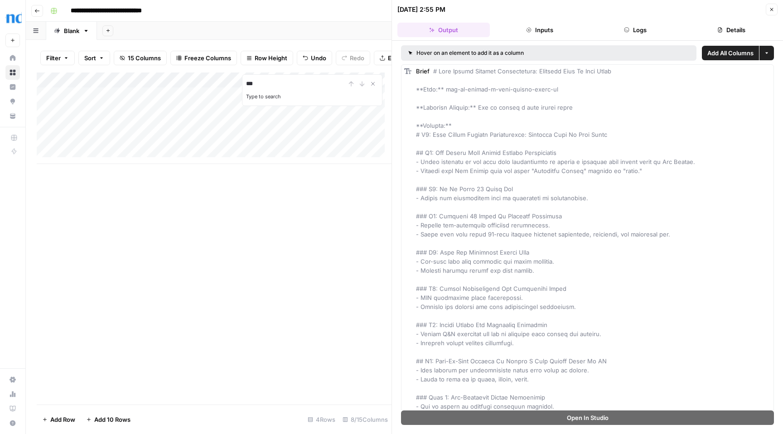
drag, startPoint x: 282, startPoint y: 228, endPoint x: 338, endPoint y: 147, distance: 99.0
click at [283, 227] on div "Add Column *** Type to search" at bounding box center [214, 239] width 355 height 332
click at [372, 87] on icon "Close Search" at bounding box center [372, 83] width 7 height 7
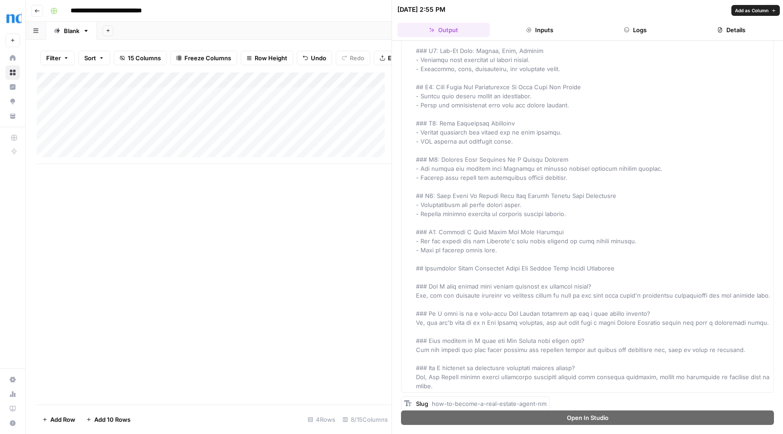
scroll to position [6839, 0]
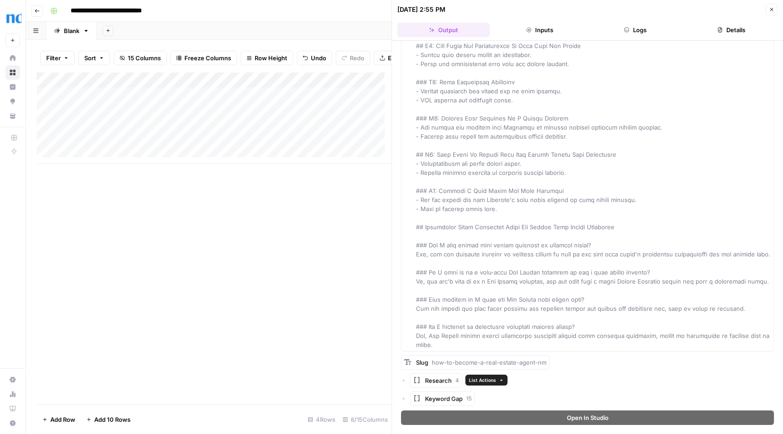
click at [434, 379] on span "Research" at bounding box center [438, 380] width 27 height 9
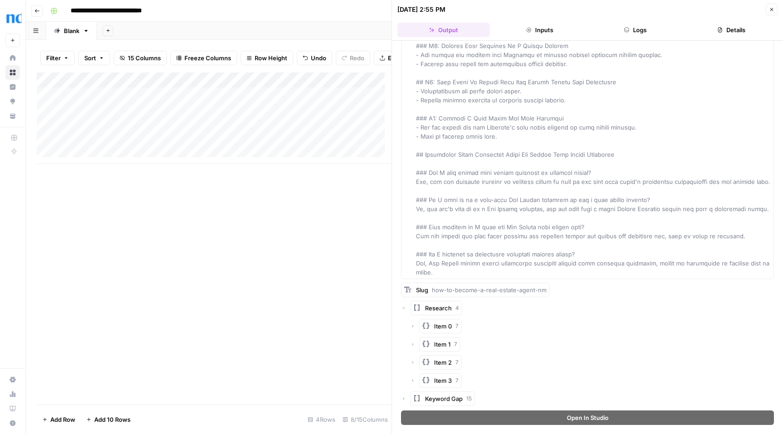
scroll to position [6911, 0]
click at [444, 325] on span "Item 0" at bounding box center [443, 326] width 18 height 9
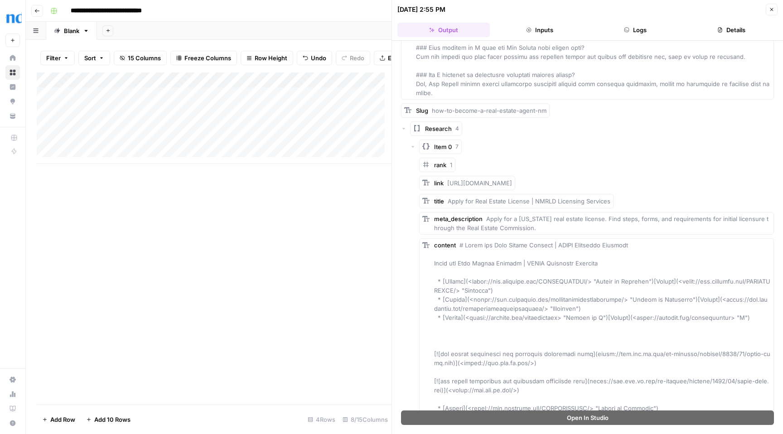
scroll to position [7075, 0]
click at [405, 127] on icon "button" at bounding box center [403, 126] width 3 height 1
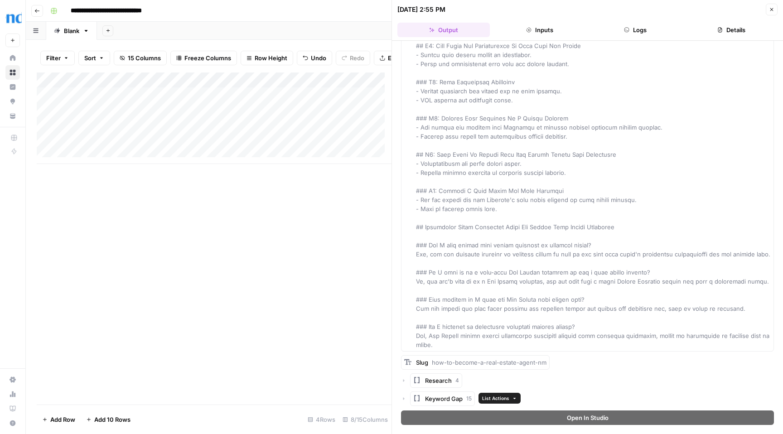
click at [443, 399] on span "Keyword Gap" at bounding box center [444, 398] width 38 height 9
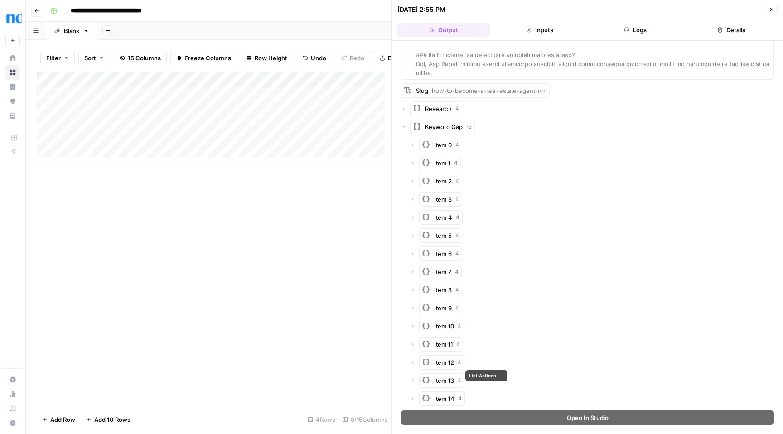
scroll to position [7110, 0]
click at [411, 145] on icon "button" at bounding box center [412, 144] width 5 height 5
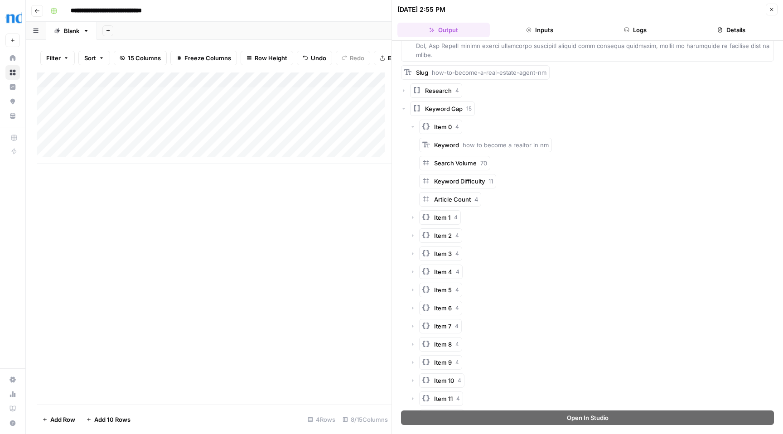
click at [411, 128] on icon "button" at bounding box center [412, 126] width 3 height 1
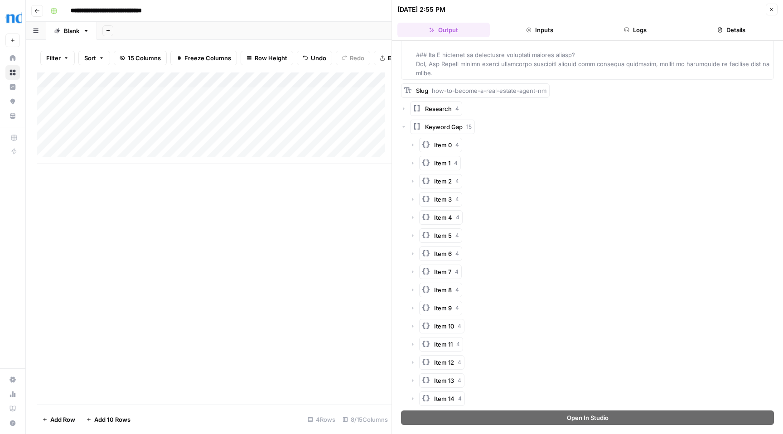
click at [414, 162] on icon "button" at bounding box center [412, 162] width 5 height 5
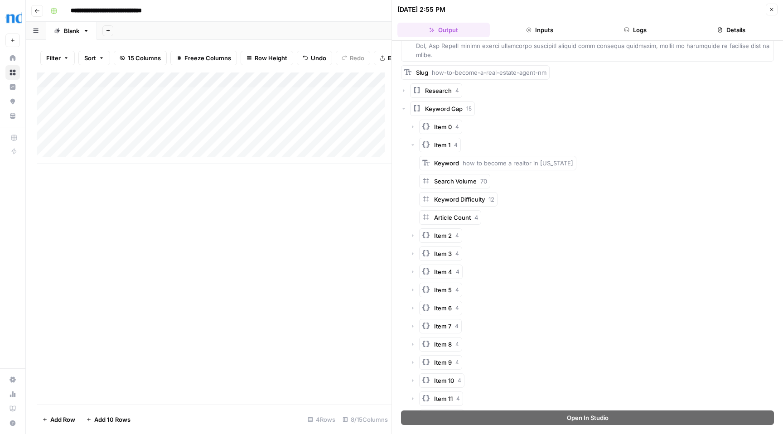
click at [414, 148] on icon "button" at bounding box center [412, 144] width 5 height 5
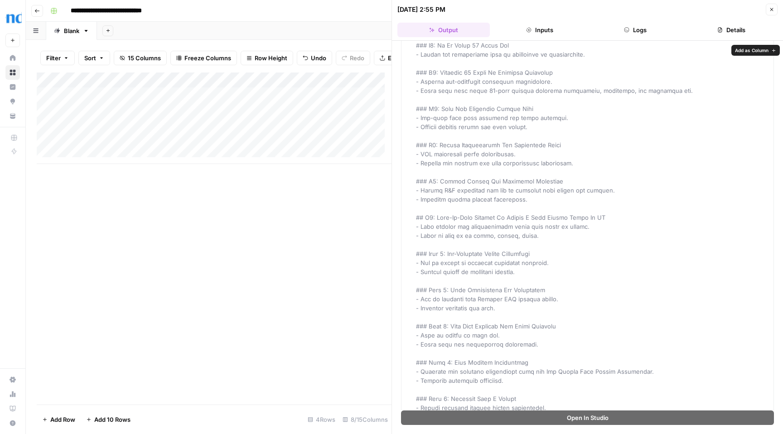
scroll to position [5511, 0]
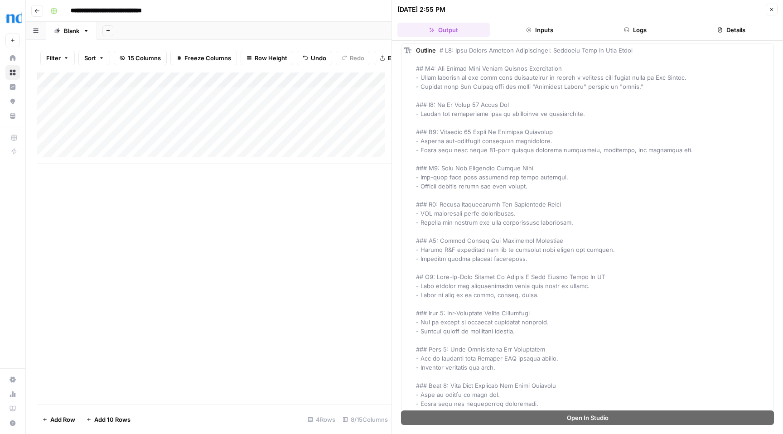
click at [723, 32] on button "Details" at bounding box center [731, 30] width 92 height 15
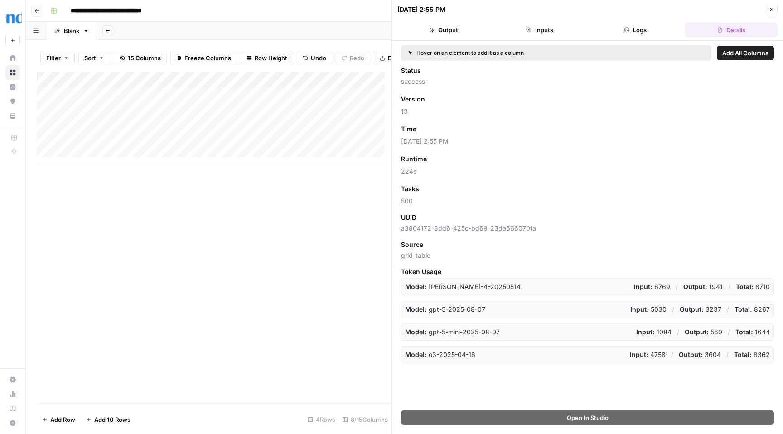
click at [639, 25] on button "Logs" at bounding box center [636, 30] width 92 height 15
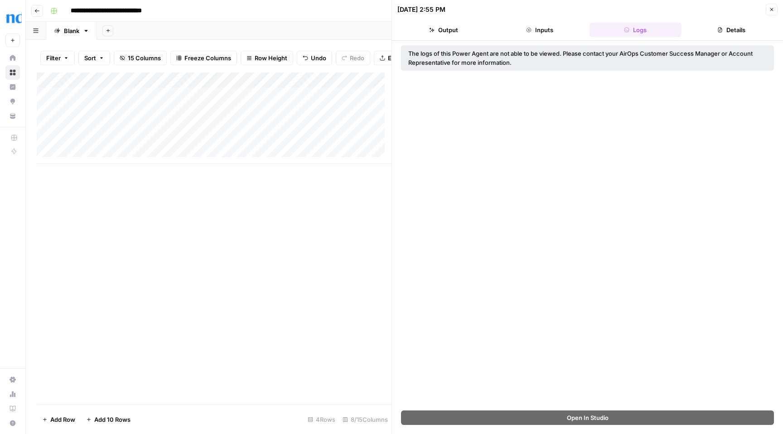
click at [541, 29] on button "Inputs" at bounding box center [539, 30] width 92 height 15
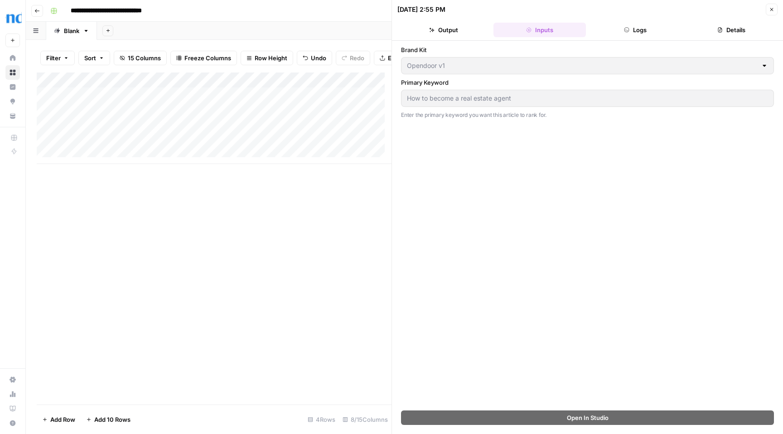
click at [454, 32] on button "Output" at bounding box center [443, 30] width 92 height 15
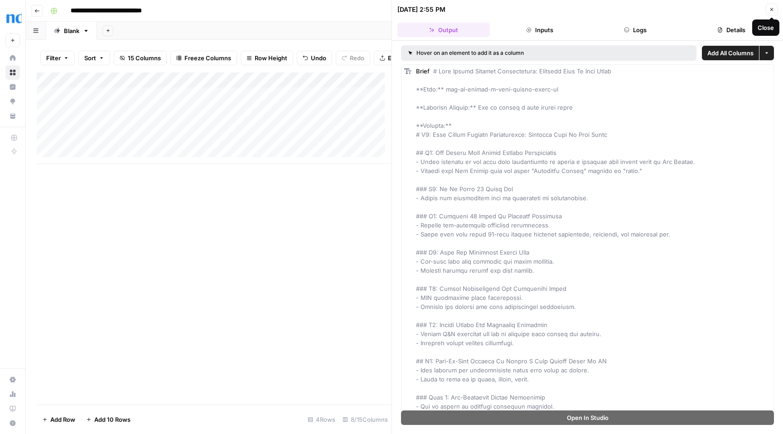
click at [770, 7] on icon "button" at bounding box center [771, 9] width 5 height 5
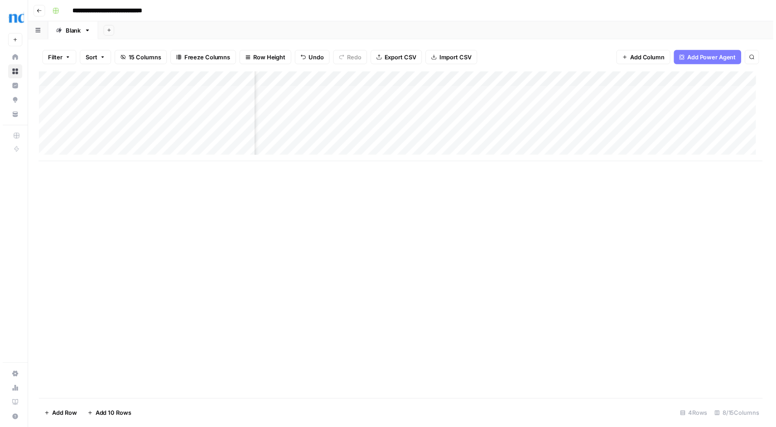
scroll to position [0, 276]
click at [696, 95] on div "Add Column" at bounding box center [404, 119] width 735 height 92
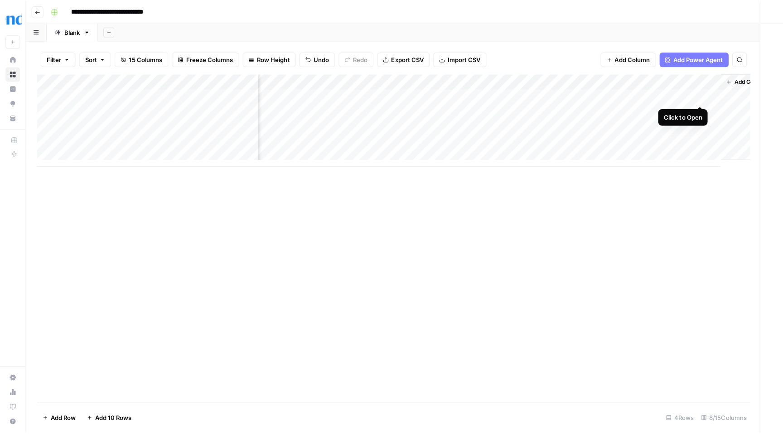
scroll to position [0, 276]
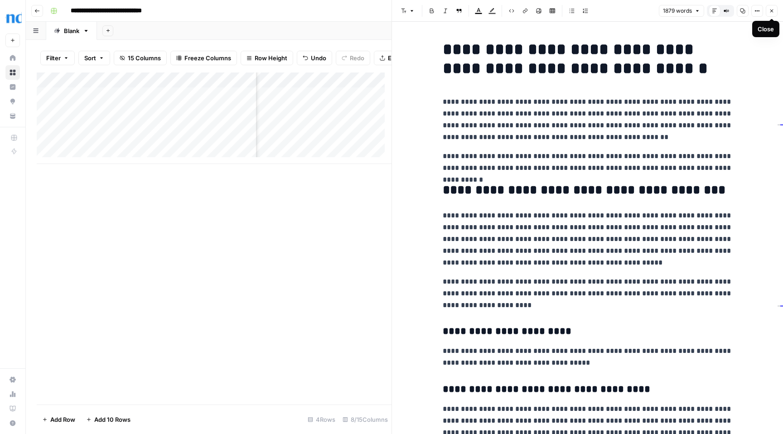
click at [774, 11] on icon "button" at bounding box center [771, 10] width 5 height 5
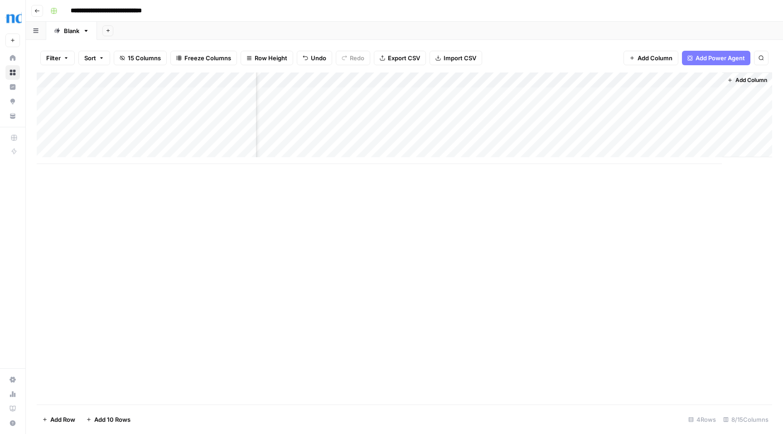
scroll to position [0, 266]
click at [623, 93] on div "Add Column" at bounding box center [404, 119] width 735 height 92
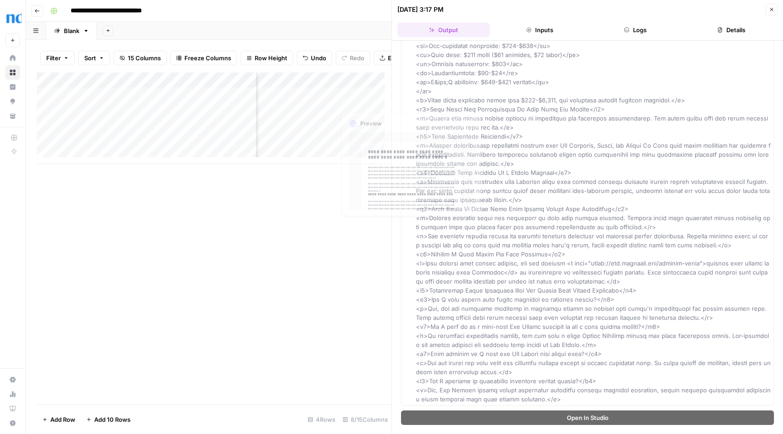
scroll to position [2, 266]
click at [776, 8] on button "Close" at bounding box center [772, 10] width 12 height 12
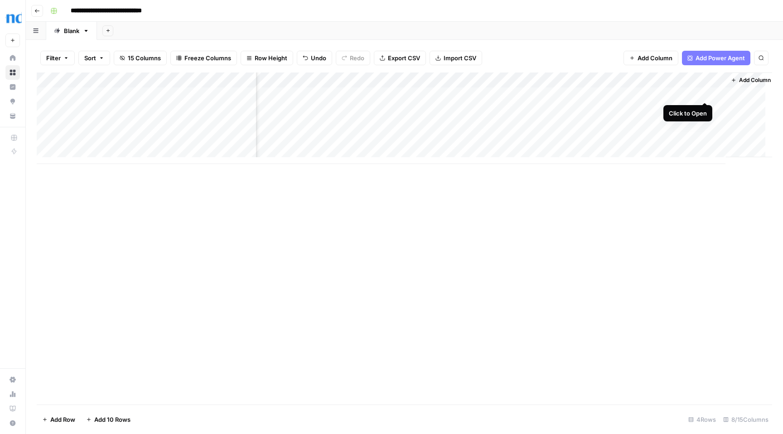
click at [708, 93] on div "Add Column" at bounding box center [404, 119] width 735 height 92
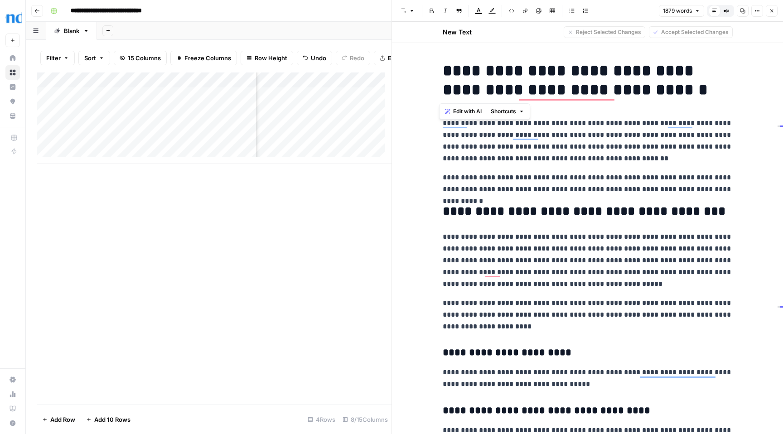
drag, startPoint x: 437, startPoint y: 69, endPoint x: 681, endPoint y: 95, distance: 245.1
copy div "**********"
click at [771, 10] on icon "button" at bounding box center [771, 11] width 3 height 3
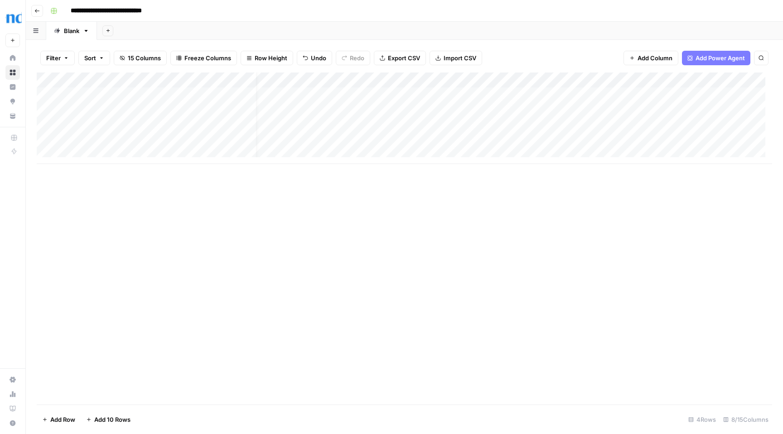
scroll to position [2, 0]
click at [323, 108] on div "Add Column" at bounding box center [404, 119] width 735 height 92
click at [384, 108] on div "Add Column" at bounding box center [404, 119] width 735 height 92
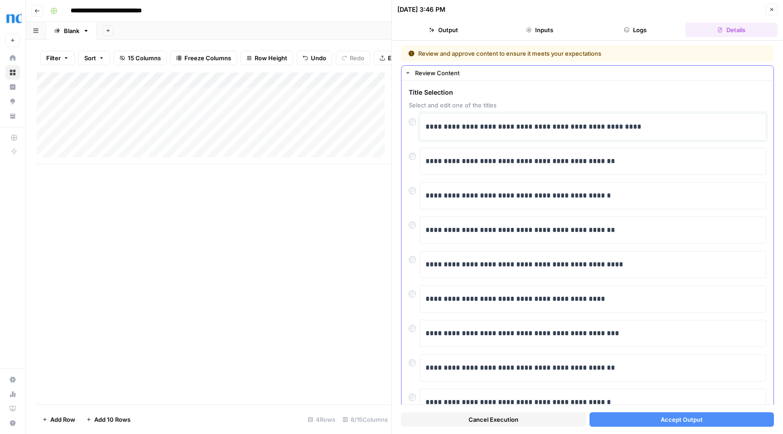
click at [652, 123] on p "**********" at bounding box center [589, 127] width 328 height 12
click at [668, 417] on span "Accept Output" at bounding box center [682, 419] width 42 height 9
